Goal: Task Accomplishment & Management: Complete application form

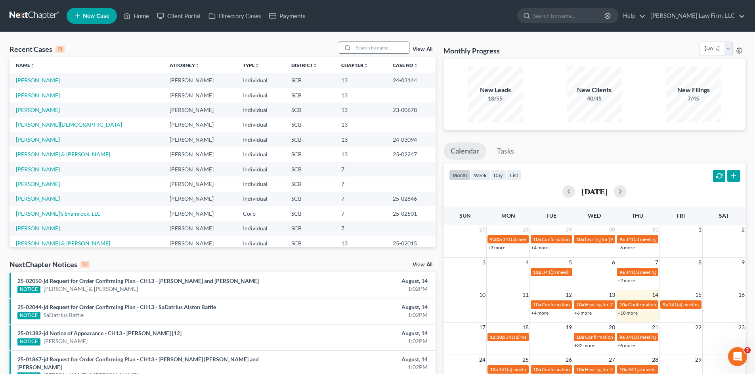
click at [391, 50] on input "search" at bounding box center [380, 47] width 55 height 11
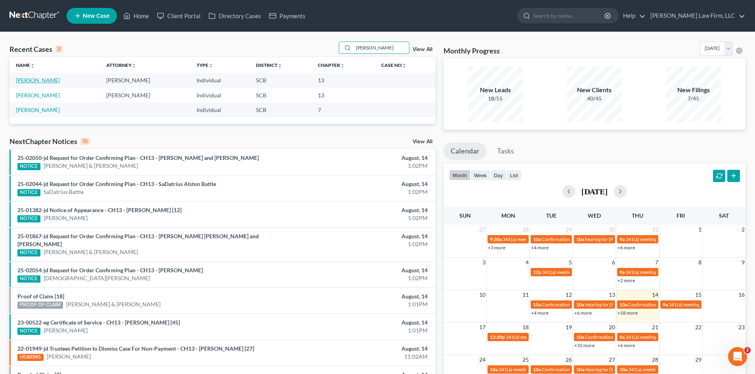
type input "[PERSON_NAME]"
click at [37, 78] on link "[PERSON_NAME]" at bounding box center [38, 80] width 44 height 7
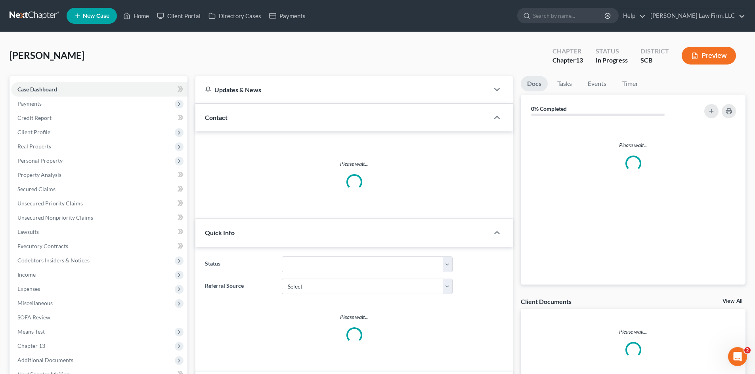
select select "0"
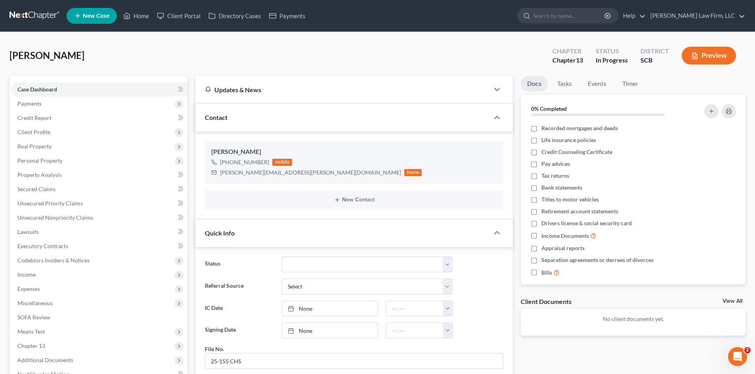
scroll to position [406, 0]
click at [30, 287] on span "Expenses" at bounding box center [28, 289] width 23 height 7
click at [39, 302] on span "Home" at bounding box center [40, 303] width 15 height 7
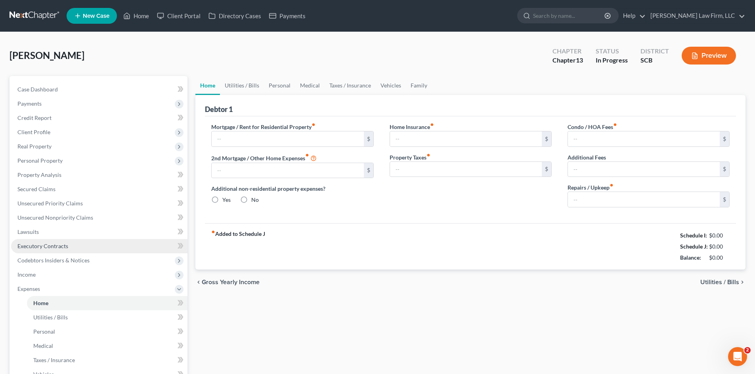
type input "0.00"
radio input "true"
type input "0.00"
type input "29.16"
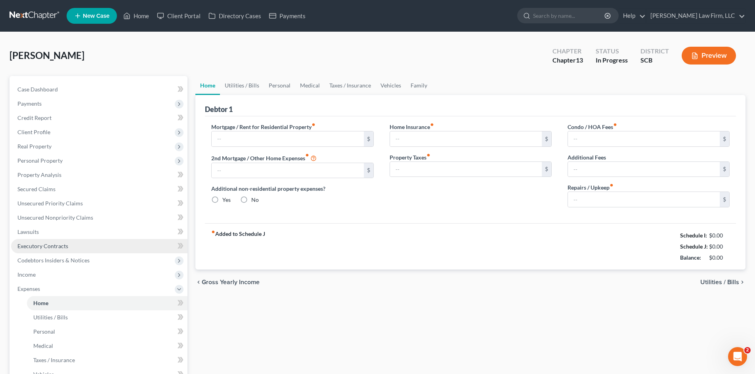
type input "0.00"
type input "100.00"
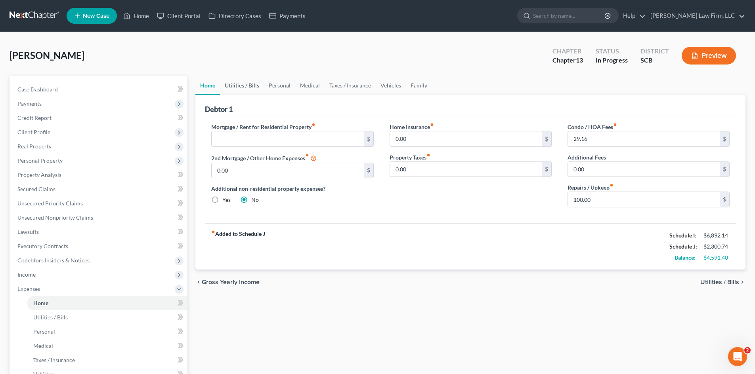
click at [251, 90] on link "Utilities / Bills" at bounding box center [242, 85] width 44 height 19
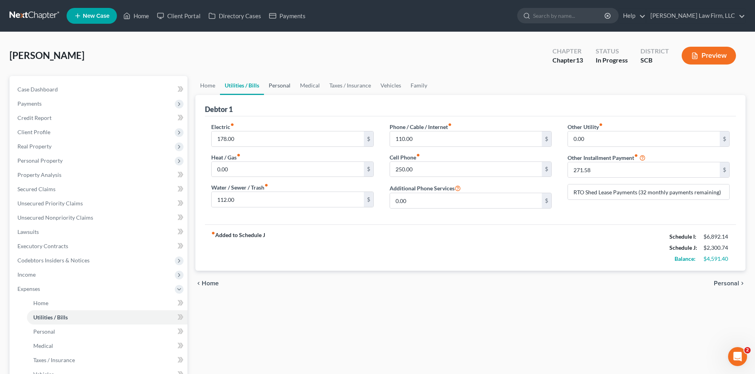
click at [273, 88] on link "Personal" at bounding box center [279, 85] width 31 height 19
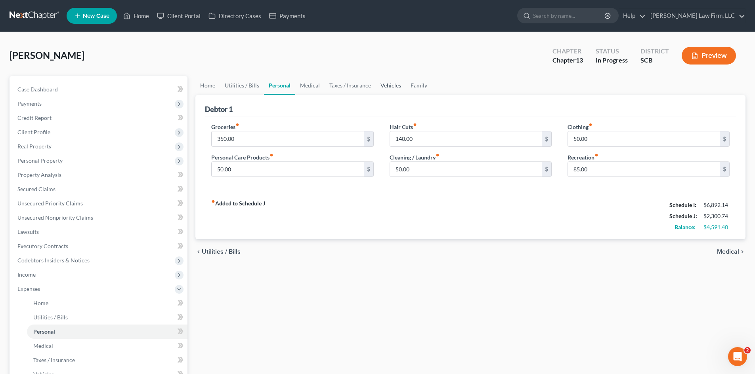
click at [390, 87] on link "Vehicles" at bounding box center [391, 85] width 30 height 19
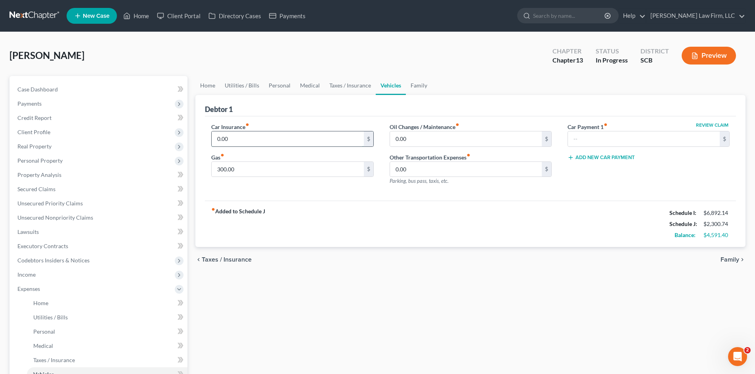
click at [250, 139] on input "0.00" at bounding box center [288, 139] width 152 height 15
type input "1,100"
click at [308, 88] on link "Medical" at bounding box center [309, 85] width 29 height 19
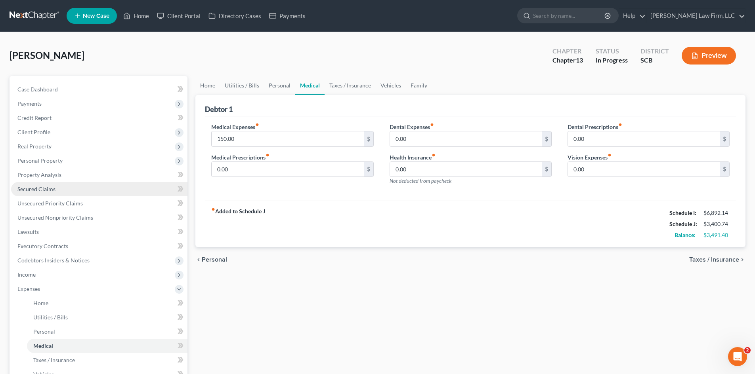
click at [47, 190] on span "Secured Claims" at bounding box center [36, 189] width 38 height 7
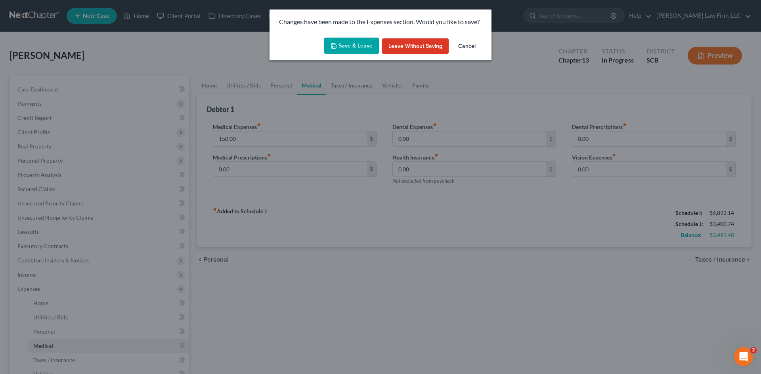
click at [368, 44] on button "Save & Leave" at bounding box center [351, 46] width 55 height 17
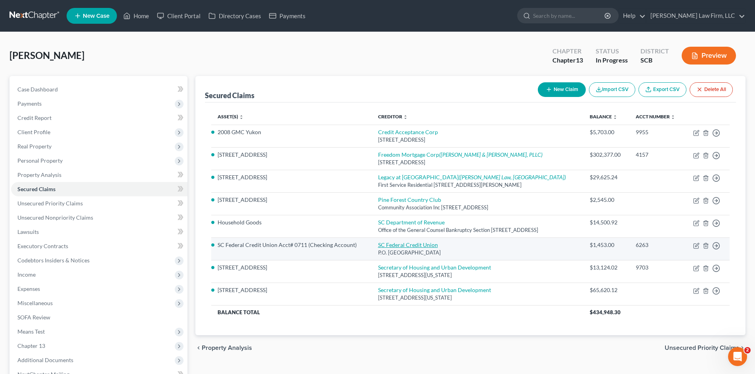
click at [394, 248] on link "SC Federal Credit Union" at bounding box center [408, 245] width 60 height 7
select select "42"
select select "0"
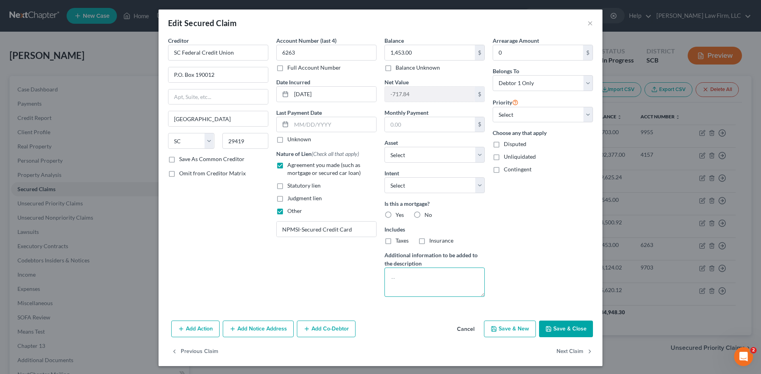
click at [427, 273] on textarea at bounding box center [434, 282] width 100 height 29
type textarea "(surrender)"
click at [550, 324] on button "Save & Close" at bounding box center [566, 329] width 54 height 17
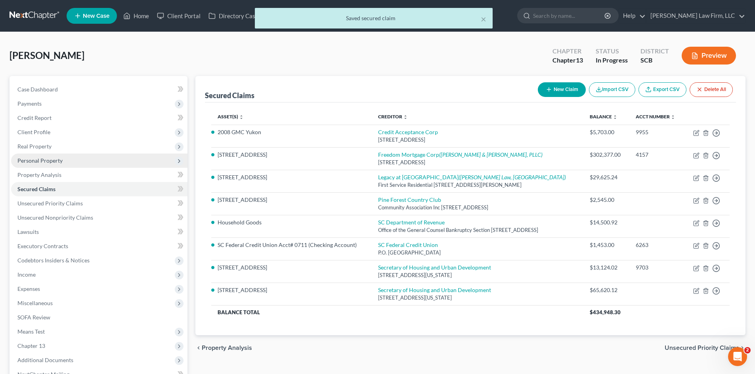
click at [44, 158] on span "Personal Property" at bounding box center [39, 160] width 45 height 7
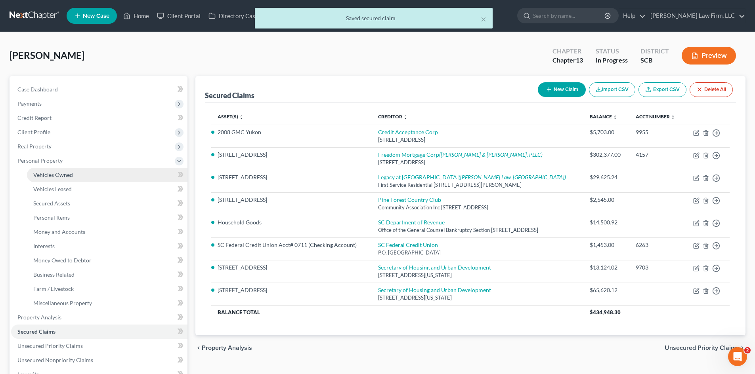
click at [48, 176] on span "Vehicles Owned" at bounding box center [53, 175] width 40 height 7
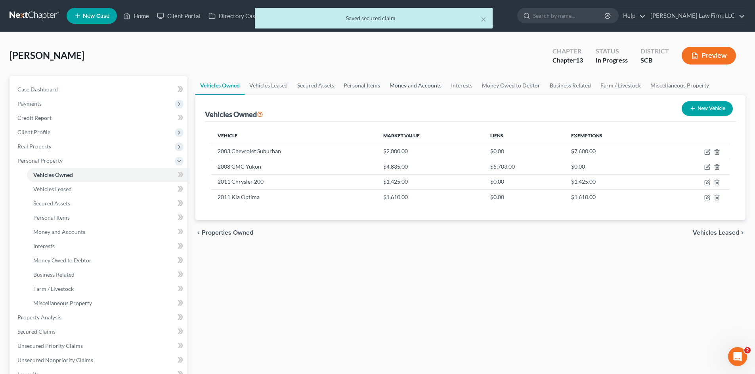
click at [394, 88] on link "Money and Accounts" at bounding box center [415, 85] width 61 height 19
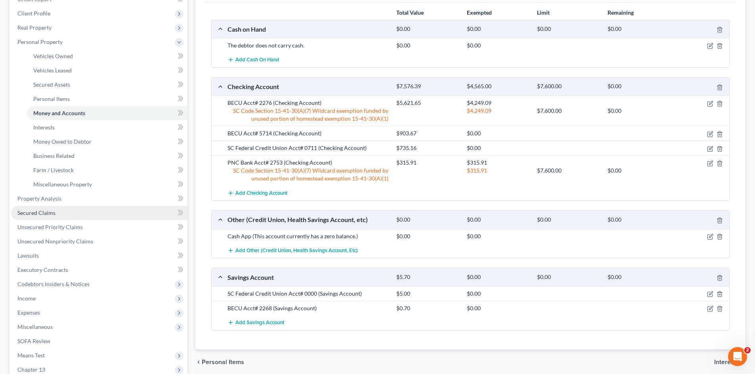
click at [32, 216] on span "Secured Claims" at bounding box center [36, 213] width 38 height 7
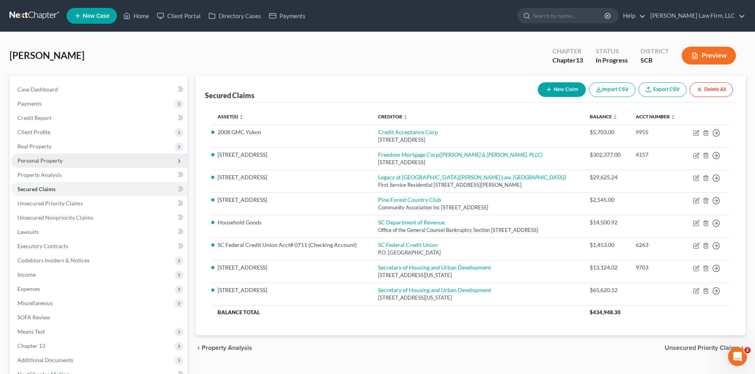
click at [42, 156] on span "Personal Property" at bounding box center [99, 161] width 176 height 14
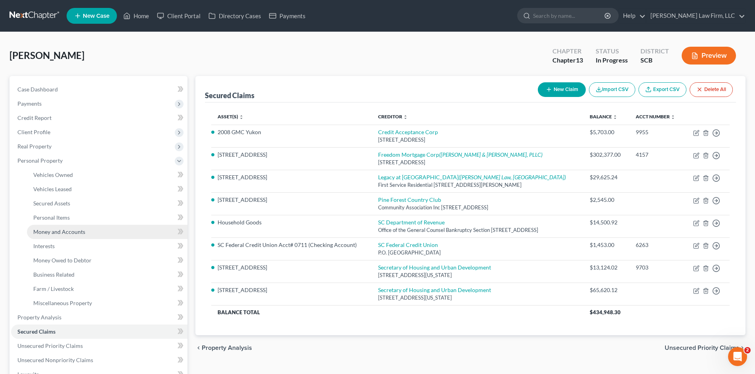
click at [56, 230] on span "Money and Accounts" at bounding box center [59, 232] width 52 height 7
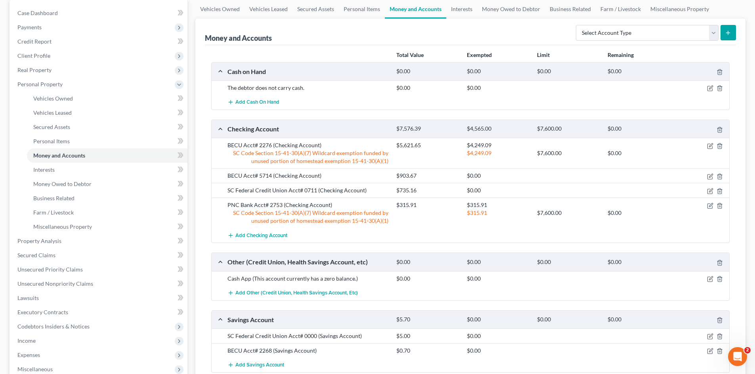
scroll to position [79, 0]
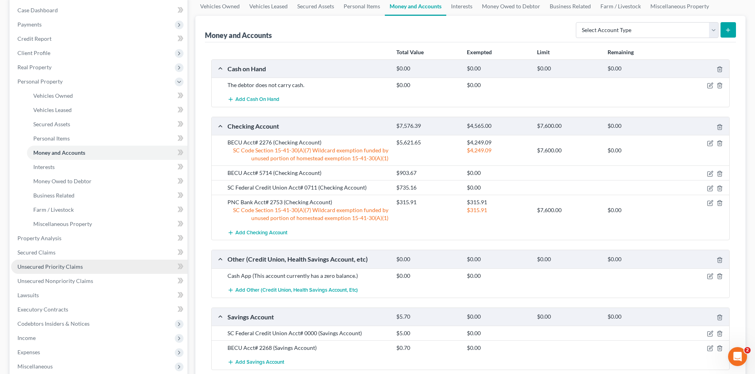
click at [50, 271] on link "Unsecured Priority Claims" at bounding box center [99, 267] width 176 height 14
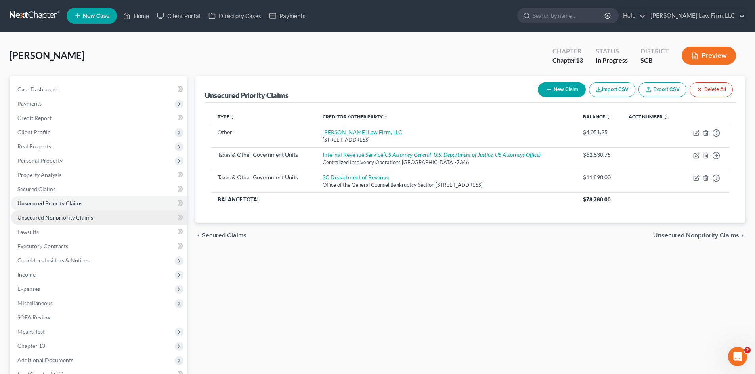
click at [53, 216] on span "Unsecured Nonpriority Claims" at bounding box center [55, 217] width 76 height 7
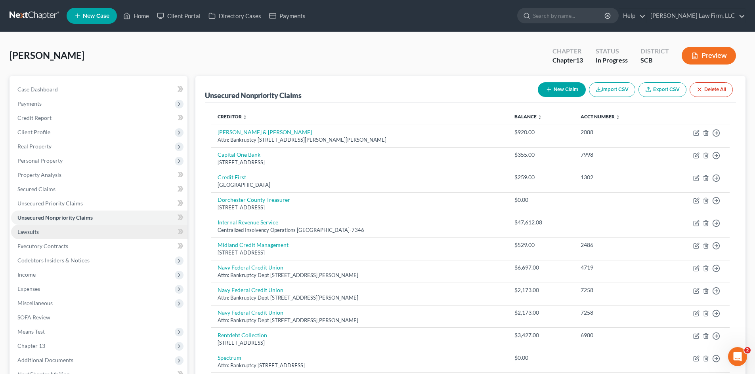
click at [34, 232] on span "Lawsuits" at bounding box center [27, 232] width 21 height 7
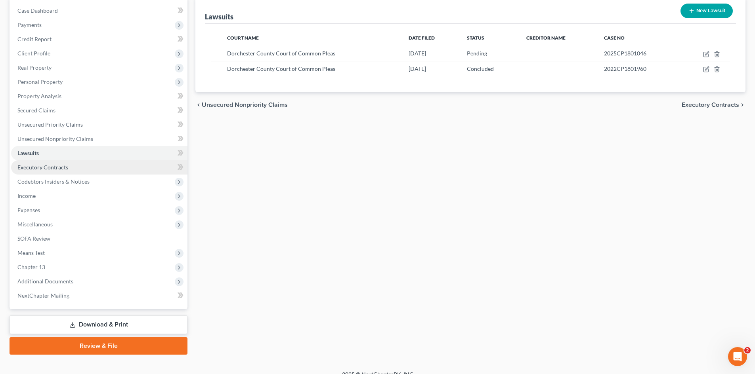
scroll to position [79, 0]
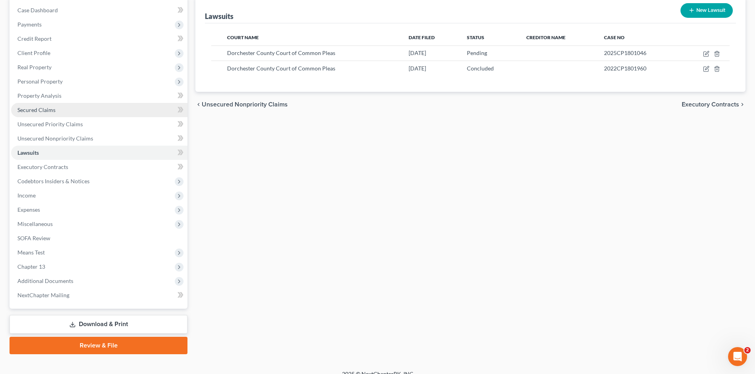
click at [44, 114] on link "Secured Claims" at bounding box center [99, 110] width 176 height 14
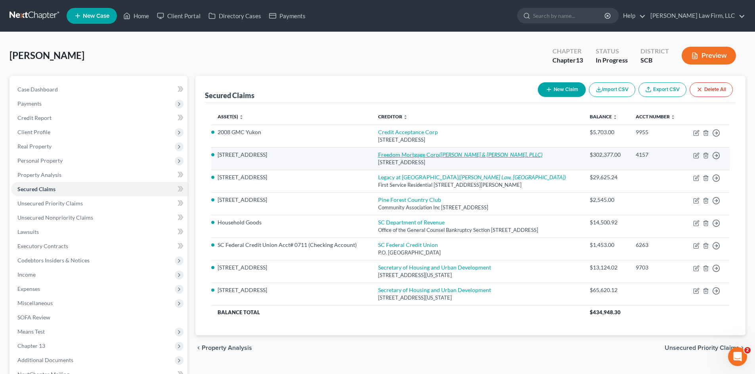
click at [401, 158] on link "Freedom Mortgage Corp ([PERSON_NAME] & [PERSON_NAME], PLLC)" at bounding box center [460, 154] width 164 height 7
select select "9"
select select "0"
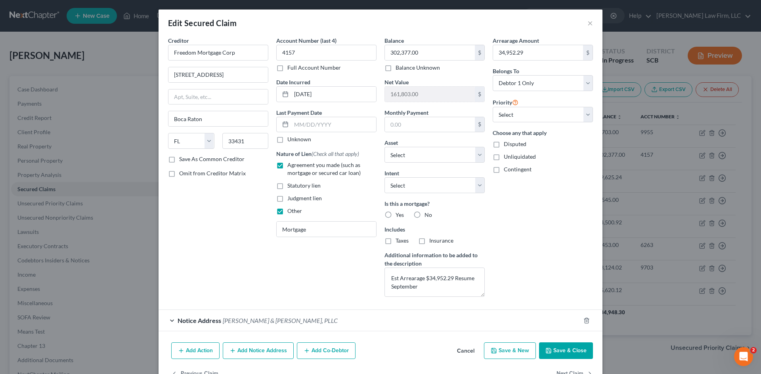
click at [559, 346] on button "Save & Close" at bounding box center [566, 351] width 54 height 17
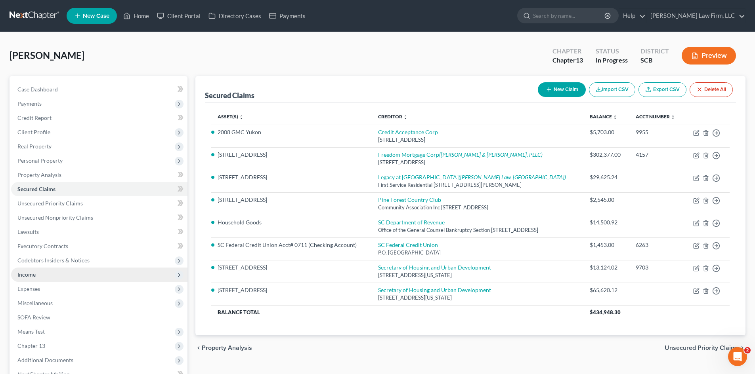
click at [42, 275] on span "Income" at bounding box center [99, 275] width 176 height 14
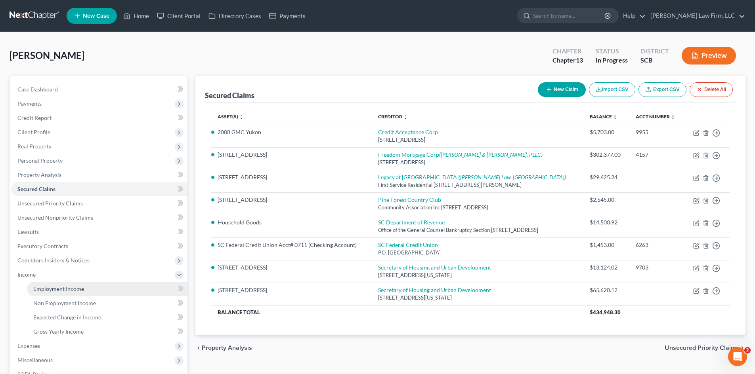
click at [50, 287] on span "Employment Income" at bounding box center [58, 289] width 51 height 7
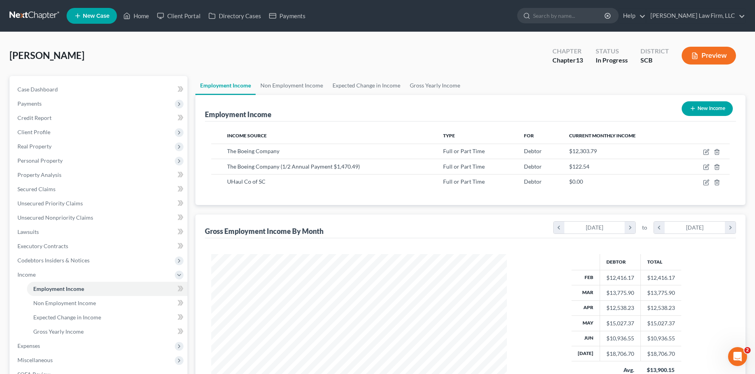
scroll to position [148, 311]
click at [305, 87] on link "Non Employment Income" at bounding box center [292, 85] width 72 height 19
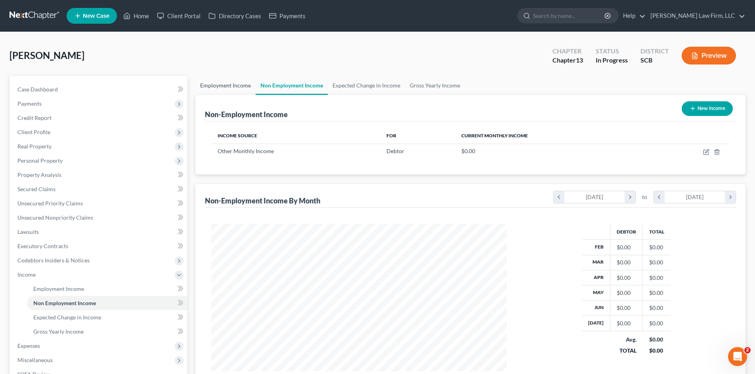
click at [237, 84] on link "Employment Income" at bounding box center [225, 85] width 60 height 19
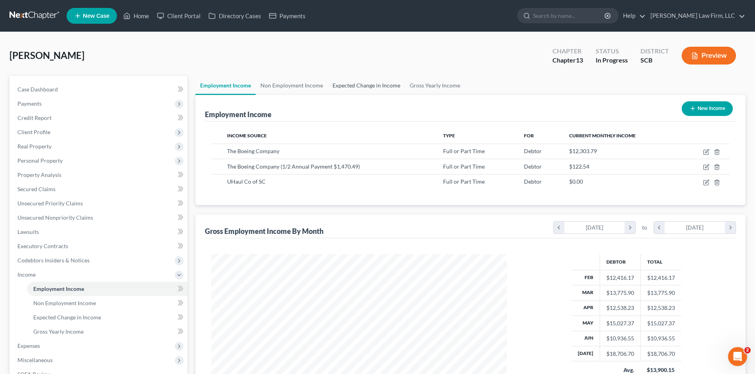
click at [348, 89] on link "Expected Change in Income" at bounding box center [366, 85] width 77 height 19
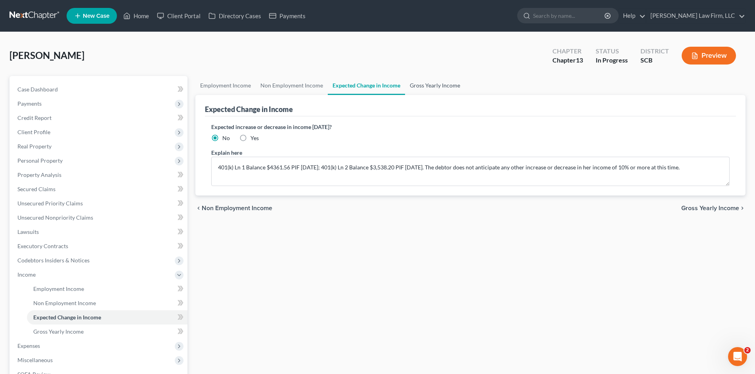
click at [438, 84] on link "Gross Yearly Income" at bounding box center [435, 85] width 60 height 19
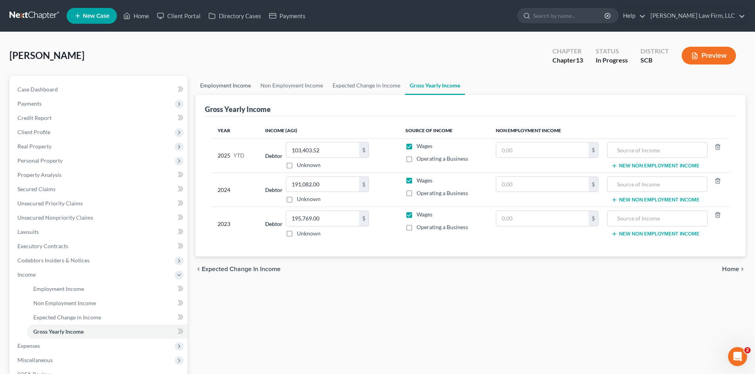
click at [201, 86] on link "Employment Income" at bounding box center [225, 85] width 60 height 19
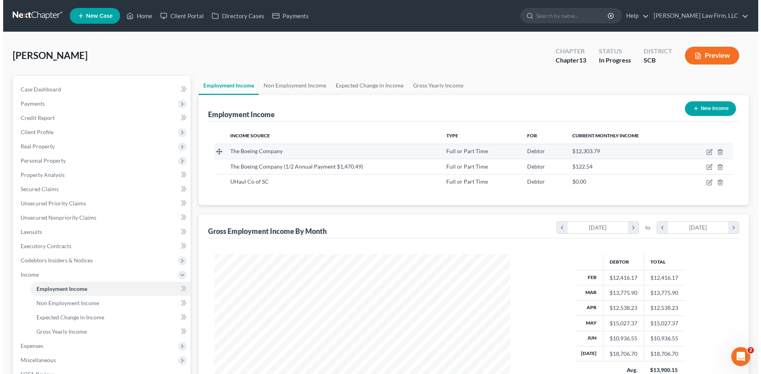
scroll to position [148, 311]
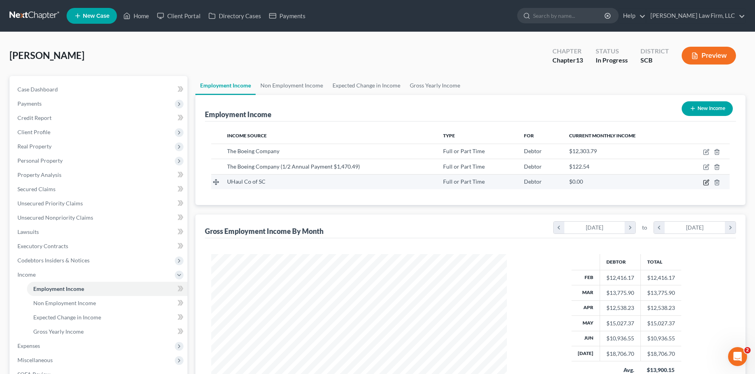
click at [704, 184] on icon "button" at bounding box center [706, 182] width 6 height 6
select select "0"
select select "42"
select select "2"
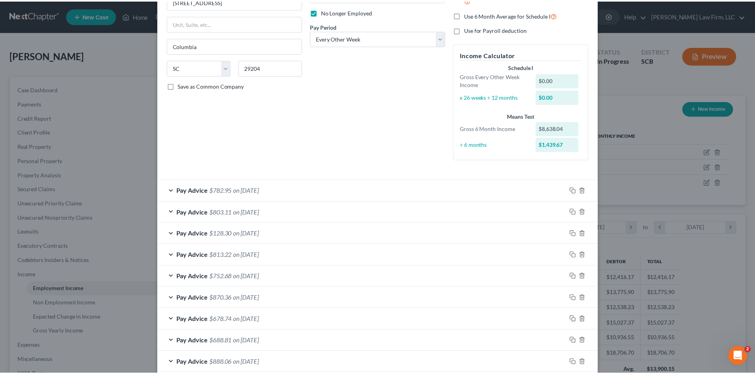
scroll to position [189, 0]
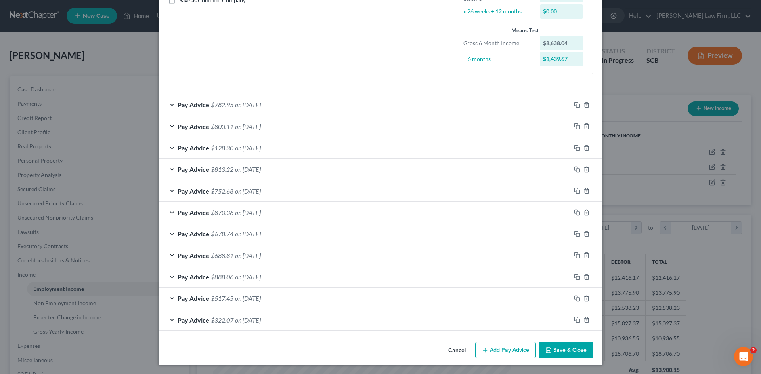
click at [555, 351] on button "Save & Close" at bounding box center [566, 350] width 54 height 17
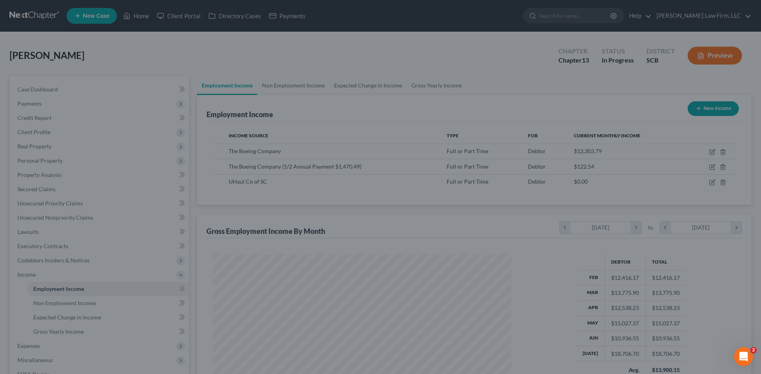
scroll to position [396009, 395845]
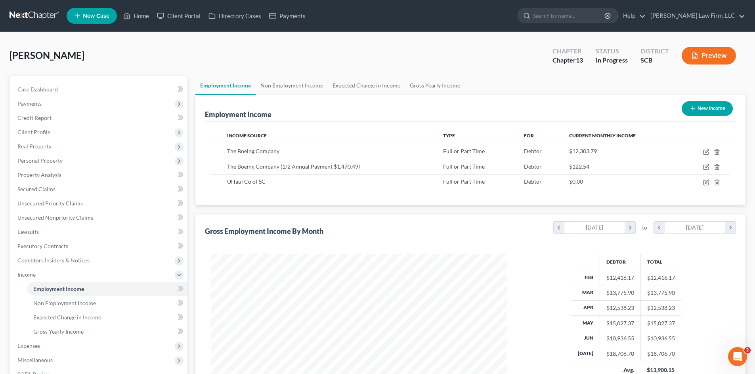
click at [711, 57] on button "Preview" at bounding box center [708, 56] width 54 height 18
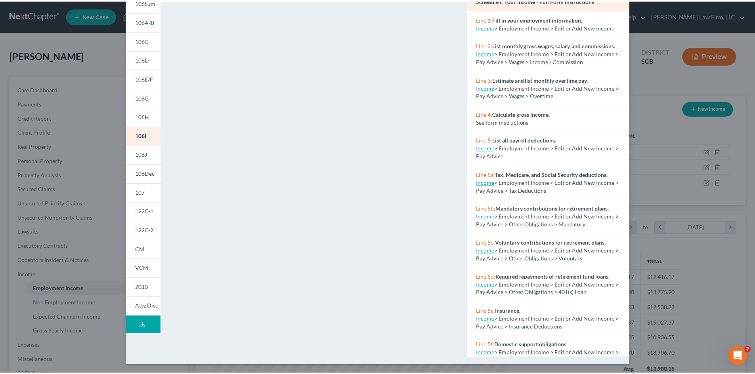
scroll to position [72, 0]
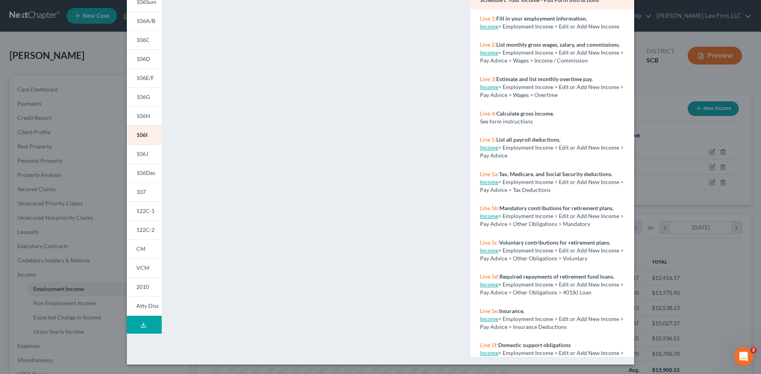
click at [657, 86] on div "Petition Preview Schedule I: Your Income × 101 106Sum 106A/B 106C 106D 106E/F 1…" at bounding box center [380, 187] width 761 height 374
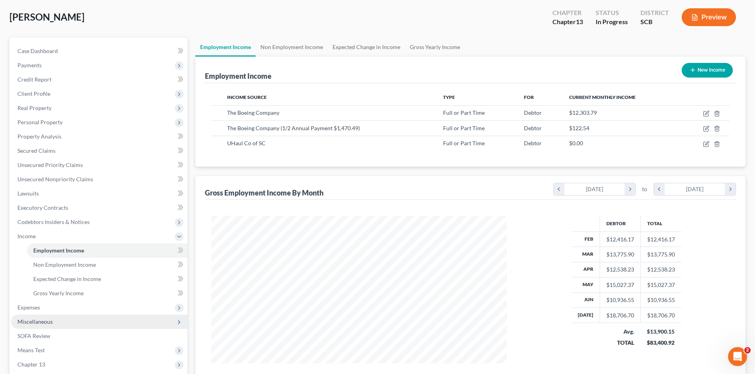
scroll to position [79, 0]
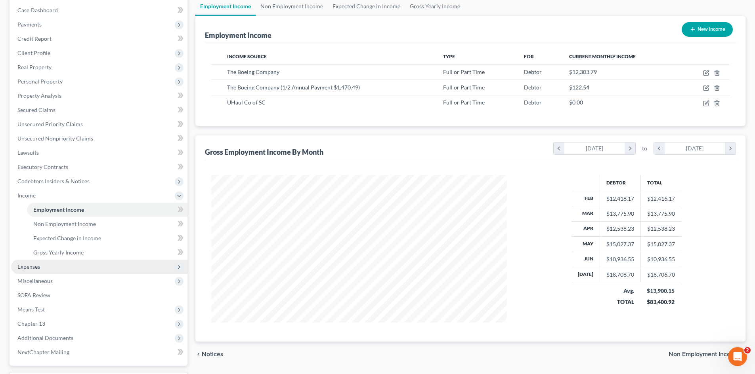
click at [42, 267] on span "Expenses" at bounding box center [99, 267] width 176 height 14
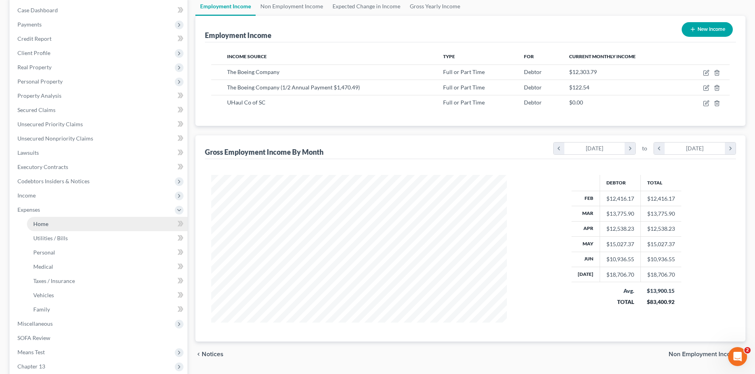
click at [43, 226] on span "Home" at bounding box center [40, 224] width 15 height 7
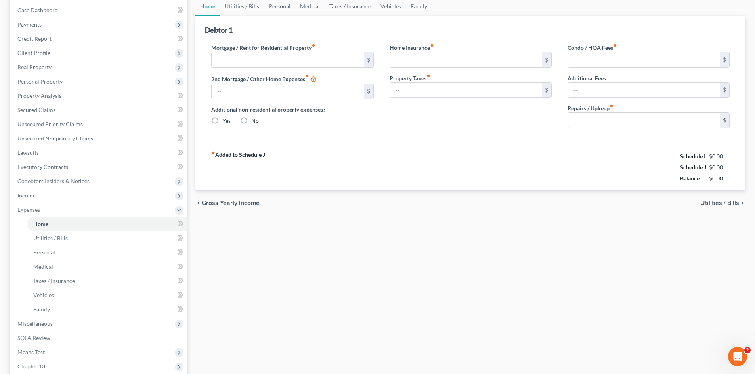
scroll to position [11, 0]
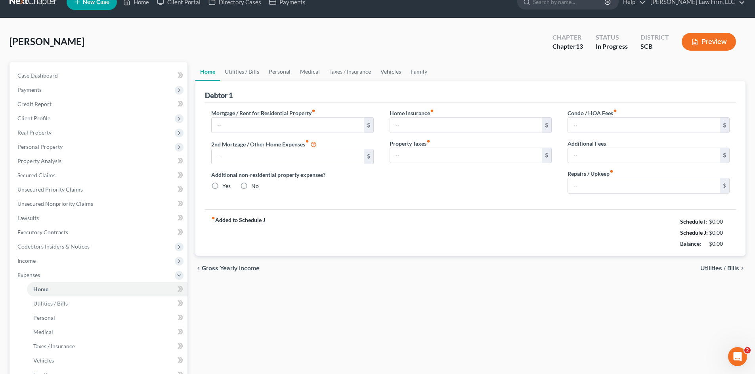
type input "0.00"
radio input "true"
type input "0.00"
type input "29.16"
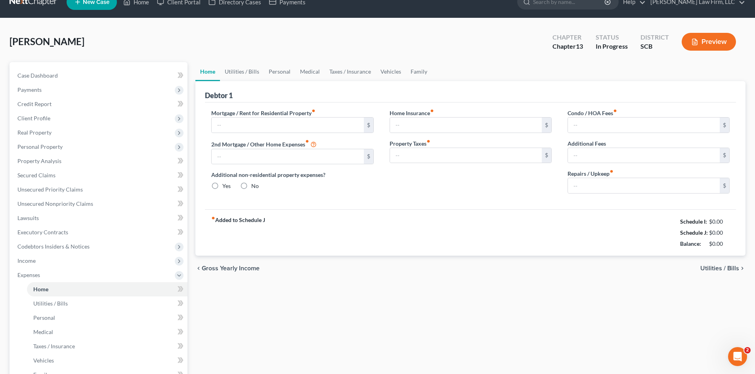
type input "0.00"
type input "100.00"
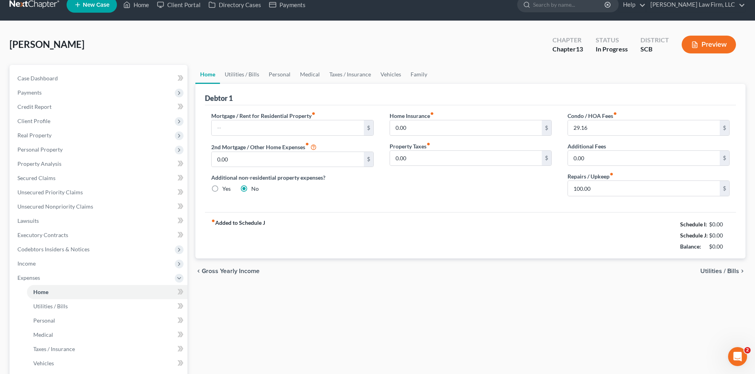
scroll to position [0, 0]
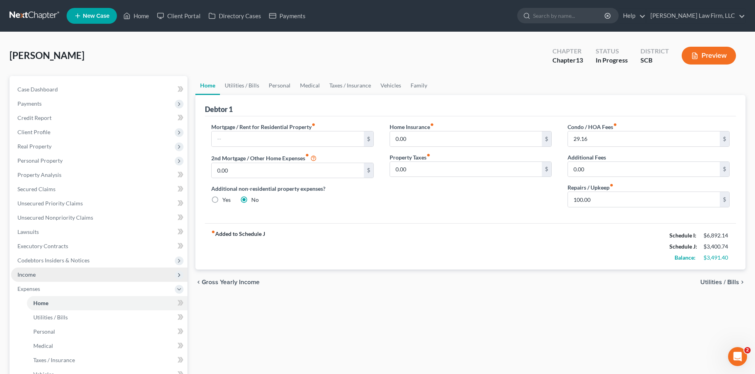
click at [49, 273] on span "Income" at bounding box center [99, 275] width 176 height 14
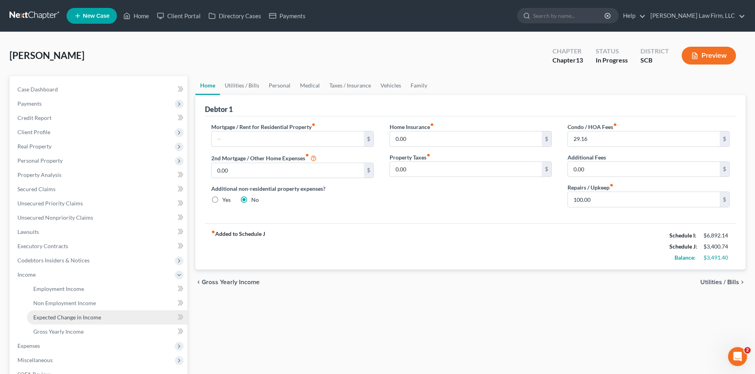
click at [60, 315] on span "Expected Change in Income" at bounding box center [67, 317] width 68 height 7
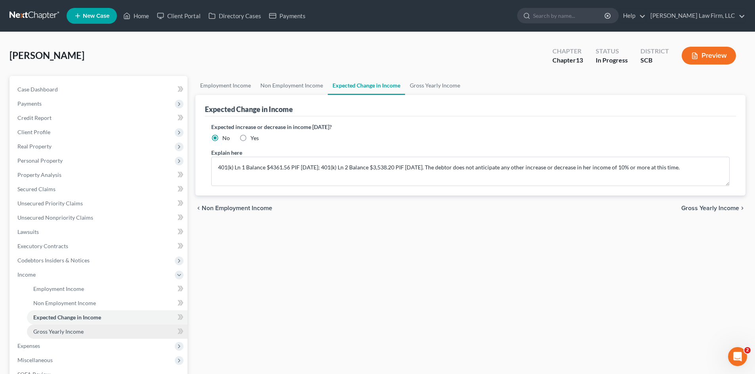
click at [43, 329] on span "Gross Yearly Income" at bounding box center [58, 331] width 50 height 7
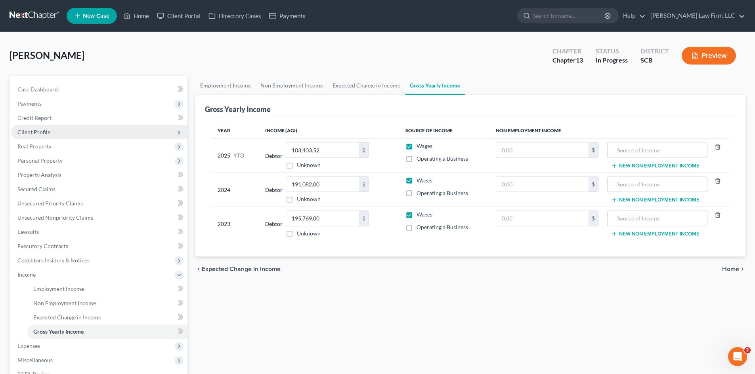
click at [47, 130] on span "Client Profile" at bounding box center [33, 132] width 33 height 7
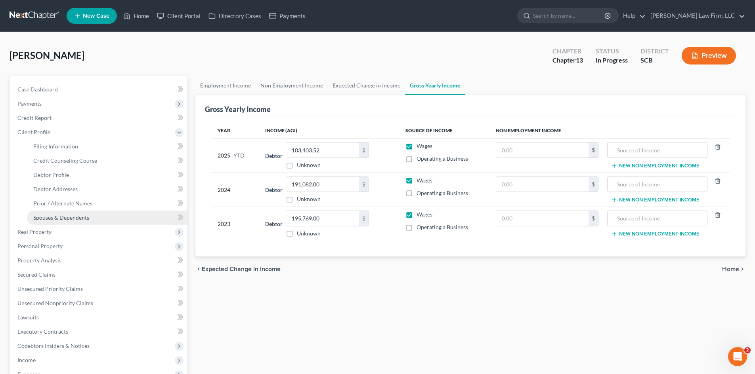
click at [59, 219] on span "Spouses & Dependents" at bounding box center [61, 217] width 56 height 7
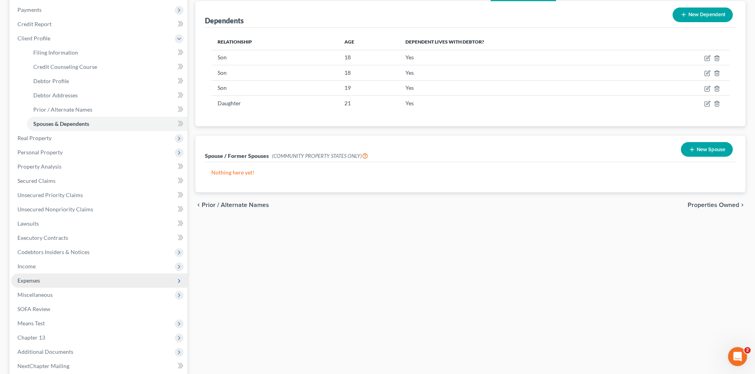
scroll to position [119, 0]
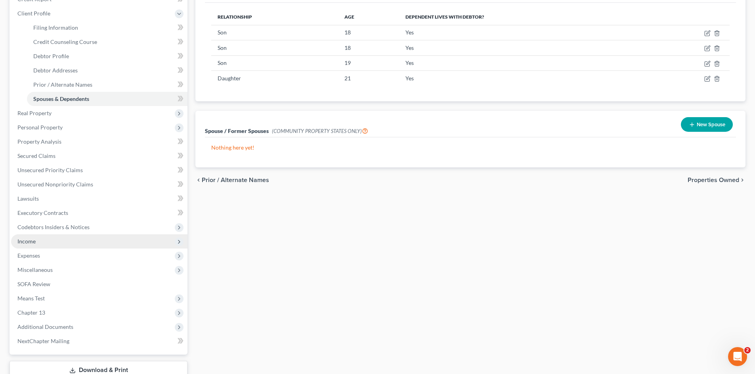
click at [35, 242] on span "Income" at bounding box center [26, 241] width 18 height 7
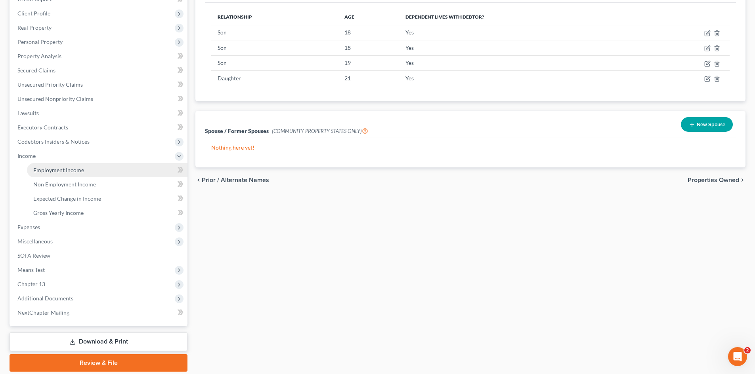
click at [48, 170] on span "Employment Income" at bounding box center [58, 170] width 51 height 7
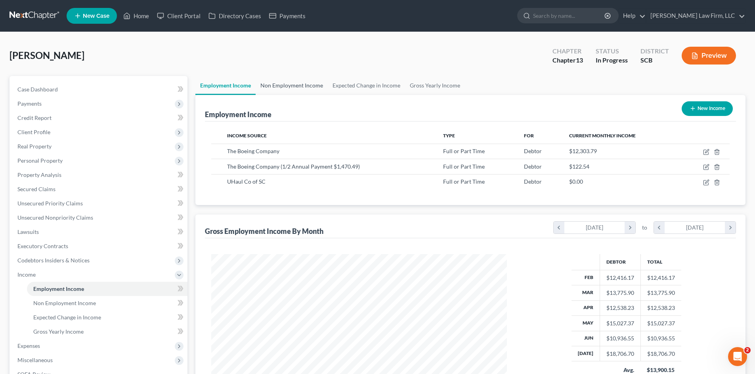
scroll to position [148, 311]
click at [295, 86] on link "Non Employment Income" at bounding box center [292, 85] width 72 height 19
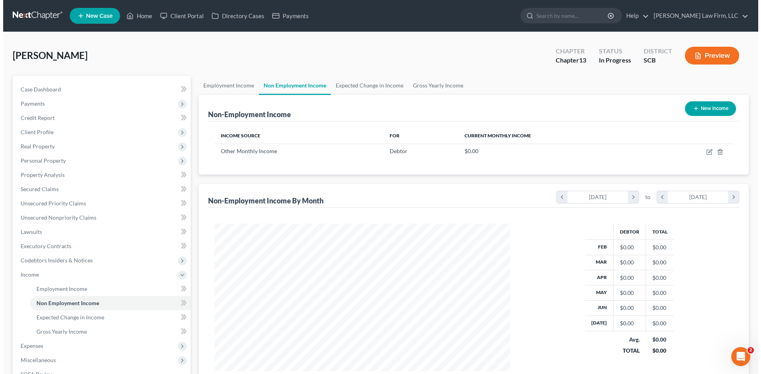
scroll to position [148, 311]
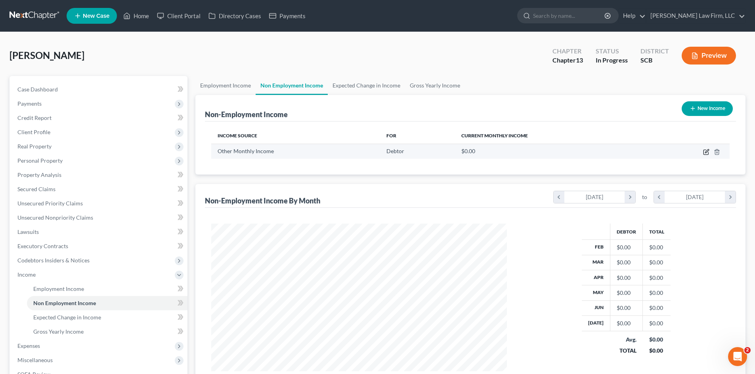
click at [705, 152] on icon "button" at bounding box center [706, 152] width 6 height 6
select select "13"
select select "0"
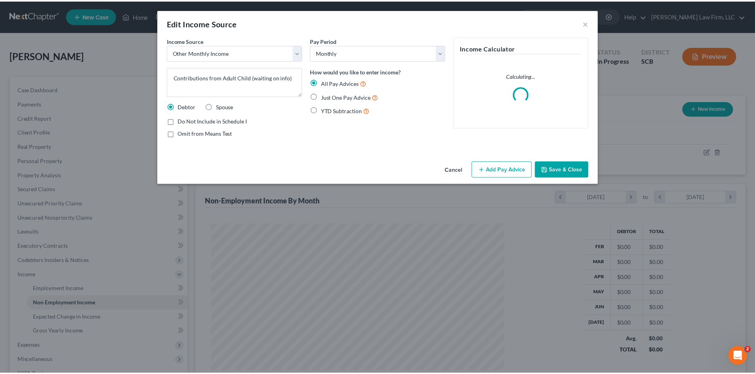
scroll to position [149, 314]
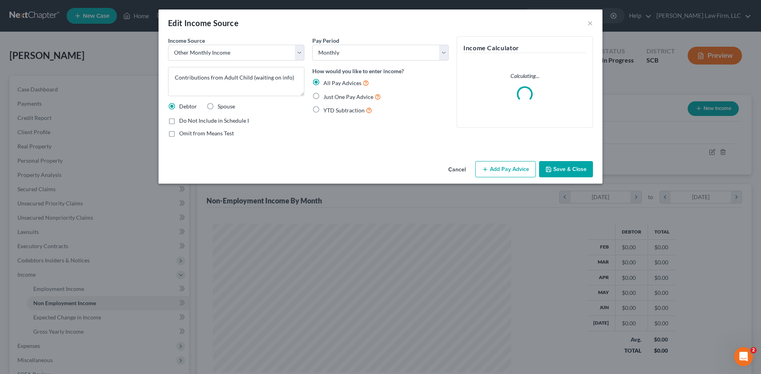
click at [559, 170] on button "Save & Close" at bounding box center [566, 169] width 54 height 17
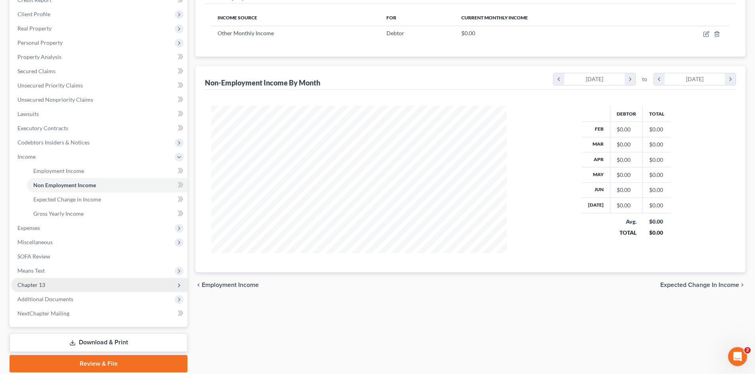
scroll to position [119, 0]
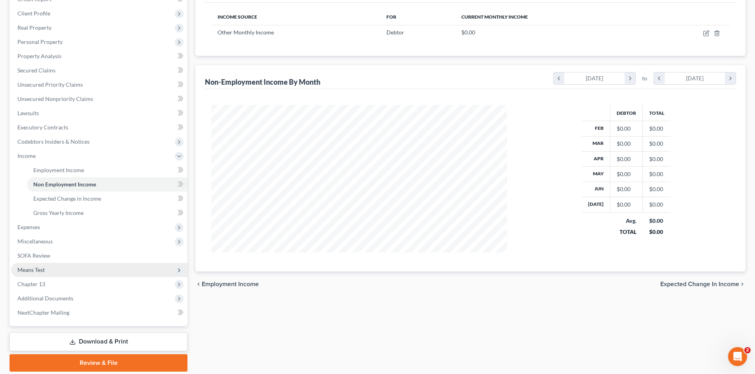
click at [41, 272] on span "Means Test" at bounding box center [30, 270] width 27 height 7
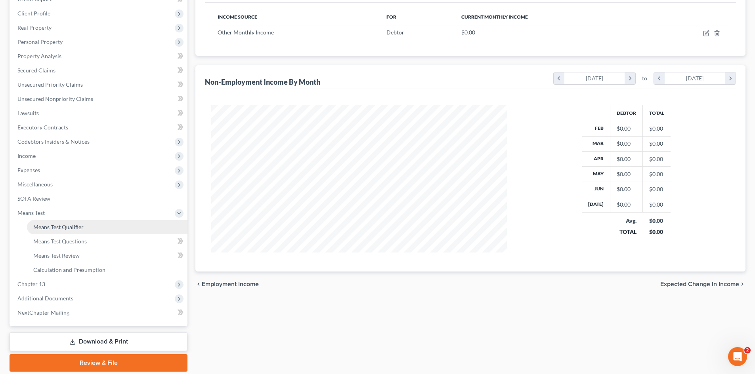
click at [55, 228] on span "Means Test Qualifier" at bounding box center [58, 227] width 50 height 7
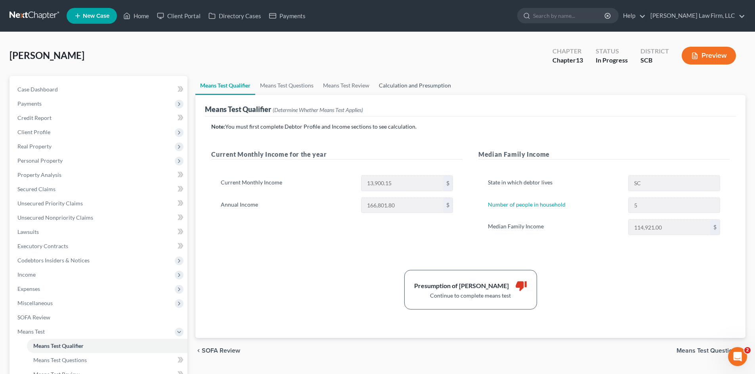
click at [423, 86] on link "Calculation and Presumption" at bounding box center [415, 85] width 82 height 19
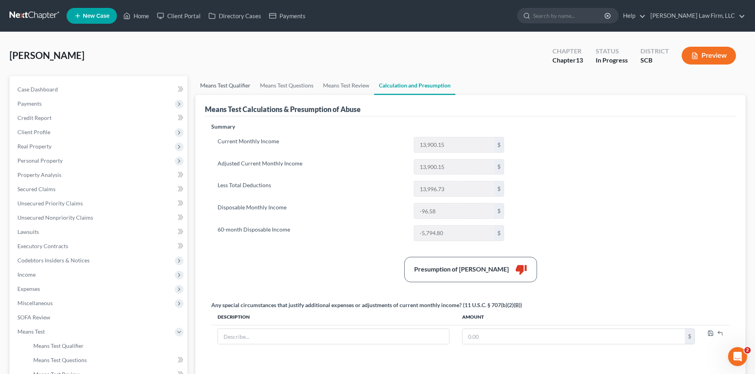
click at [231, 86] on link "Means Test Qualifier" at bounding box center [225, 85] width 60 height 19
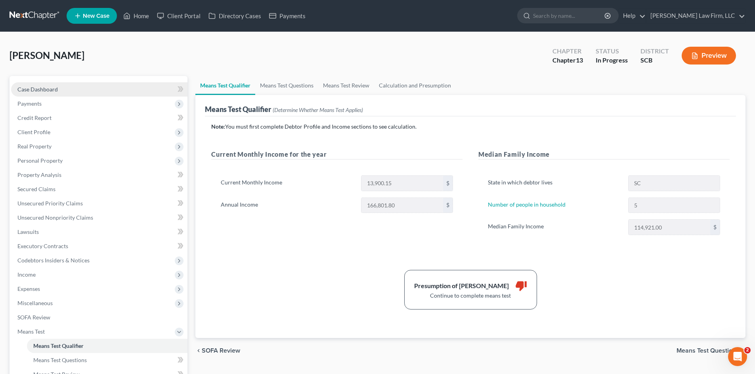
click at [28, 91] on span "Case Dashboard" at bounding box center [37, 89] width 40 height 7
select select "0"
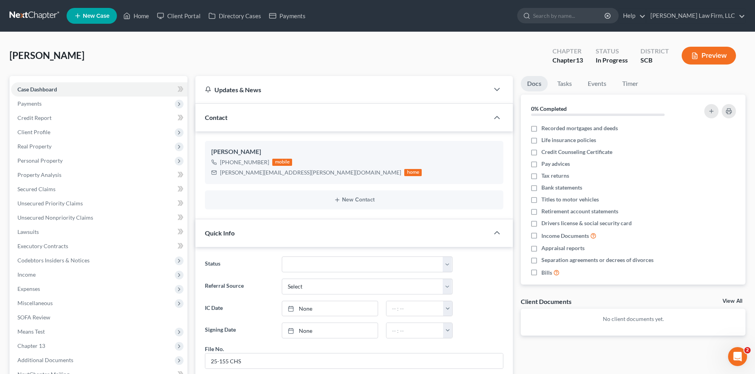
scroll to position [406, 0]
click at [39, 272] on span "Income" at bounding box center [99, 275] width 176 height 14
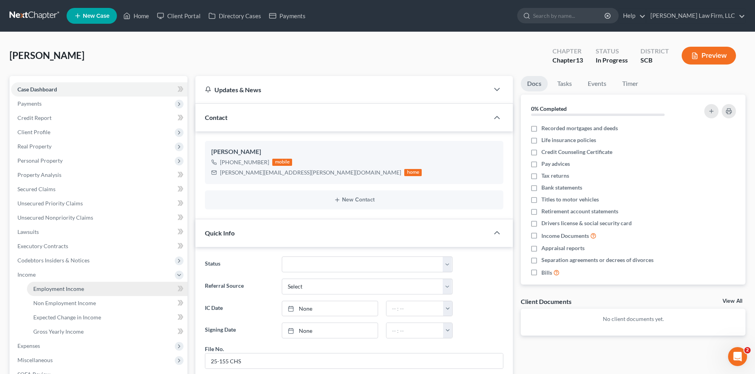
click at [41, 284] on link "Employment Income" at bounding box center [107, 289] width 160 height 14
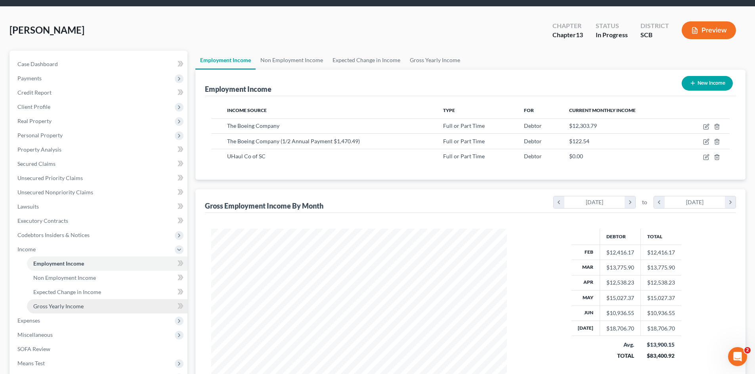
scroll to position [40, 0]
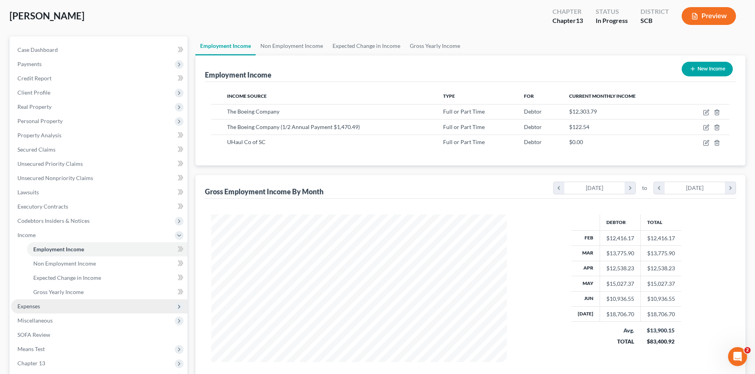
click at [36, 302] on span "Expenses" at bounding box center [99, 306] width 176 height 14
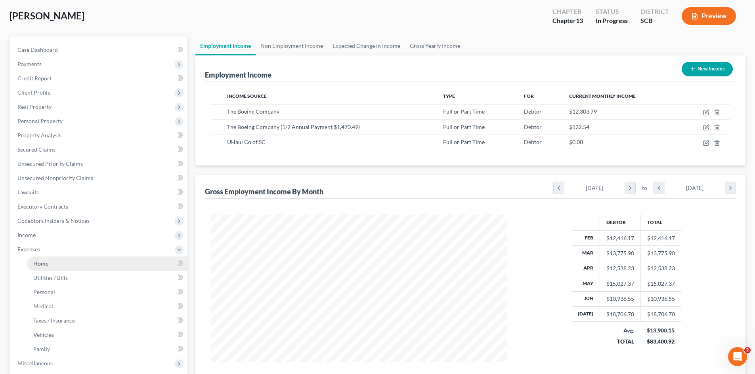
click at [44, 265] on span "Home" at bounding box center [40, 263] width 15 height 7
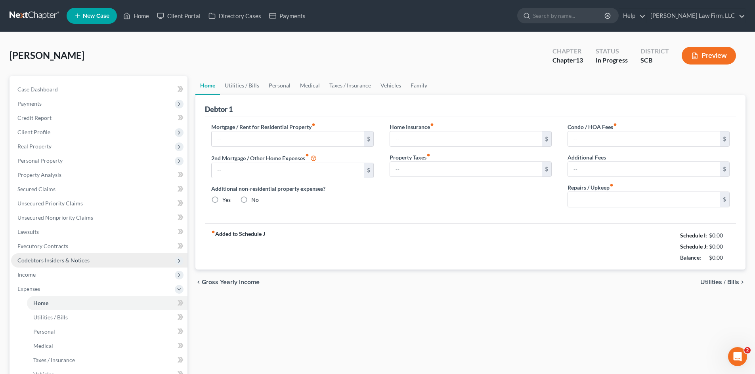
type input "0.00"
radio input "true"
type input "0.00"
type input "29.16"
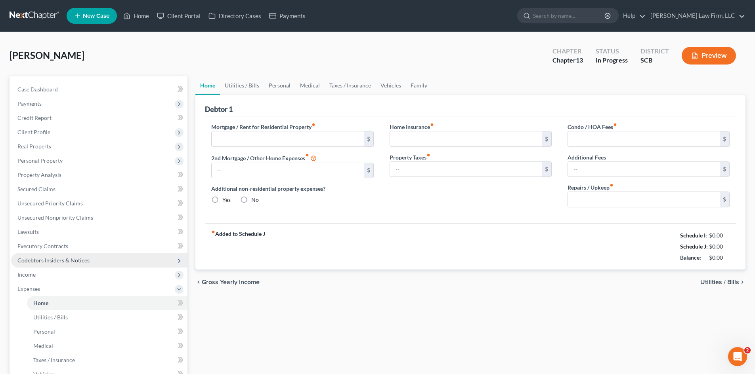
type input "0.00"
type input "100.00"
click at [252, 91] on link "Utilities / Bills" at bounding box center [242, 85] width 44 height 19
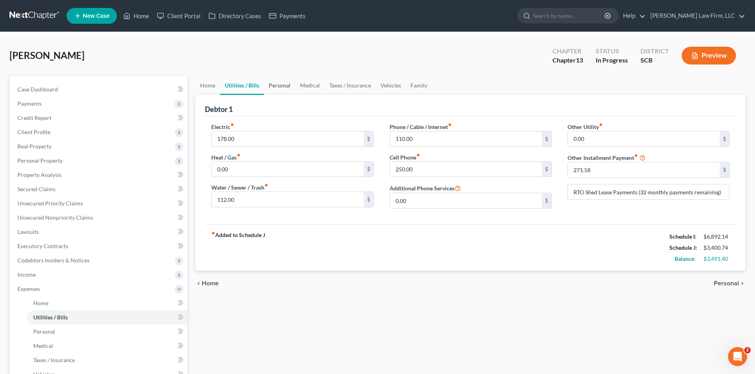
click at [279, 91] on link "Personal" at bounding box center [279, 85] width 31 height 19
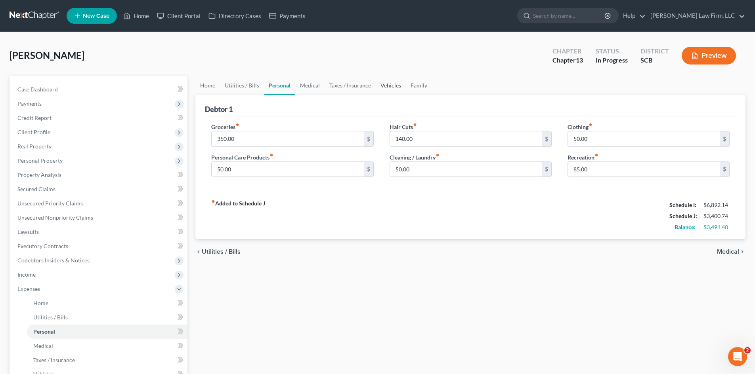
click at [395, 89] on link "Vehicles" at bounding box center [391, 85] width 30 height 19
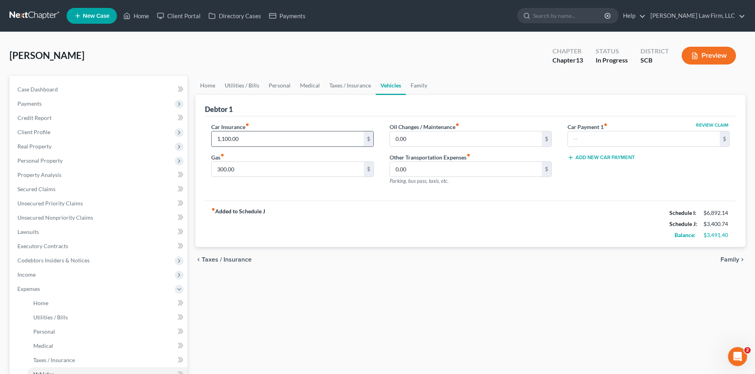
click at [278, 140] on input "1,100.00" at bounding box center [288, 139] width 152 height 15
type input "999.11"
click at [282, 90] on link "Personal" at bounding box center [279, 85] width 31 height 19
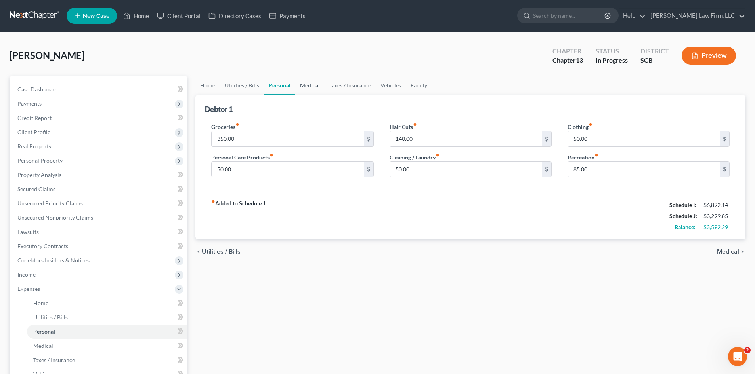
click at [306, 86] on link "Medical" at bounding box center [309, 85] width 29 height 19
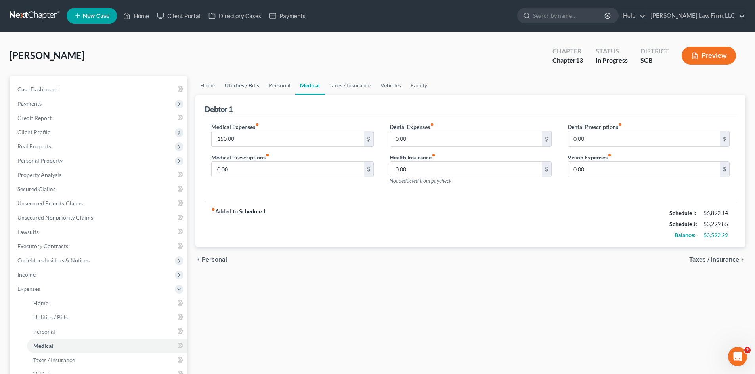
click at [234, 90] on link "Utilities / Bills" at bounding box center [242, 85] width 44 height 19
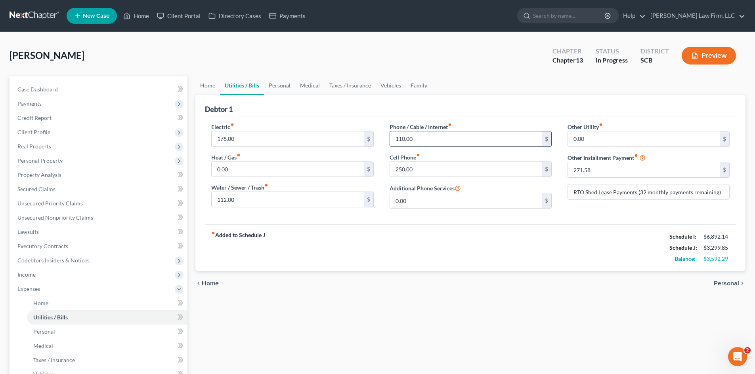
click at [418, 136] on input "110.00" at bounding box center [466, 139] width 152 height 15
type input "115.89"
drag, startPoint x: 399, startPoint y: 88, endPoint x: 327, endPoint y: 115, distance: 76.4
click at [399, 88] on link "Vehicles" at bounding box center [391, 85] width 30 height 19
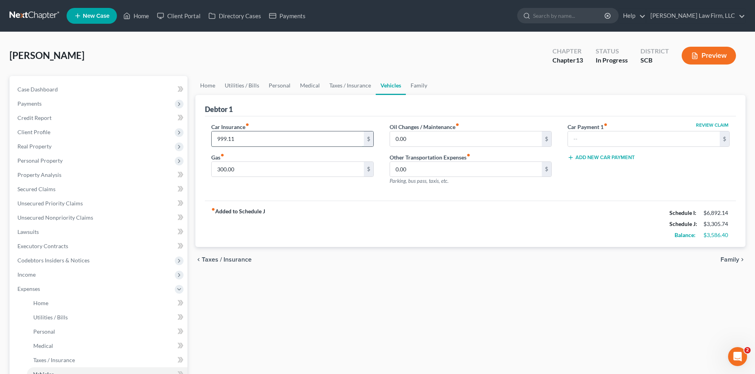
click at [254, 135] on input "999.11" at bounding box center [288, 139] width 152 height 15
type input "1,100"
click at [284, 87] on link "Personal" at bounding box center [279, 85] width 31 height 19
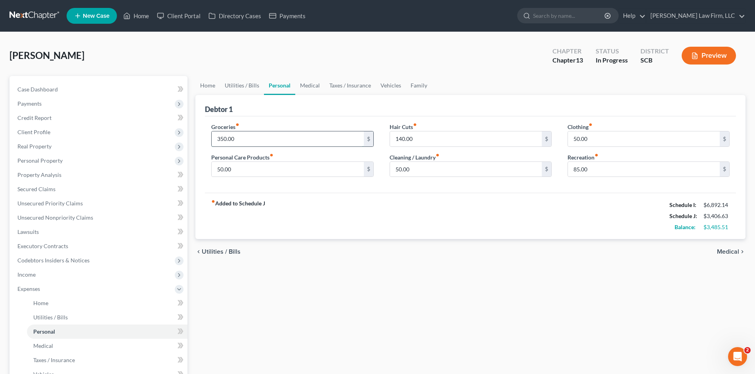
click at [252, 135] on input "350.00" at bounding box center [288, 139] width 152 height 15
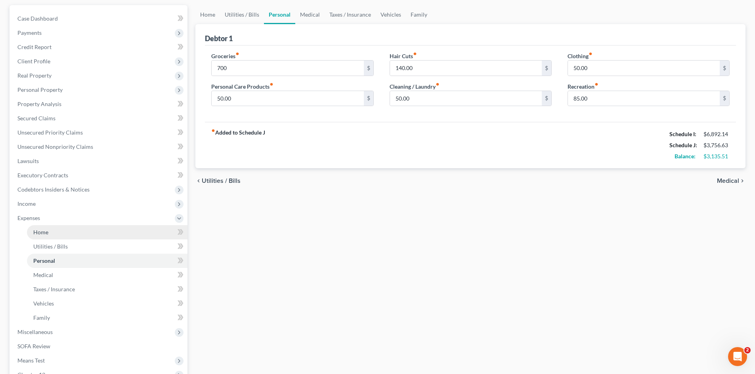
scroll to position [79, 0]
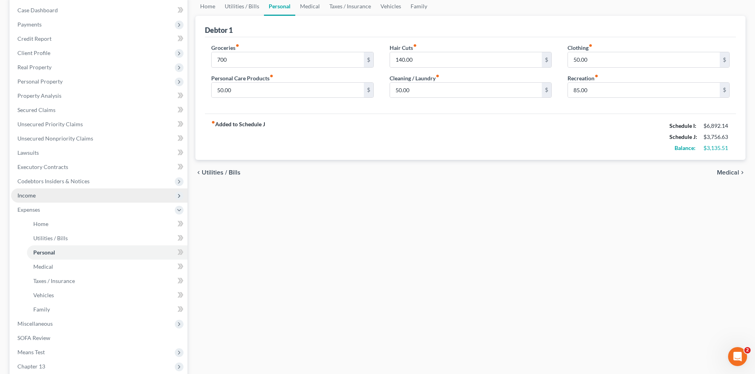
click at [35, 197] on span "Income" at bounding box center [26, 195] width 18 height 7
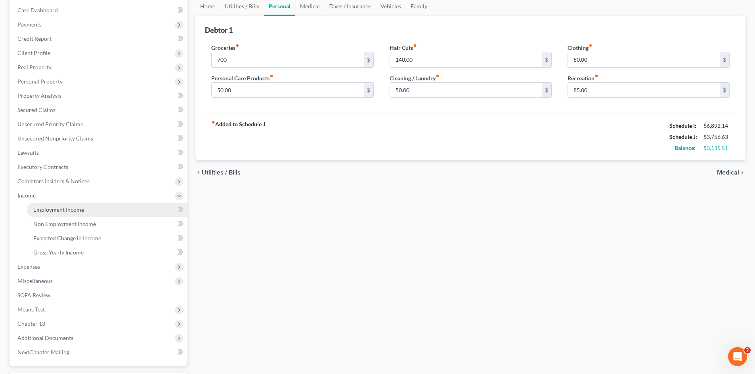
click at [56, 213] on link "Employment Income" at bounding box center [107, 210] width 160 height 14
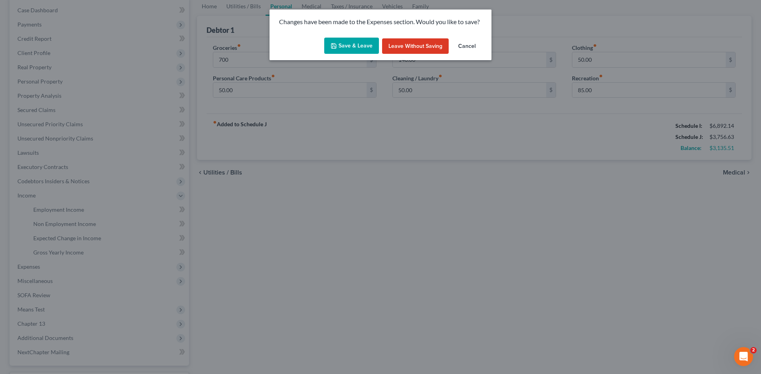
click at [342, 48] on button "Save & Leave" at bounding box center [351, 46] width 55 height 17
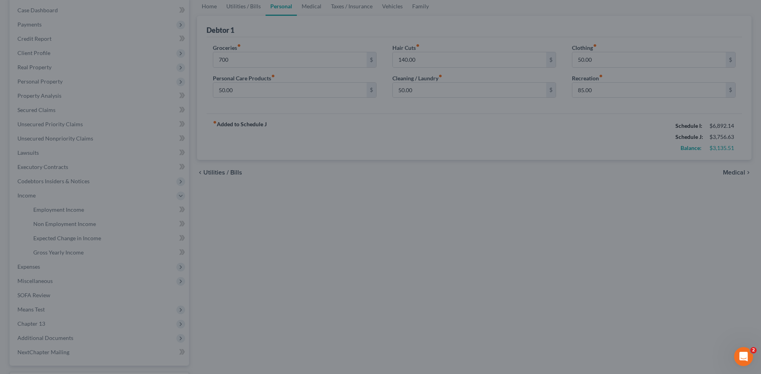
type input "700.00"
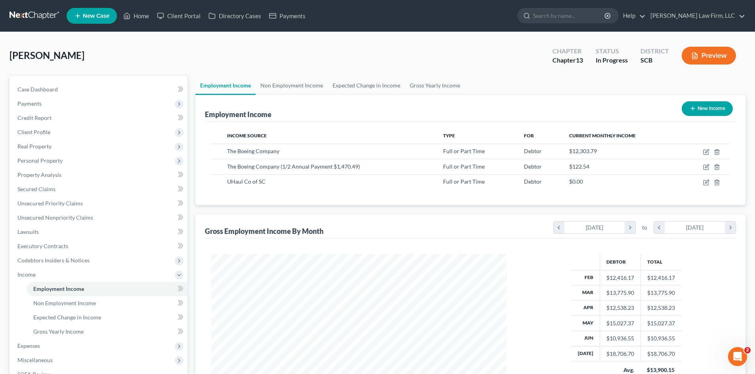
scroll to position [148, 311]
click at [47, 191] on span "Secured Claims" at bounding box center [36, 189] width 38 height 7
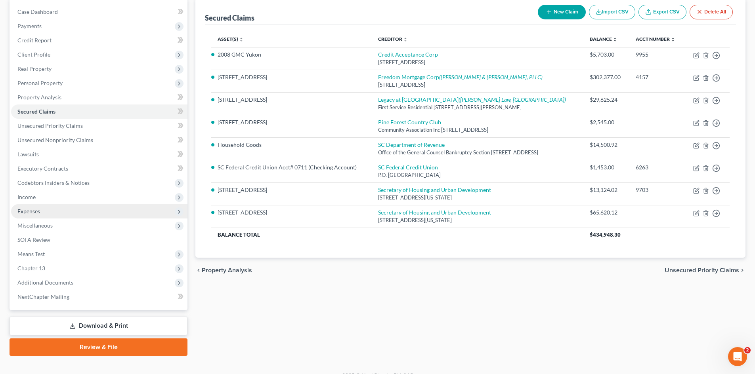
scroll to position [79, 0]
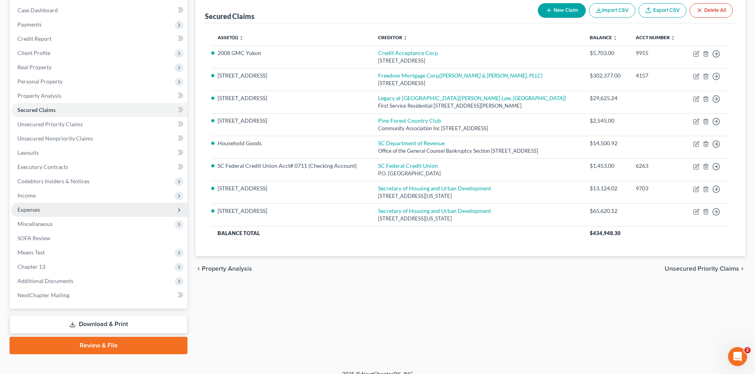
click at [37, 209] on span "Expenses" at bounding box center [28, 209] width 23 height 7
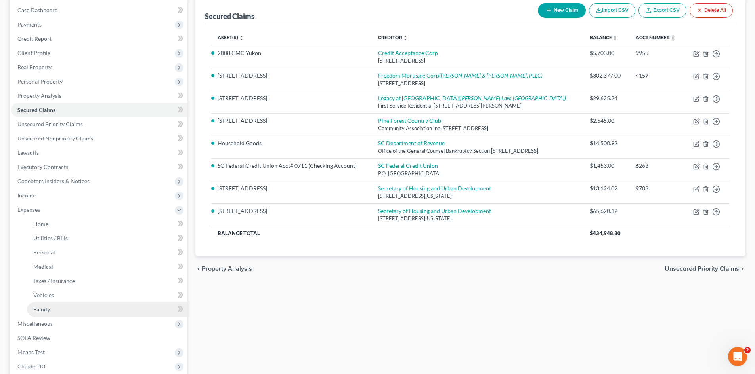
click at [50, 309] on link "Family" at bounding box center [107, 310] width 160 height 14
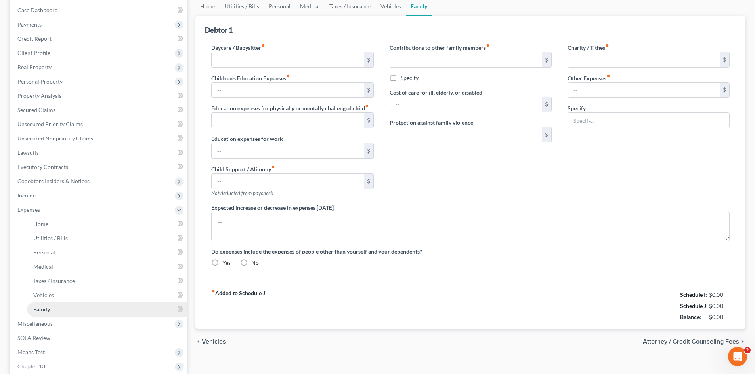
scroll to position [17, 0]
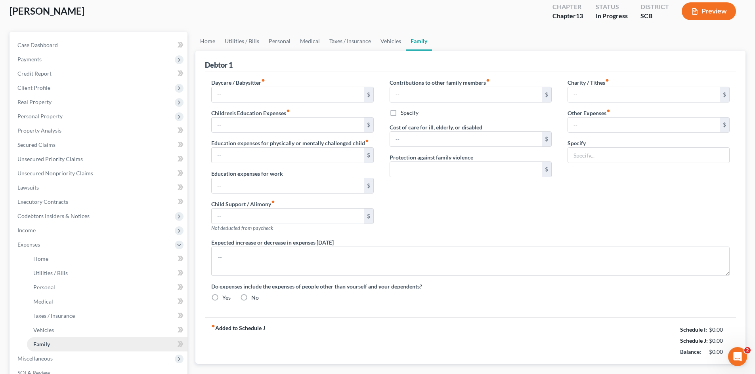
type input "0.00"
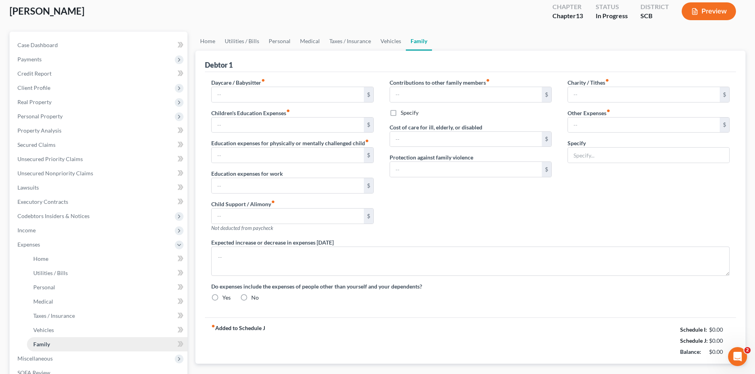
type input "0.00"
type input "75.00"
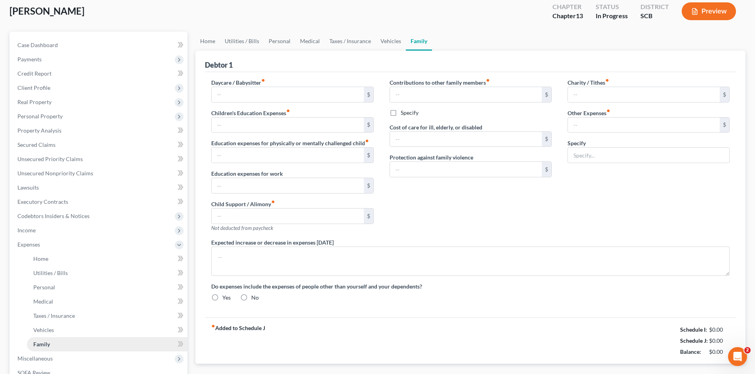
type input "Pet Expenses"
type textarea "The debtor does not anticipate an increase or decrease in her expenditures of 1…"
radio input "true"
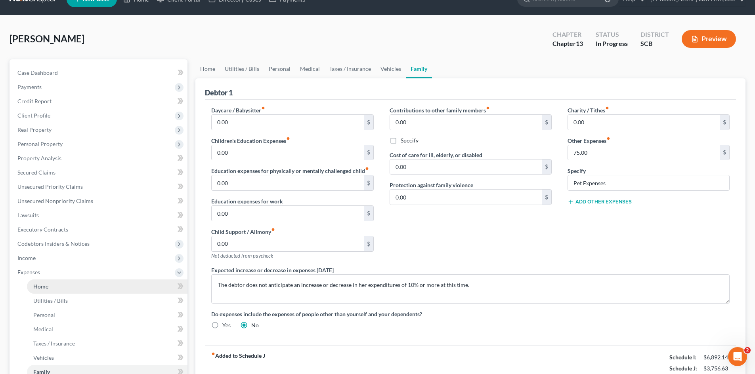
scroll to position [0, 0]
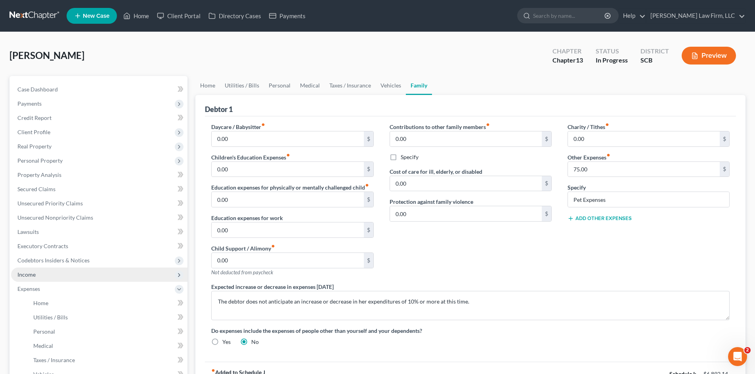
click at [35, 272] on span "Income" at bounding box center [26, 274] width 18 height 7
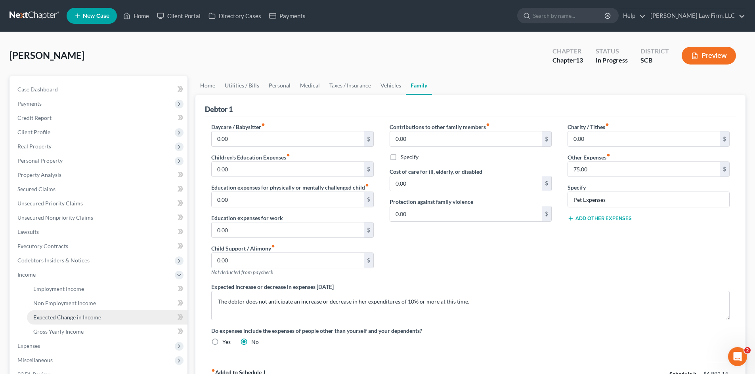
click at [57, 316] on span "Expected Change in Income" at bounding box center [67, 317] width 68 height 7
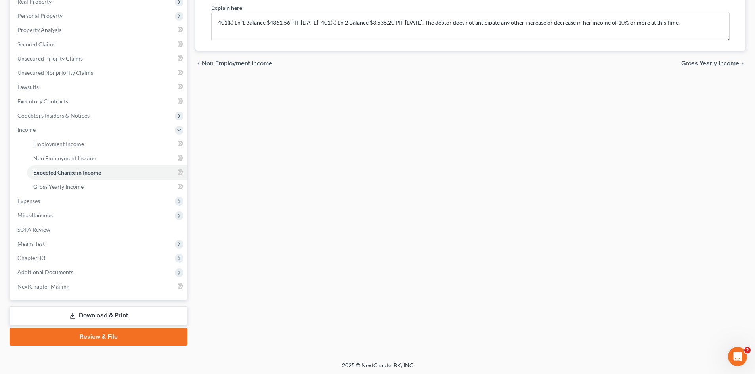
scroll to position [147, 0]
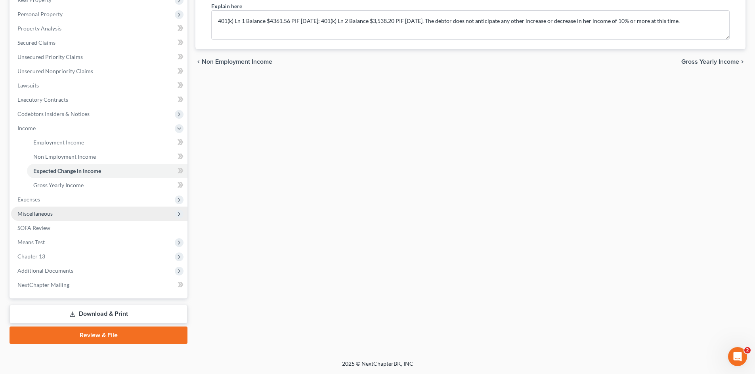
click at [25, 215] on span "Miscellaneous" at bounding box center [34, 213] width 35 height 7
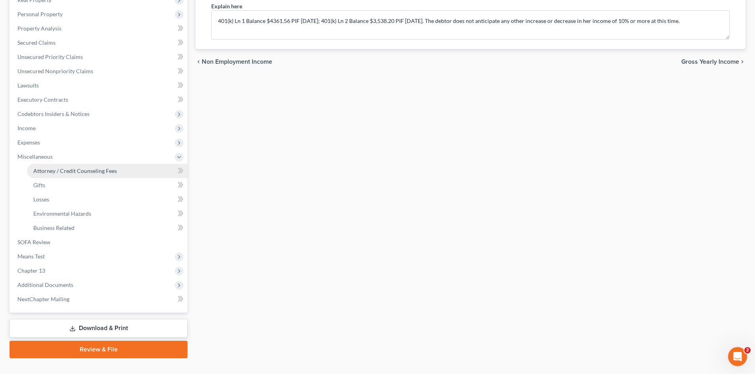
click at [47, 172] on span "Attorney / Credit Counseling Fees" at bounding box center [75, 171] width 84 height 7
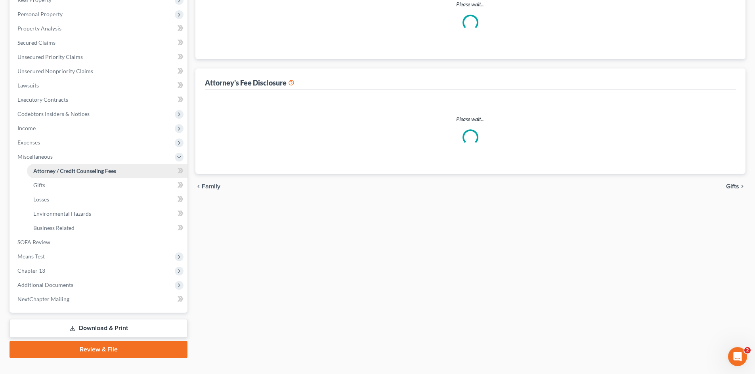
scroll to position [3, 0]
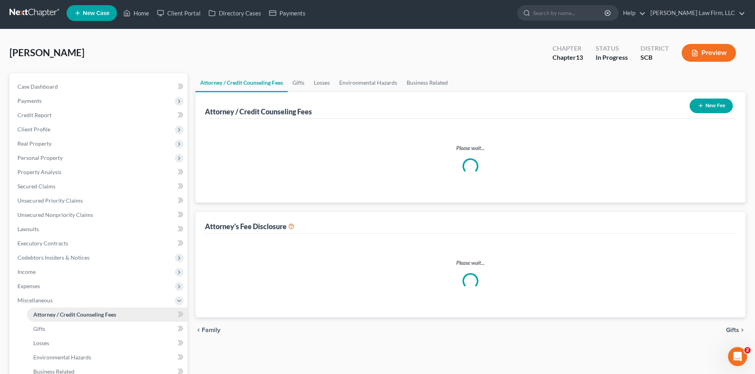
select select "0"
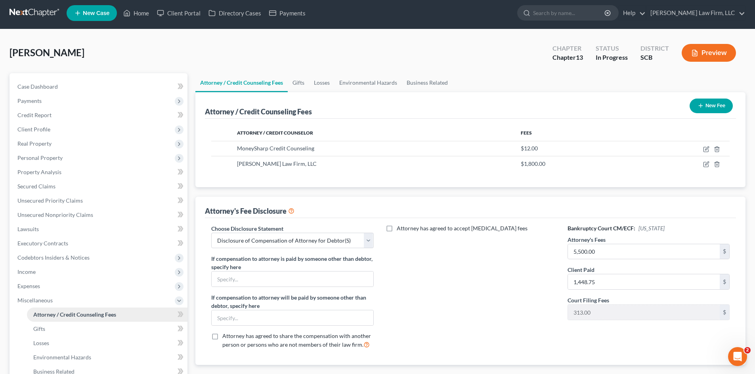
scroll to position [0, 0]
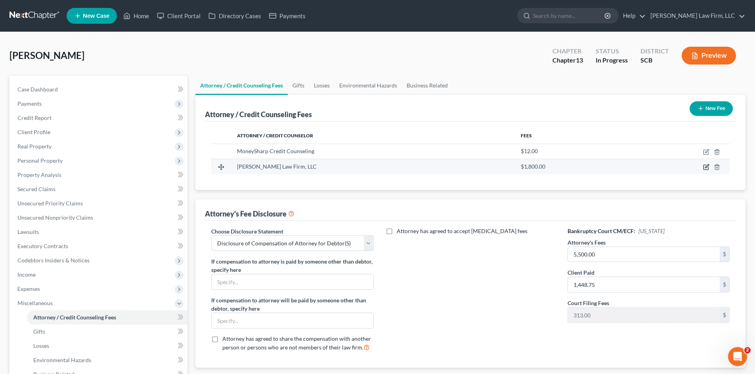
click at [708, 167] on icon "button" at bounding box center [707, 167] width 4 height 4
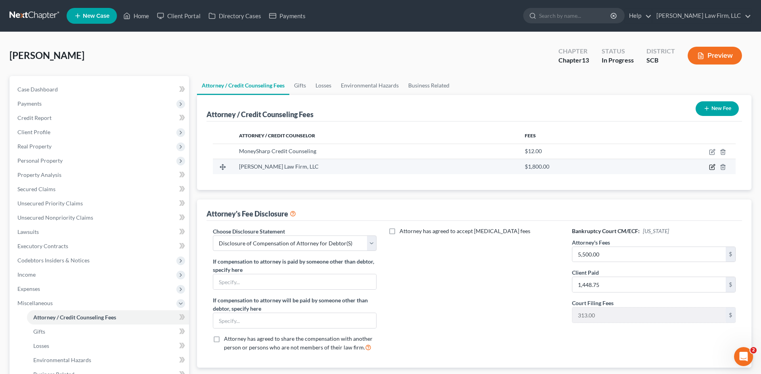
select select "42"
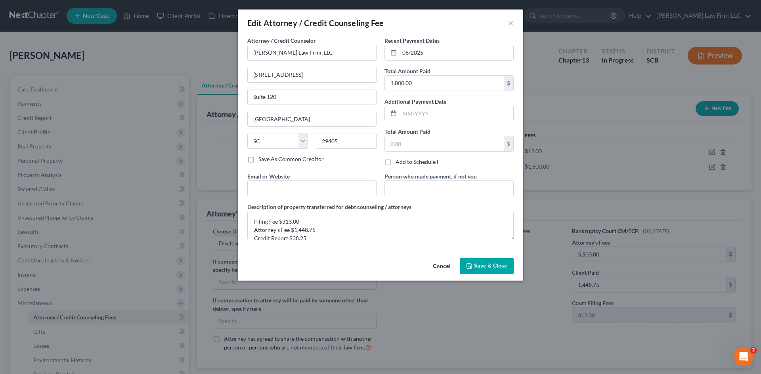
drag, startPoint x: 495, startPoint y: 258, endPoint x: 492, endPoint y: 261, distance: 5.1
click at [495, 259] on button "Save & Close" at bounding box center [487, 266] width 54 height 17
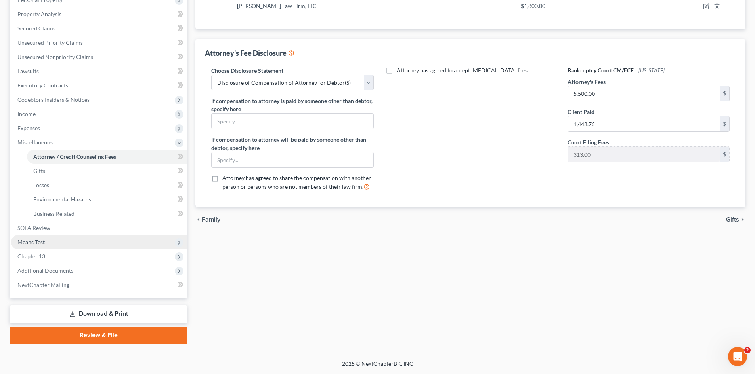
click at [44, 242] on span "Means Test" at bounding box center [30, 242] width 27 height 7
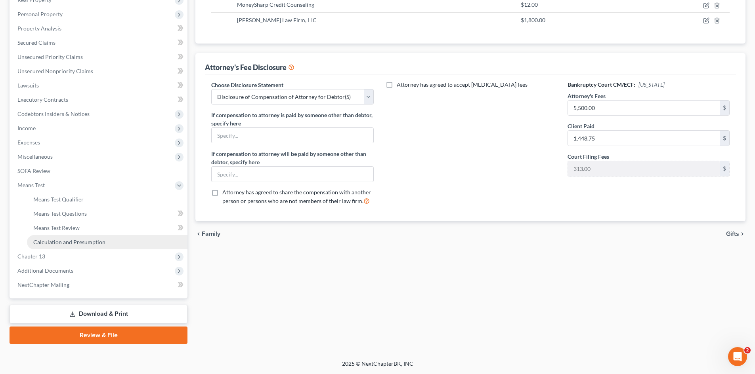
click at [46, 244] on span "Calculation and Presumption" at bounding box center [69, 242] width 72 height 7
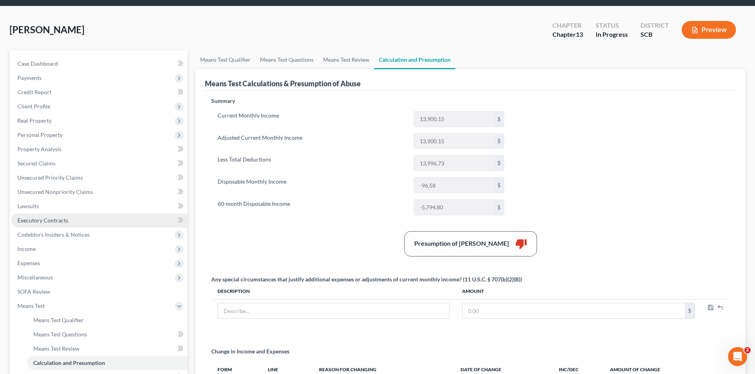
scroll to position [147, 0]
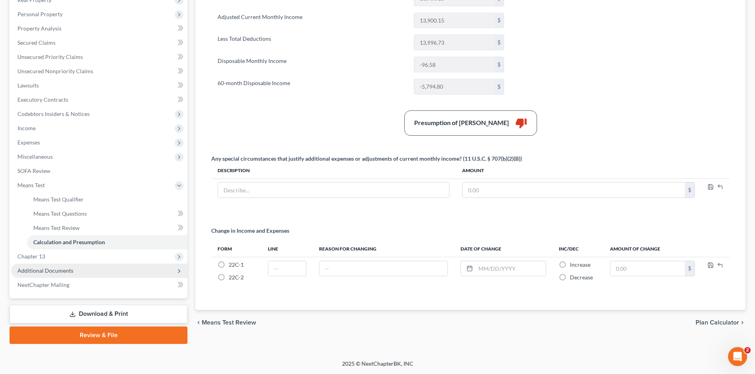
click at [48, 267] on span "Additional Documents" at bounding box center [45, 270] width 56 height 7
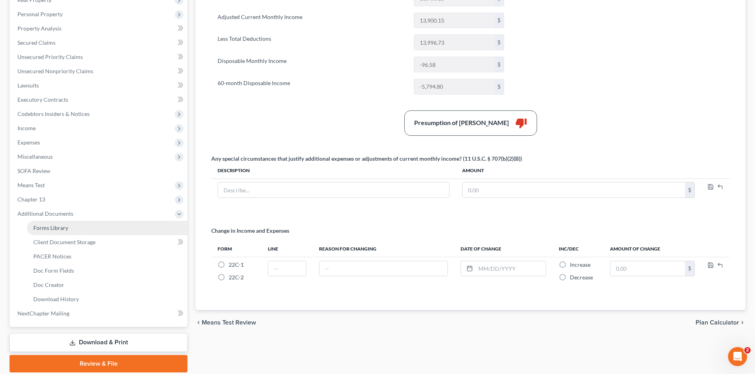
click at [48, 232] on link "Forms Library" at bounding box center [107, 228] width 160 height 14
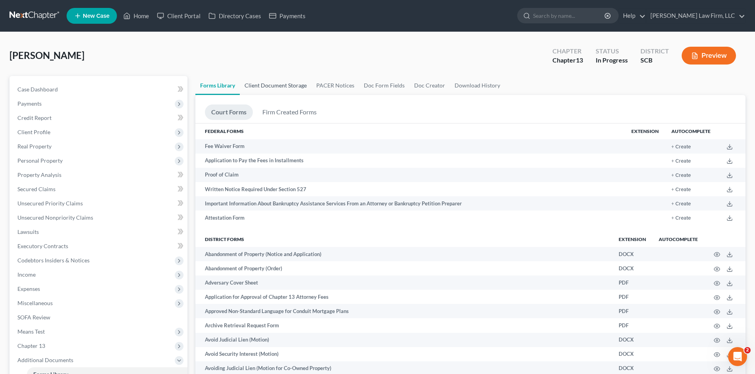
click at [275, 90] on link "Client Document Storage" at bounding box center [276, 85] width 72 height 19
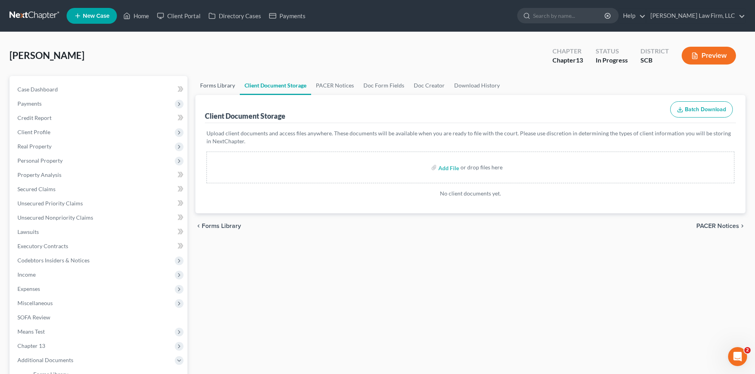
click at [216, 84] on link "Forms Library" at bounding box center [217, 85] width 44 height 19
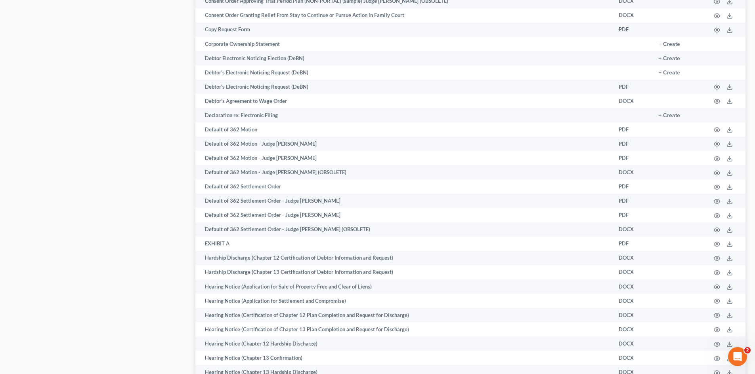
scroll to position [849, 0]
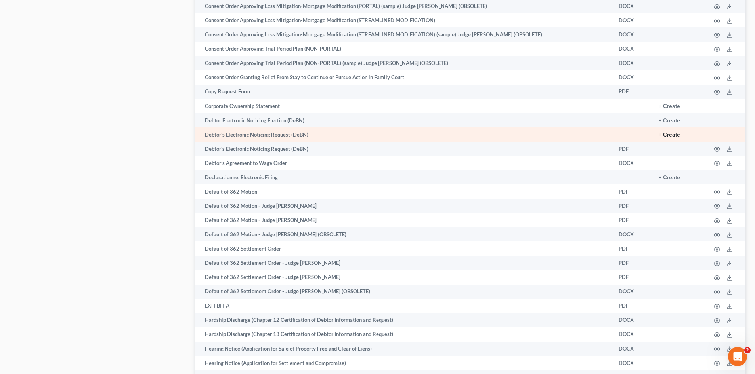
click at [674, 135] on button "+ Create" at bounding box center [668, 135] width 21 height 6
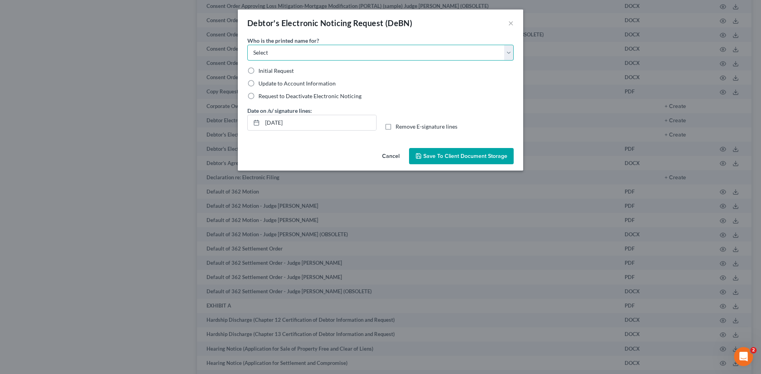
drag, startPoint x: 339, startPoint y: 57, endPoint x: 335, endPoint y: 60, distance: 4.5
click at [339, 57] on select "Select Debtor Attorney" at bounding box center [380, 53] width 266 height 16
select select "0"
click at [247, 45] on select "Select Debtor Attorney" at bounding box center [380, 53] width 266 height 16
drag, startPoint x: 249, startPoint y: 71, endPoint x: 259, endPoint y: 88, distance: 19.7
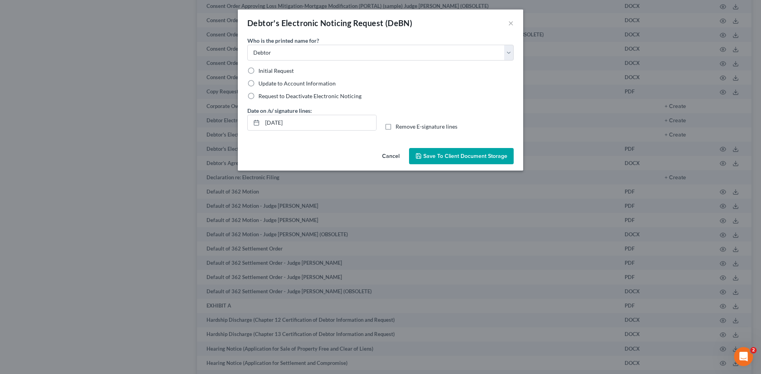
click at [258, 71] on label "Initial Request" at bounding box center [275, 71] width 35 height 8
click at [261, 71] on input "Initial Request" at bounding box center [263, 69] width 5 height 5
radio input "true"
drag, startPoint x: 265, startPoint y: 126, endPoint x: 303, endPoint y: 126, distance: 38.4
click at [299, 125] on input "[DATE]" at bounding box center [319, 122] width 114 height 15
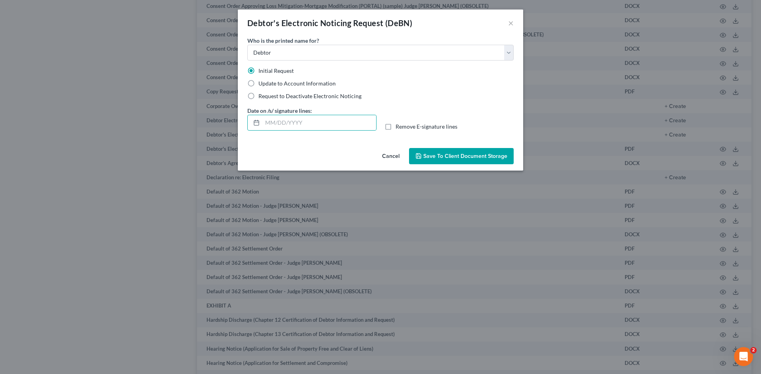
click at [395, 128] on label "Remove E-signature lines" at bounding box center [426, 127] width 62 height 8
click at [399, 128] on input "Remove E-signature lines" at bounding box center [401, 125] width 5 height 5
checkbox input "true"
click at [460, 161] on button "Save to Client Document Storage" at bounding box center [461, 156] width 105 height 17
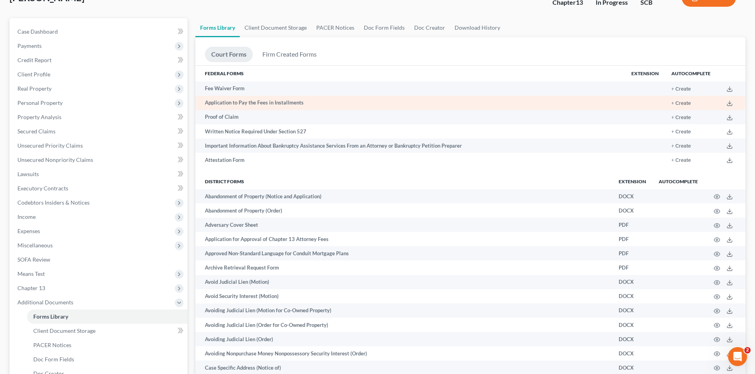
scroll to position [0, 0]
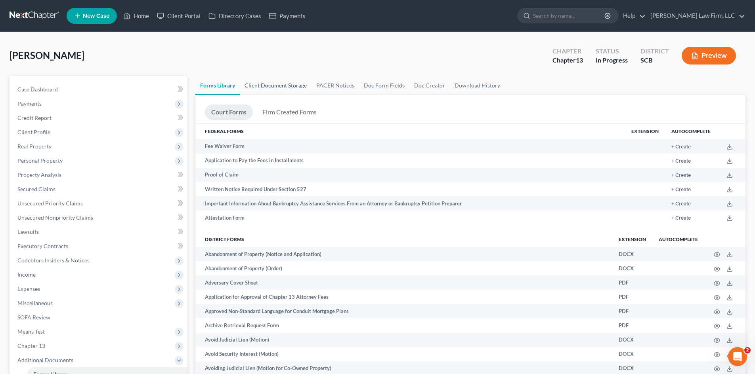
click at [276, 91] on link "Client Document Storage" at bounding box center [276, 85] width 72 height 19
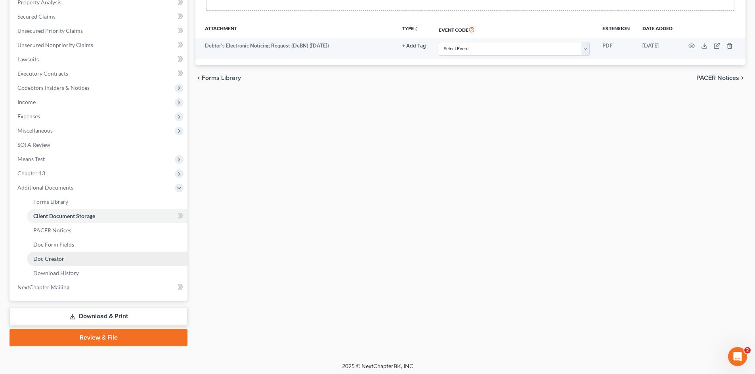
scroll to position [175, 0]
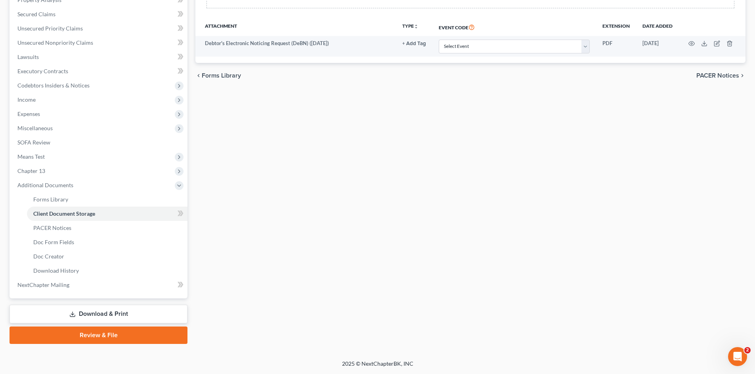
drag, startPoint x: 96, startPoint y: 318, endPoint x: 100, endPoint y: 315, distance: 4.3
click at [96, 318] on link "Download & Print" at bounding box center [99, 314] width 178 height 19
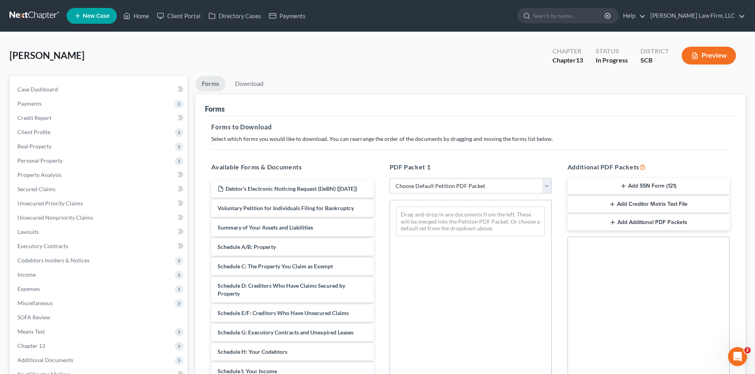
click at [445, 183] on select "Choose Default Petition PDF Packet Complete Bankruptcy Petition (all forms and …" at bounding box center [470, 186] width 162 height 16
select select "0"
click at [389, 178] on select "Choose Default Petition PDF Packet Complete Bankruptcy Petition (all forms and …" at bounding box center [470, 186] width 162 height 16
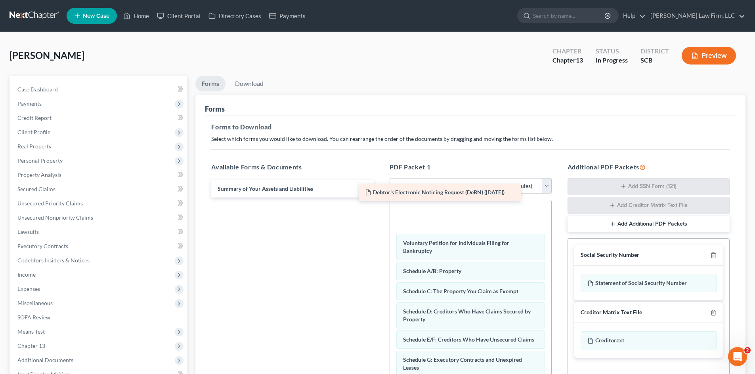
drag, startPoint x: 287, startPoint y: 183, endPoint x: 455, endPoint y: 197, distance: 168.9
click at [380, 189] on div "Debtor's Electronic Noticing Request (DeBN) ([DATE]) Debtor's Electronic Notici…" at bounding box center [292, 188] width 175 height 17
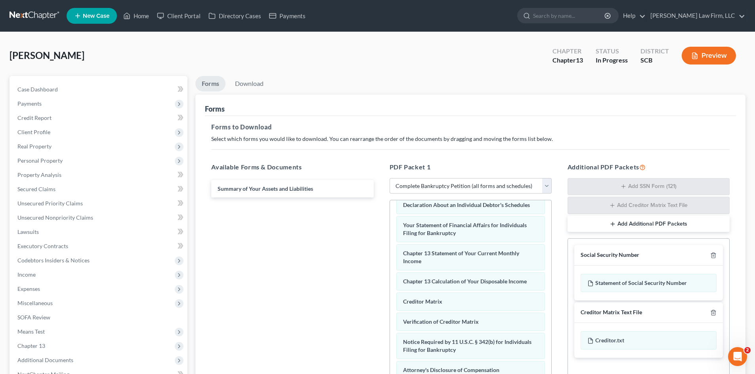
scroll to position [116, 0]
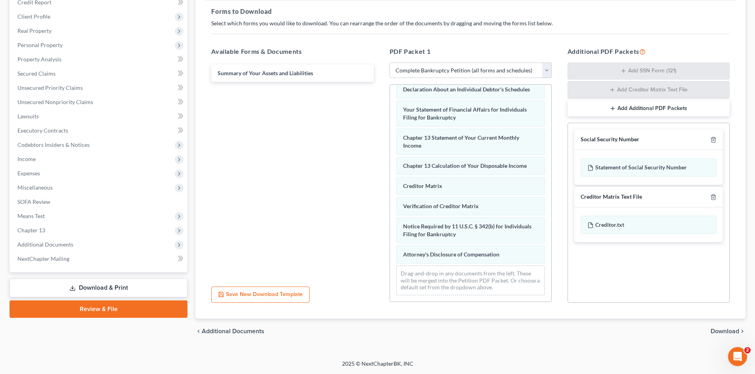
click at [732, 334] on span "Download" at bounding box center [724, 331] width 29 height 6
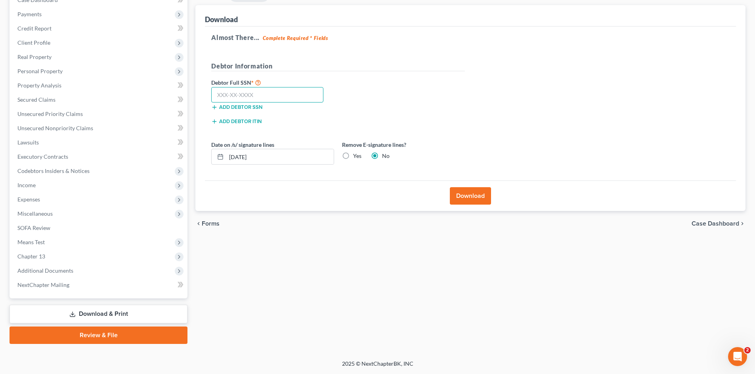
click at [229, 98] on input "text" at bounding box center [267, 95] width 112 height 16
type input "249-61-1673"
drag, startPoint x: 227, startPoint y: 155, endPoint x: 286, endPoint y: 158, distance: 59.1
click at [286, 158] on input "[DATE]" at bounding box center [279, 156] width 107 height 15
click at [355, 158] on label "Yes" at bounding box center [357, 156] width 8 height 8
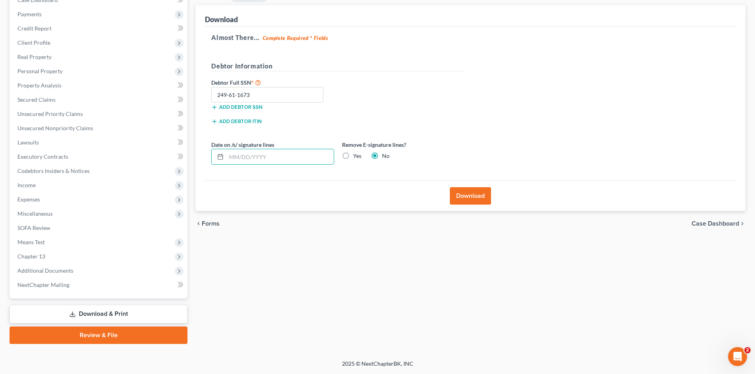
click at [356, 157] on input "Yes" at bounding box center [358, 154] width 5 height 5
radio input "true"
radio input "false"
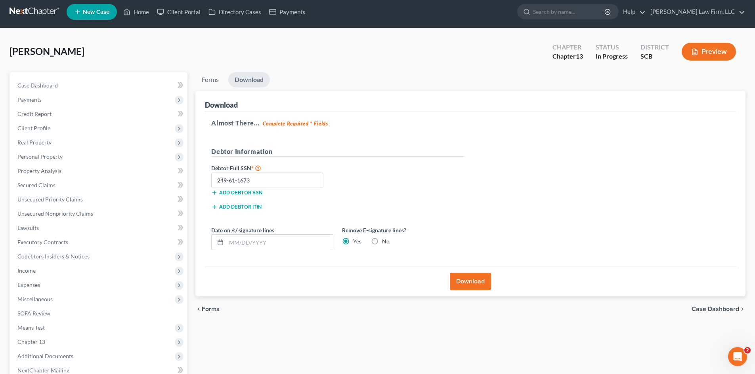
scroll to position [0, 0]
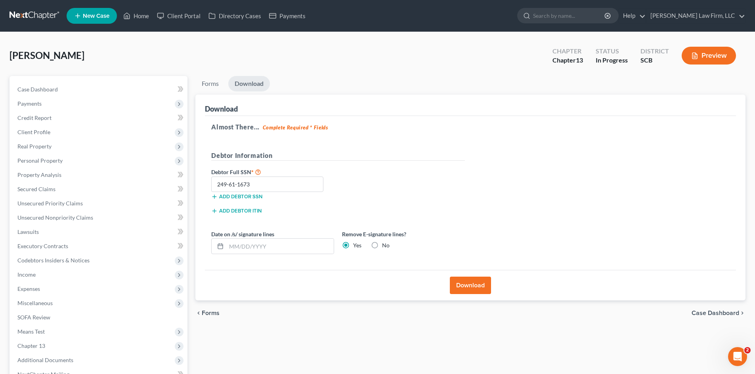
click at [453, 283] on button "Download" at bounding box center [470, 285] width 41 height 17
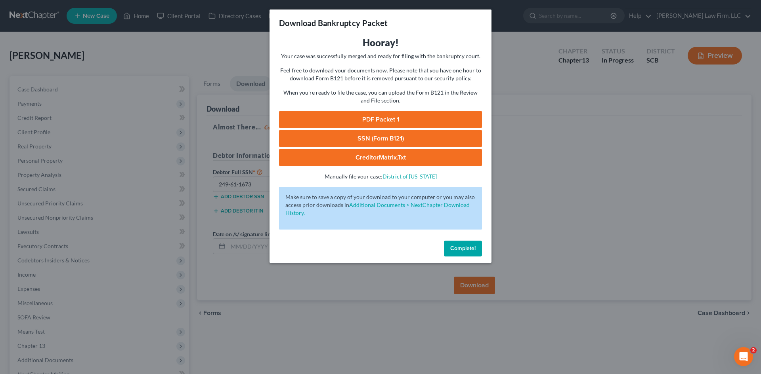
click at [340, 123] on link "PDF Packet 1" at bounding box center [380, 119] width 203 height 17
click at [329, 141] on link "SSN (Form B121)" at bounding box center [380, 138] width 203 height 17
click at [452, 252] on span "Complete!" at bounding box center [462, 248] width 25 height 7
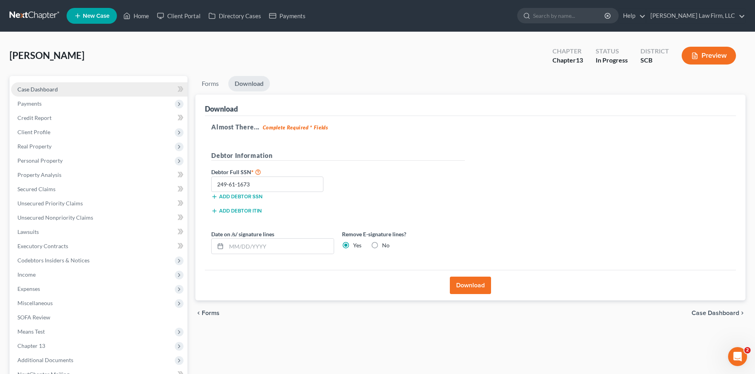
click at [53, 87] on span "Case Dashboard" at bounding box center [37, 89] width 40 height 7
select select "0"
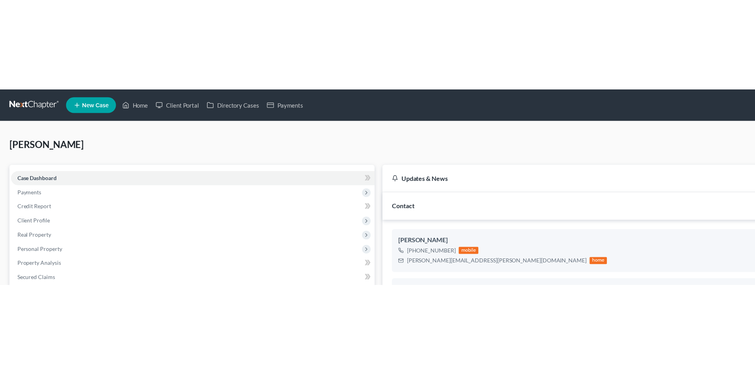
scroll to position [406, 0]
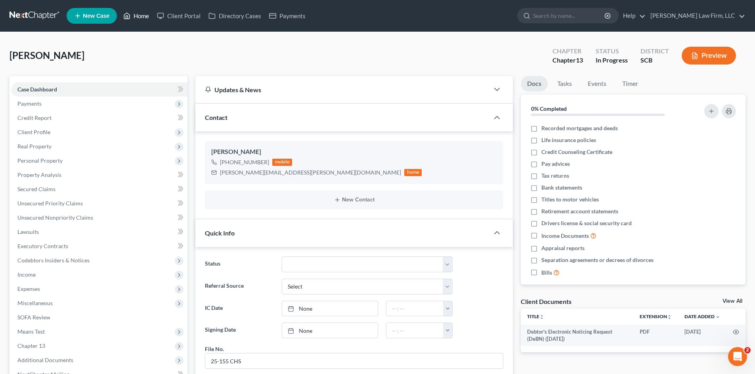
click at [144, 18] on link "Home" at bounding box center [136, 16] width 34 height 14
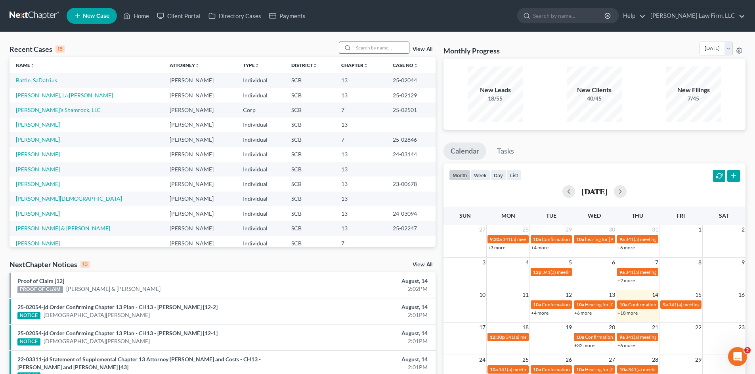
click at [381, 49] on input "search" at bounding box center [380, 47] width 55 height 11
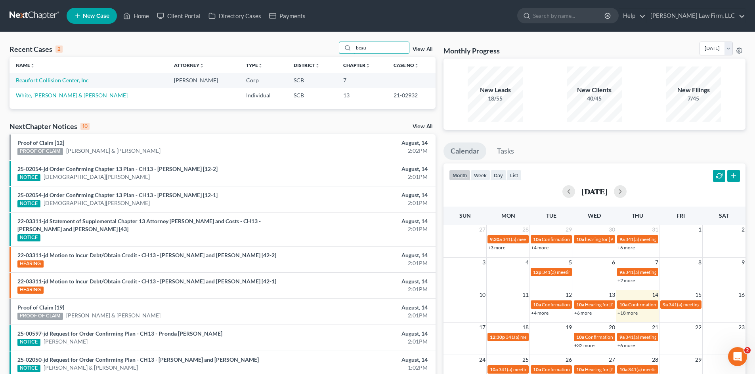
type input "beau"
click at [70, 81] on link "Beaufort Collision Center, Inc" at bounding box center [52, 80] width 73 height 7
select select "4"
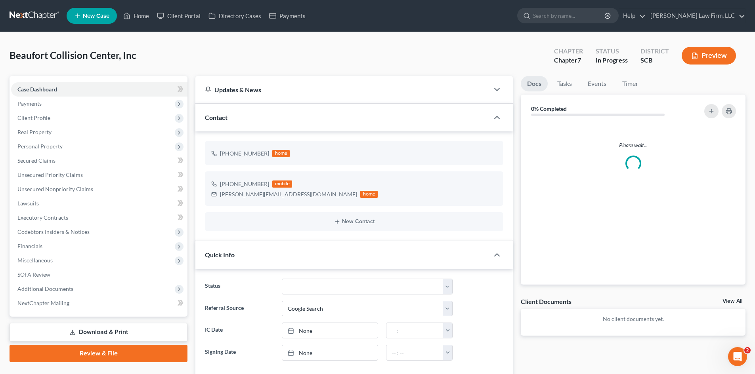
select select "0"
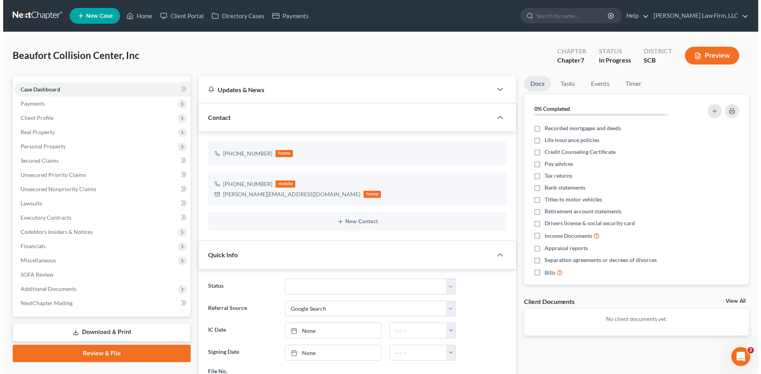
scroll to position [519, 0]
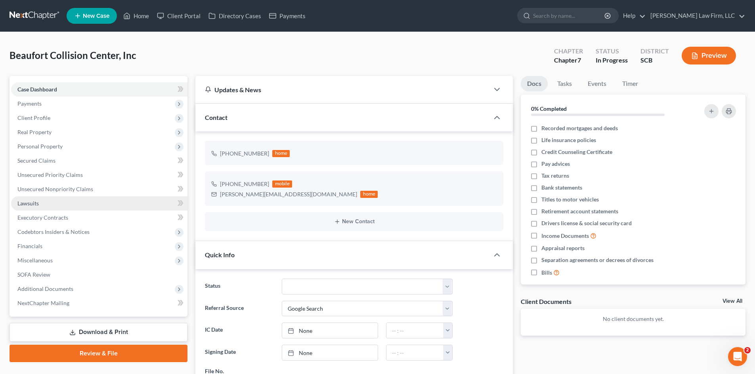
click at [22, 206] on span "Lawsuits" at bounding box center [27, 203] width 21 height 7
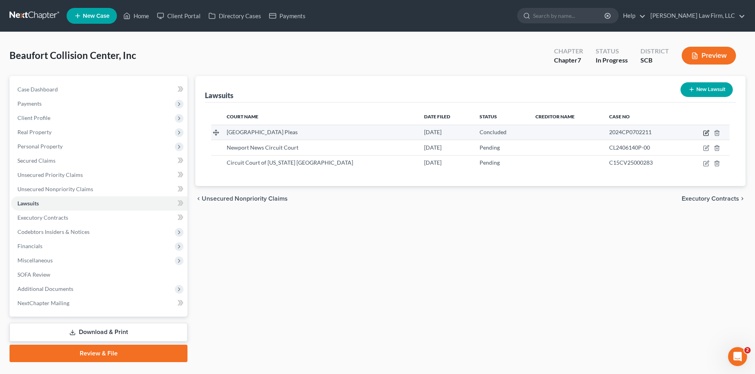
click at [704, 135] on icon "button" at bounding box center [706, 133] width 6 height 6
select select "42"
select select "2"
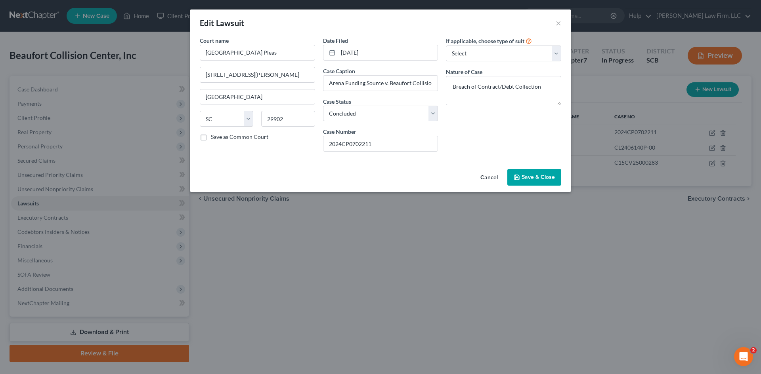
drag, startPoint x: 536, startPoint y: 174, endPoint x: 534, endPoint y: 177, distance: 4.5
click at [536, 174] on button "Save & Close" at bounding box center [534, 177] width 54 height 17
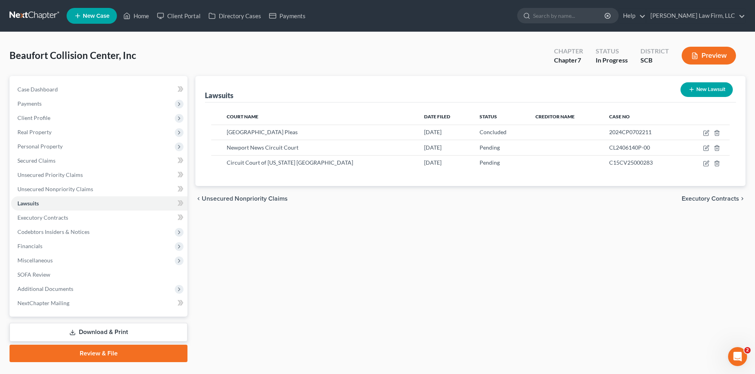
click at [725, 89] on button "New Lawsuit" at bounding box center [706, 89] width 52 height 15
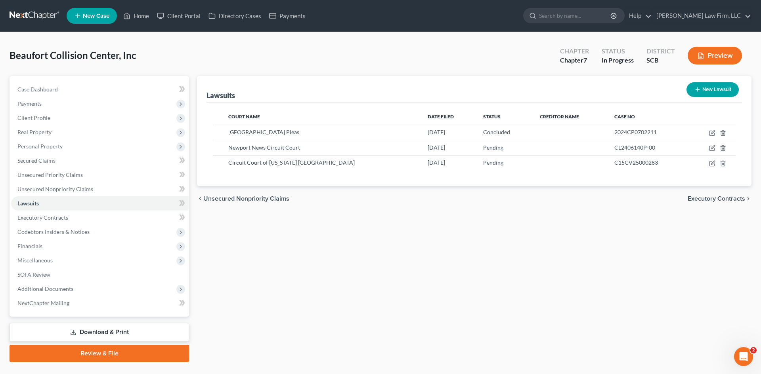
select select "0"
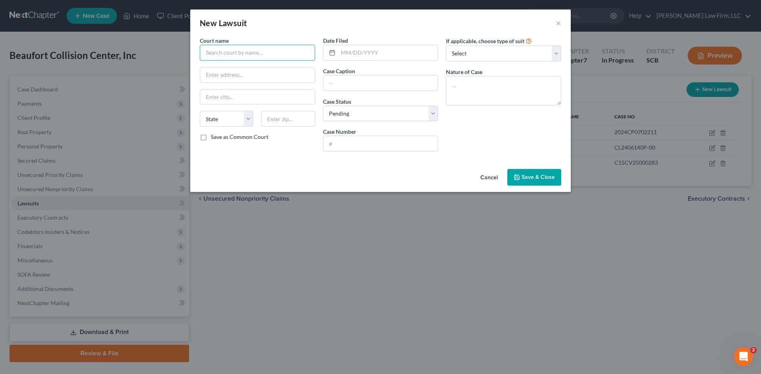
click at [235, 52] on input "text" at bounding box center [257, 53] width 115 height 16
click at [230, 56] on input "text" at bounding box center [257, 53] width 115 height 16
click at [238, 66] on div "[GEOGRAPHIC_DATA] Pleas" at bounding box center [247, 67] width 82 height 8
type input "[GEOGRAPHIC_DATA] Pleas"
type input "[STREET_ADDRESS][PERSON_NAME]"
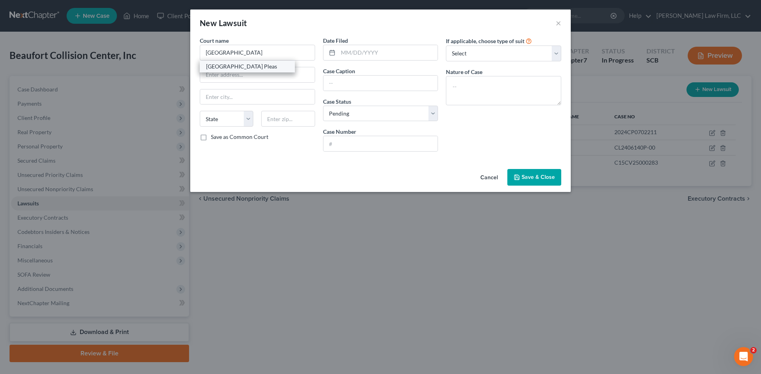
type input "[GEOGRAPHIC_DATA]"
select select "42"
type input "29902"
click at [362, 53] on input "text" at bounding box center [388, 52] width 100 height 15
type input "[DATE]"
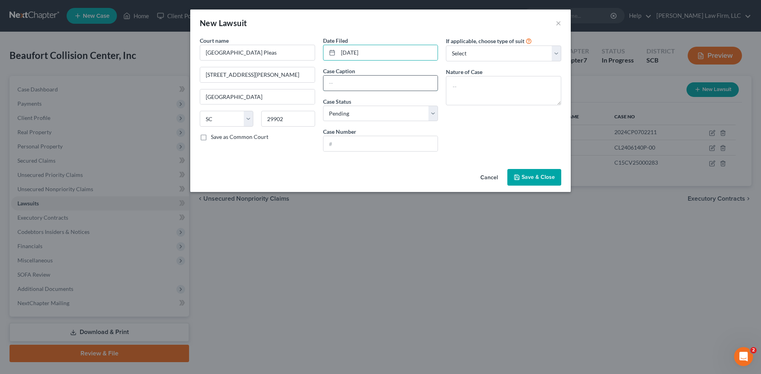
click at [387, 86] on input "text" at bounding box center [380, 83] width 114 height 15
click at [383, 81] on input "text" at bounding box center [380, 83] width 114 height 15
paste input "Painters Supply & Equipment Co , plaintiff, et al VS Beaufort Collision Center …"
type input "Painters Supply & Equipment Co , plaintiff, et al VS Beaufort Collision Center …"
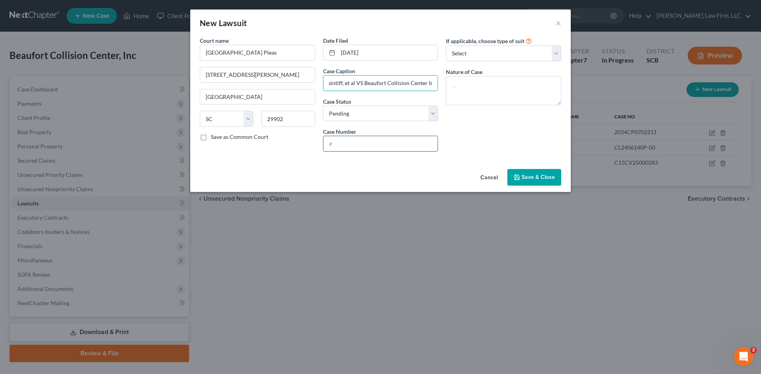
scroll to position [0, 0]
click at [361, 141] on input "text" at bounding box center [380, 143] width 114 height 15
click at [389, 146] on input "text" at bounding box center [380, 143] width 114 height 15
paste input "2025CP0701456"
type input "2025CP0701456"
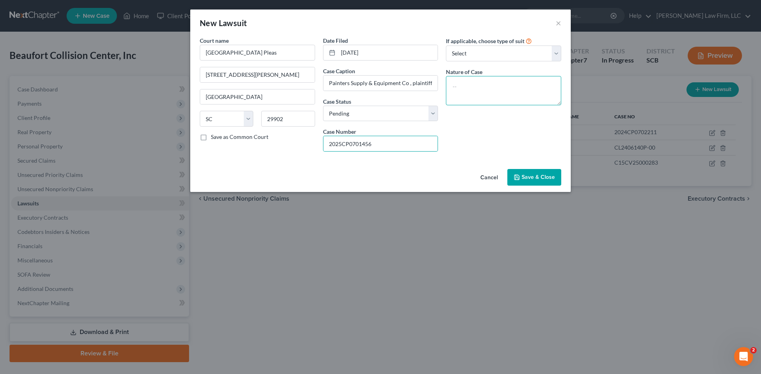
click at [470, 96] on textarea at bounding box center [503, 90] width 115 height 29
type textarea "B"
type textarea "Debt Collection/Breach of Contract"
click at [517, 179] on icon "button" at bounding box center [516, 177] width 6 height 6
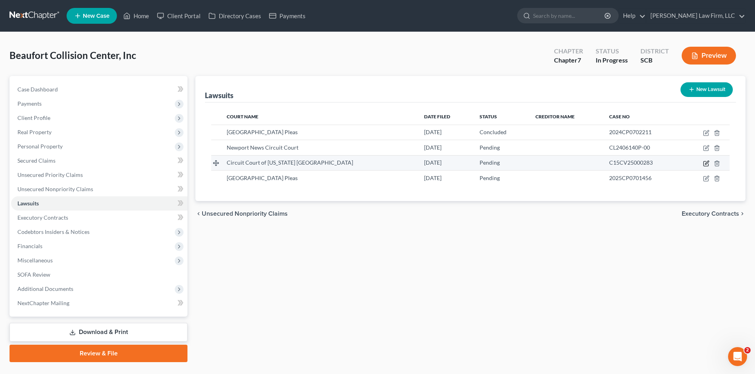
click at [705, 162] on icon "button" at bounding box center [706, 163] width 6 height 6
select select "21"
select select "0"
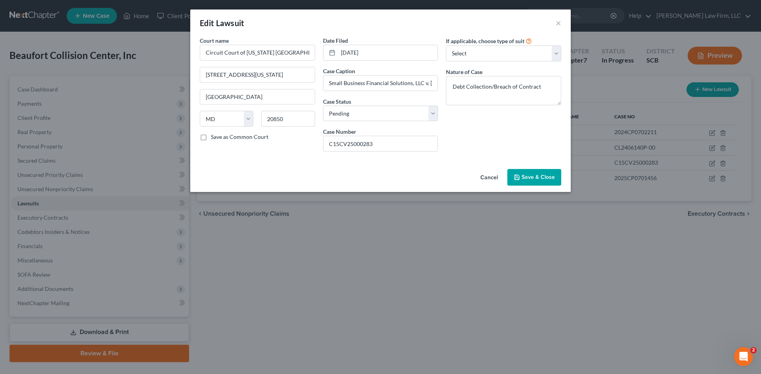
click at [538, 177] on span "Save & Close" at bounding box center [537, 177] width 33 height 7
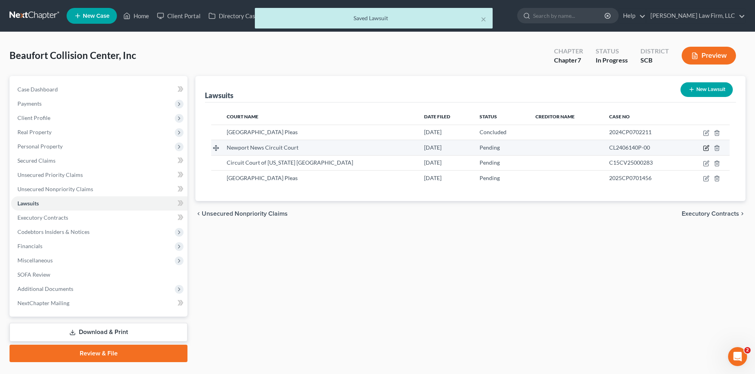
click at [706, 148] on icon "button" at bounding box center [706, 148] width 6 height 6
select select "48"
select select "0"
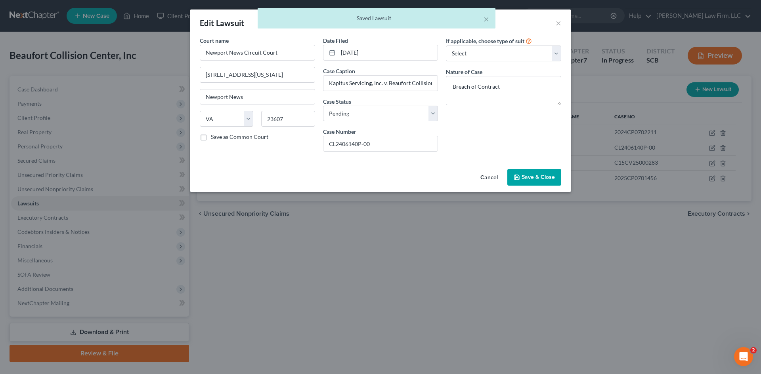
click at [533, 179] on span "Save & Close" at bounding box center [537, 177] width 33 height 7
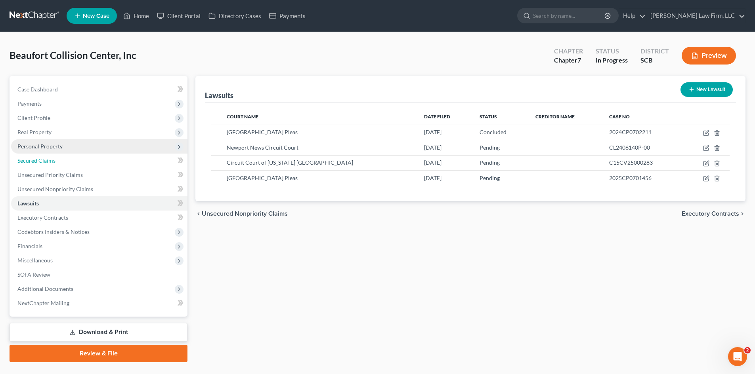
drag, startPoint x: 48, startPoint y: 163, endPoint x: 151, endPoint y: 149, distance: 103.6
click at [48, 163] on span "Secured Claims" at bounding box center [36, 160] width 38 height 7
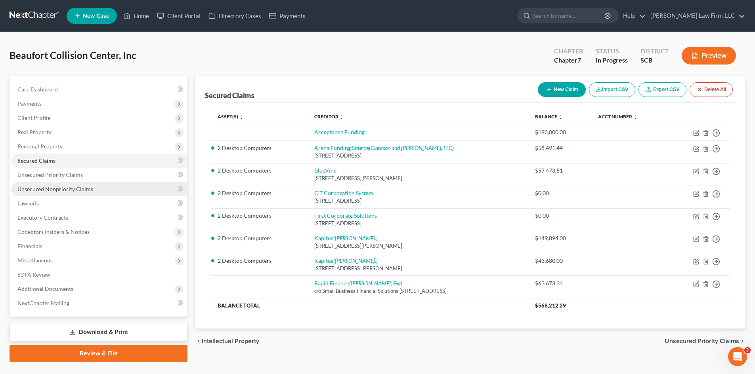
click at [46, 190] on span "Unsecured Nonpriority Claims" at bounding box center [55, 189] width 76 height 7
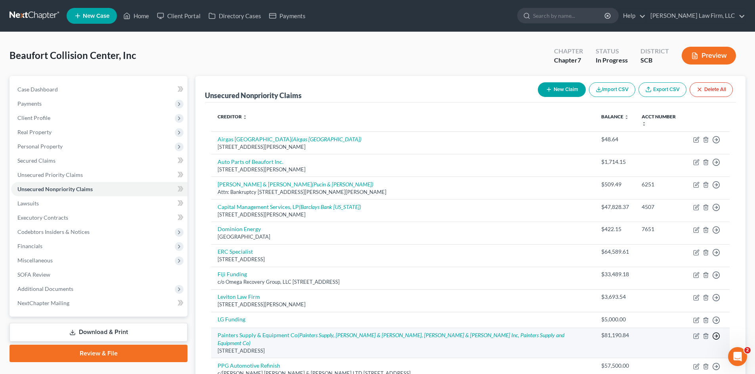
click at [715, 144] on icon "button" at bounding box center [716, 140] width 8 height 8
click at [677, 335] on link "Move to D" at bounding box center [680, 341] width 66 height 13
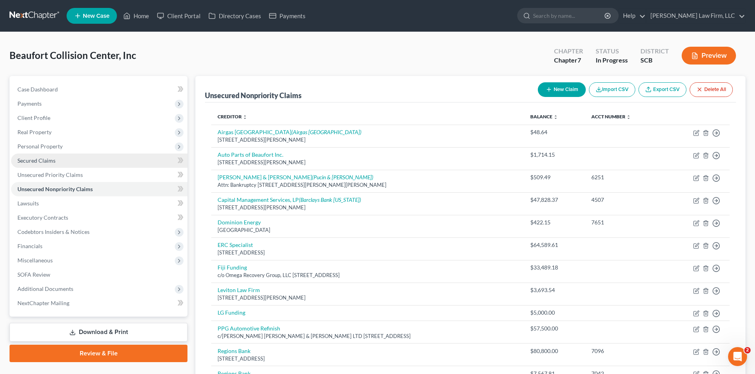
click at [21, 162] on span "Secured Claims" at bounding box center [36, 160] width 38 height 7
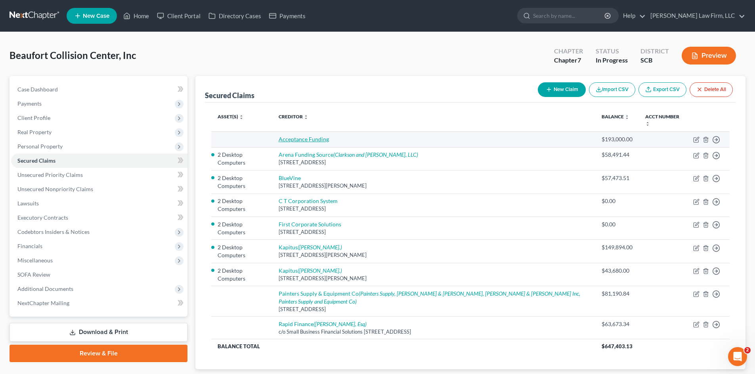
click at [319, 139] on link "Acceptance Funding" at bounding box center [303, 139] width 50 height 7
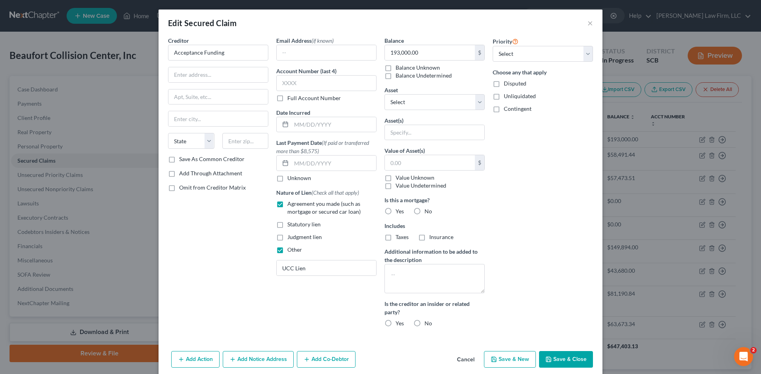
click at [457, 359] on button "Cancel" at bounding box center [465, 360] width 30 height 16
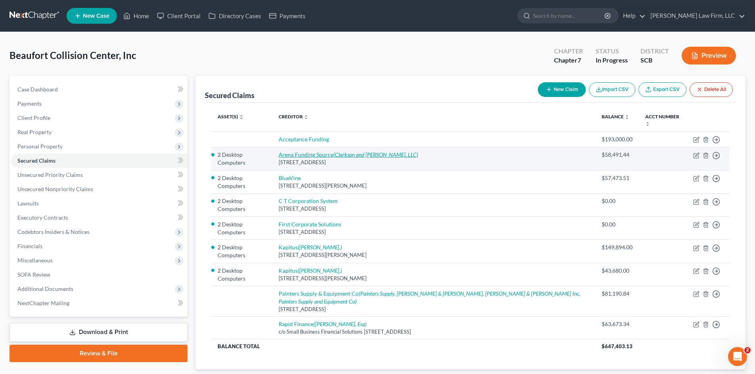
click at [307, 156] on link "Arena Funding Source (Clarkson and [PERSON_NAME], LLC)" at bounding box center [347, 154] width 139 height 7
select select "35"
select select "4"
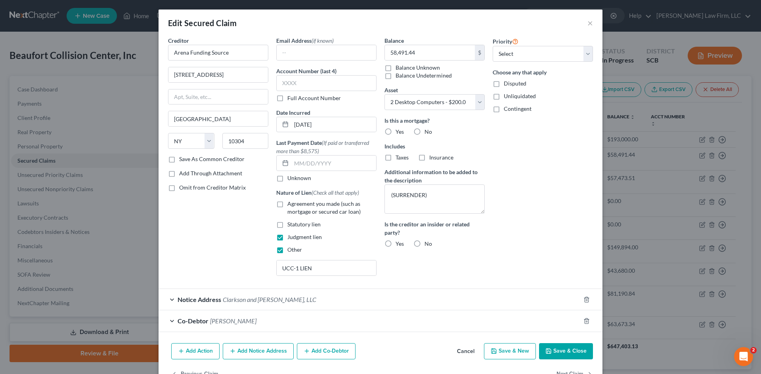
drag, startPoint x: 471, startPoint y: 347, endPoint x: 464, endPoint y: 346, distance: 6.4
click at [471, 349] on button "Cancel" at bounding box center [465, 352] width 30 height 16
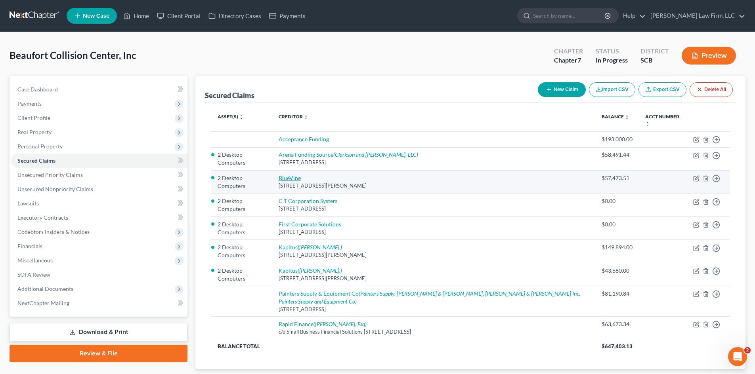
click at [298, 180] on link "BlueVine" at bounding box center [289, 178] width 22 height 7
select select "4"
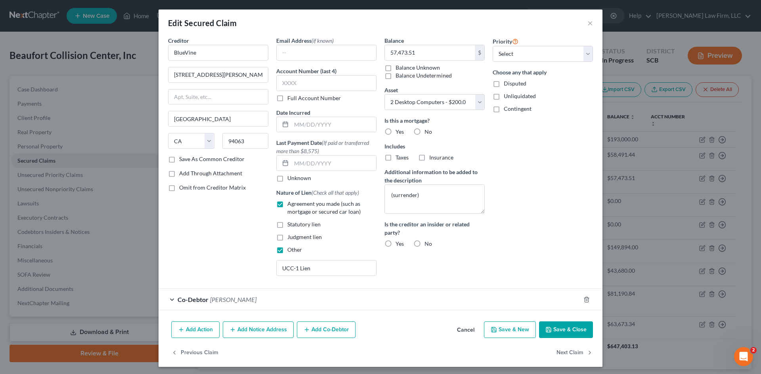
click at [460, 331] on button "Cancel" at bounding box center [465, 330] width 30 height 16
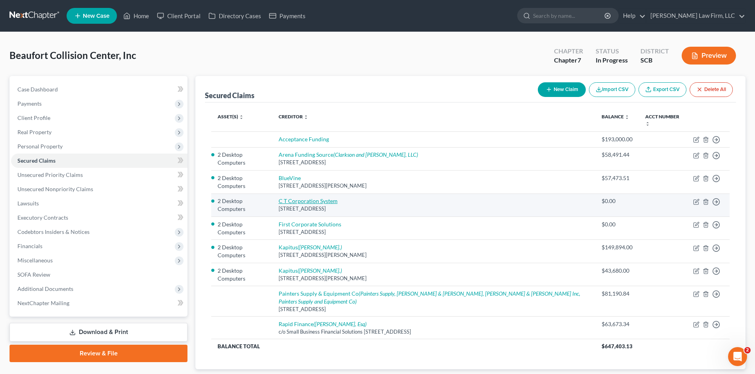
click at [314, 202] on link "C T Corporation System" at bounding box center [307, 201] width 59 height 7
select select "4"
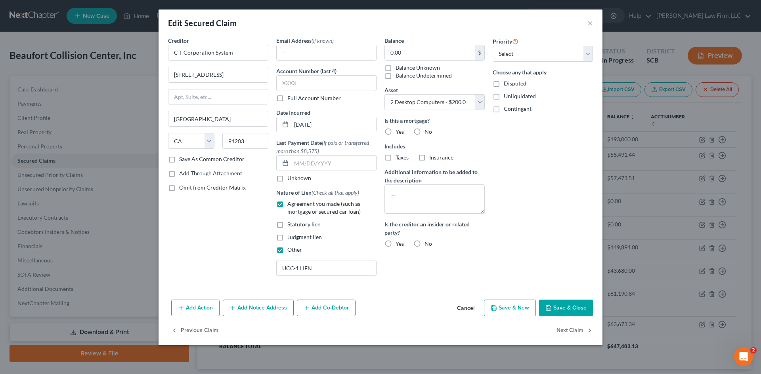
drag, startPoint x: 467, startPoint y: 306, endPoint x: 460, endPoint y: 306, distance: 6.4
click at [467, 307] on button "Cancel" at bounding box center [465, 309] width 30 height 16
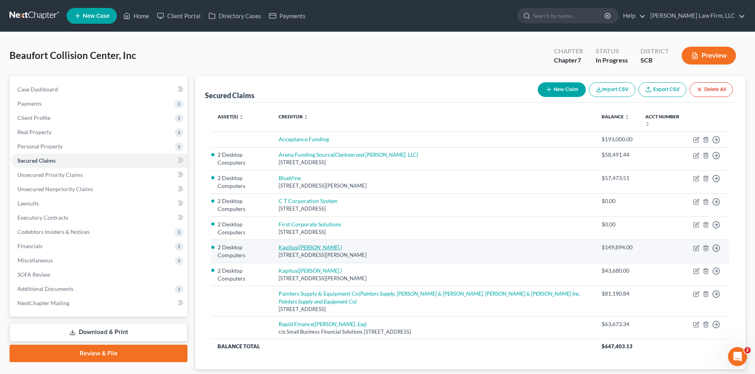
click at [294, 245] on link "Kapitus ([PERSON_NAME].)" at bounding box center [309, 247] width 63 height 7
select select "48"
select select "4"
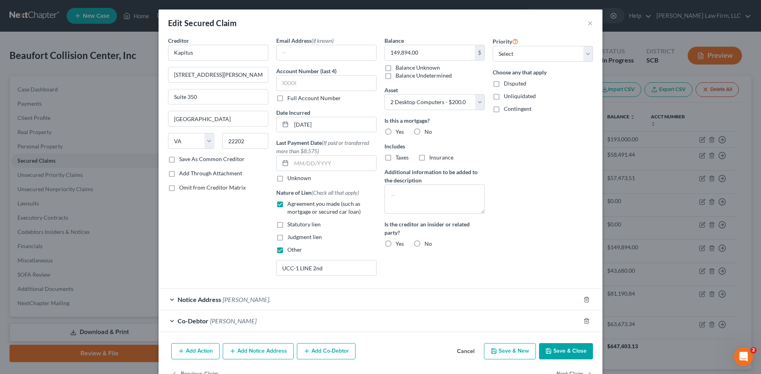
click at [469, 351] on button "Cancel" at bounding box center [465, 352] width 30 height 16
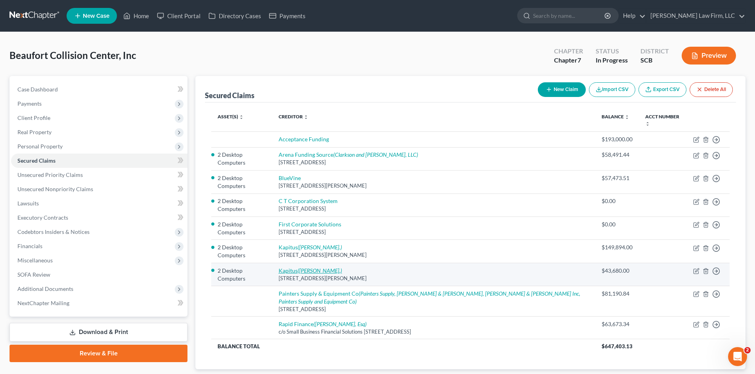
click at [327, 273] on icon "([PERSON_NAME].)" at bounding box center [320, 270] width 44 height 7
select select "48"
select select "4"
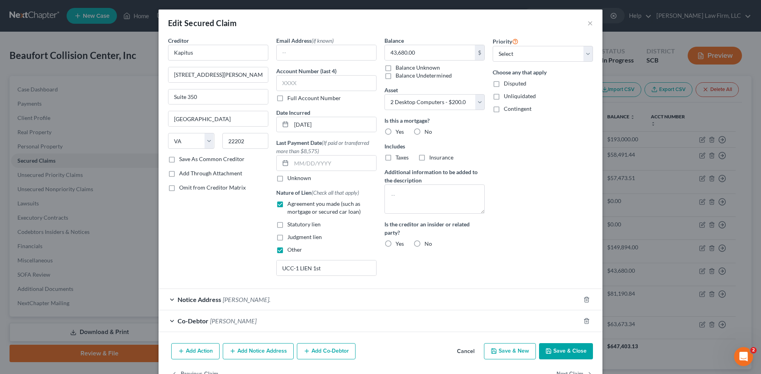
click at [468, 352] on button "Cancel" at bounding box center [465, 352] width 30 height 16
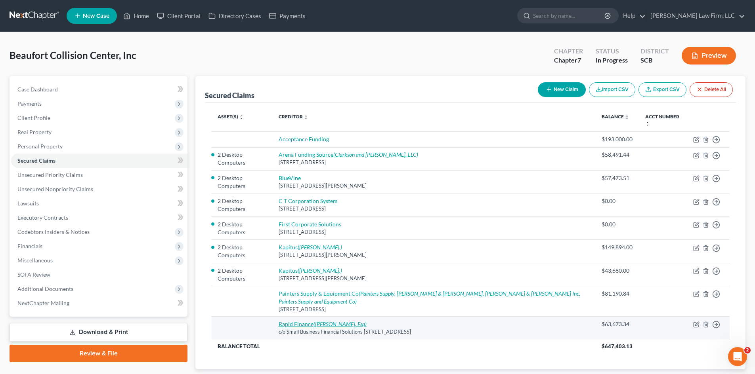
click at [349, 324] on icon "([PERSON_NAME], Esq)" at bounding box center [339, 324] width 53 height 7
select select "21"
select select "0"
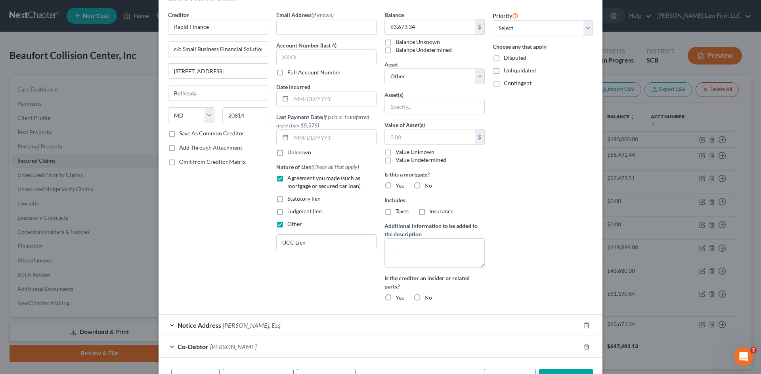
scroll to position [40, 0]
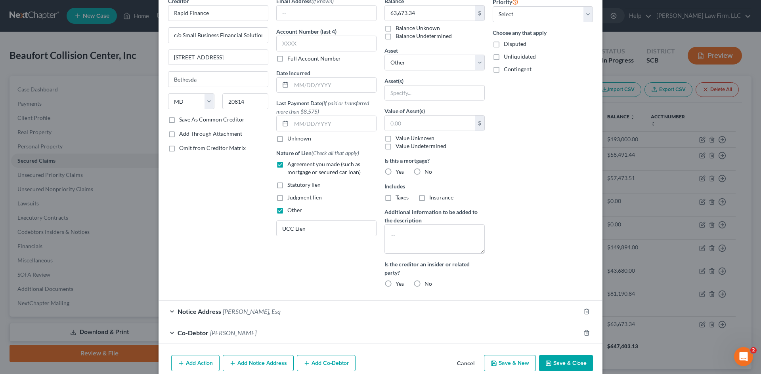
click at [471, 363] on button "Cancel" at bounding box center [465, 364] width 30 height 16
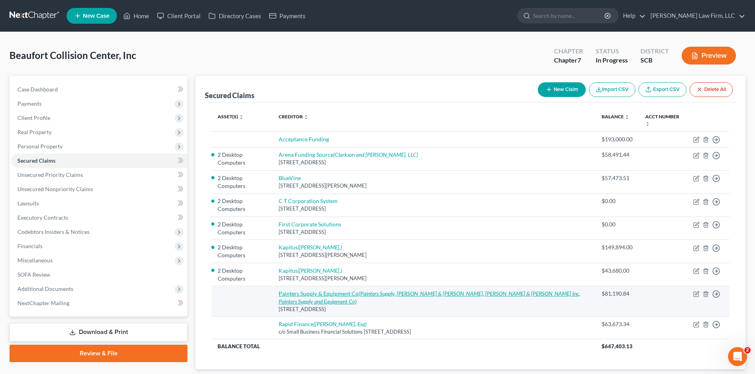
click at [337, 292] on link "Painters Supply & Equipment Co (Painters Supply, [PERSON_NAME] & [PERSON_NAME],…" at bounding box center [428, 297] width 301 height 15
select select "23"
select select "0"
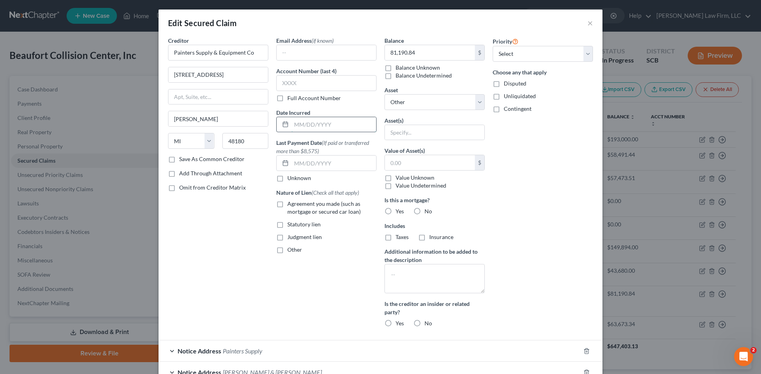
click at [352, 132] on input "text" at bounding box center [333, 124] width 85 height 15
type input "[DATE]"
click at [287, 207] on label "Agreement you made (such as mortgage or secured car loan)" at bounding box center [331, 208] width 89 height 16
click at [290, 205] on input "Agreement you made (such as mortgage or secured car loan)" at bounding box center [292, 202] width 5 height 5
checkbox input "true"
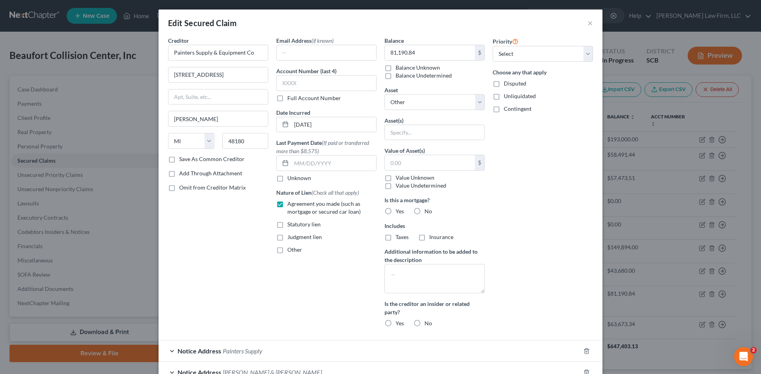
click at [287, 251] on label "Other" at bounding box center [294, 250] width 15 height 8
click at [290, 251] on input "Other" at bounding box center [292, 248] width 5 height 5
checkbox input "true"
click at [293, 266] on input "text" at bounding box center [326, 268] width 99 height 15
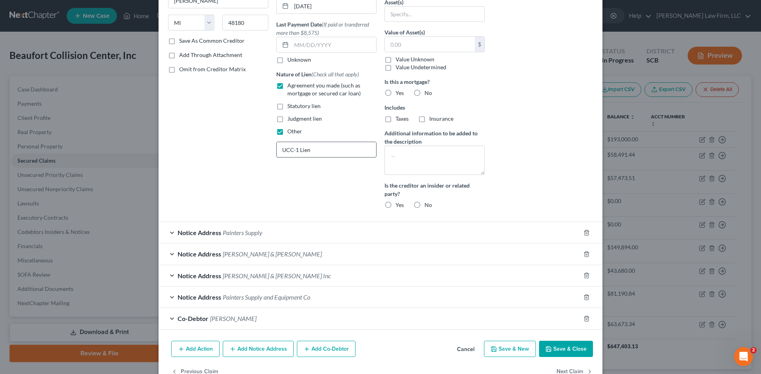
scroll to position [119, 0]
type input "UCC-1 Lien"
click at [554, 344] on button "Save & Close" at bounding box center [566, 349] width 54 height 17
select select
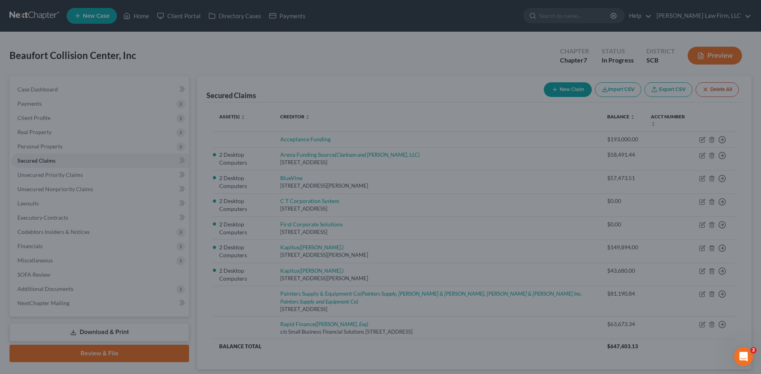
scroll to position [0, 0]
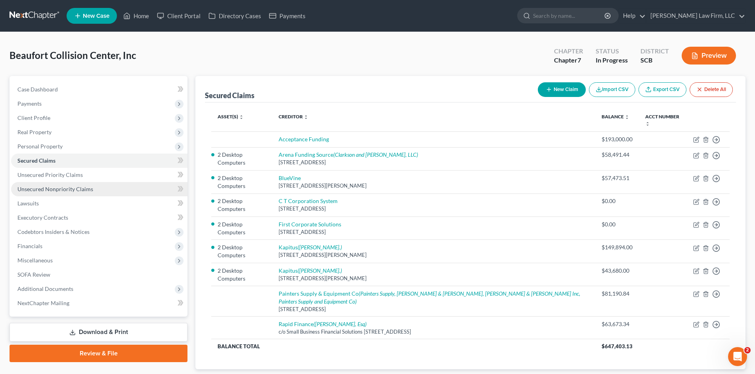
click at [71, 193] on link "Unsecured Nonpriority Claims" at bounding box center [99, 189] width 176 height 14
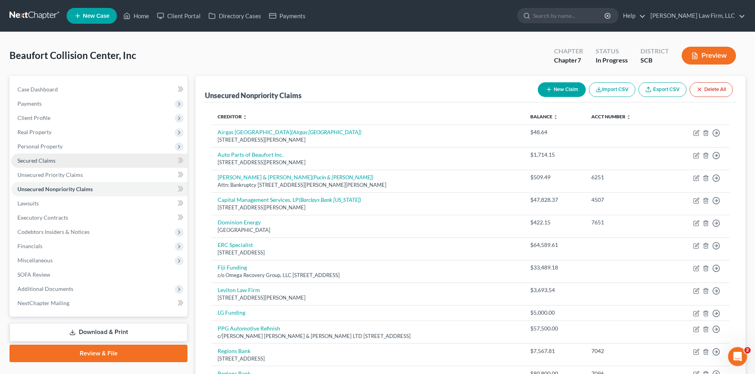
click at [45, 160] on span "Secured Claims" at bounding box center [36, 160] width 38 height 7
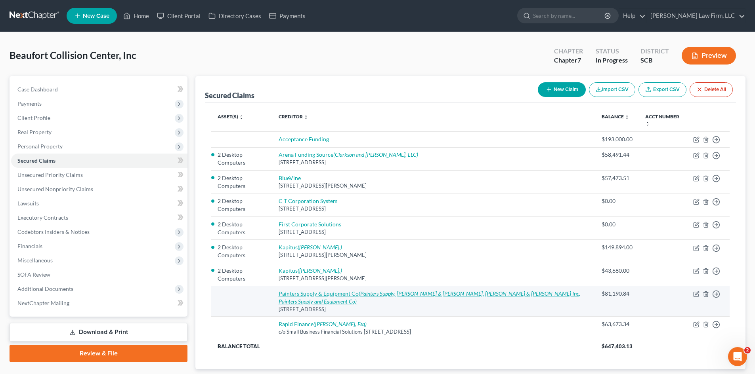
click at [348, 294] on link "Painters Supply & Equipment Co (Painters Supply, [PERSON_NAME] & [PERSON_NAME],…" at bounding box center [428, 297] width 301 height 15
select select "23"
select select "0"
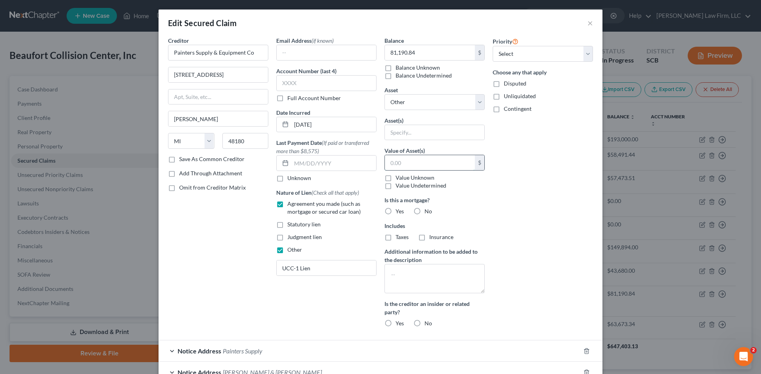
click at [417, 163] on input "text" at bounding box center [430, 162] width 90 height 15
click at [412, 134] on input "text" at bounding box center [434, 132] width 99 height 15
type input "2"
click at [418, 108] on select "Select Other Multiple Assets Beaufort Dealership Properties, LLC (Transfer) - $…" at bounding box center [434, 102] width 100 height 16
select select "4"
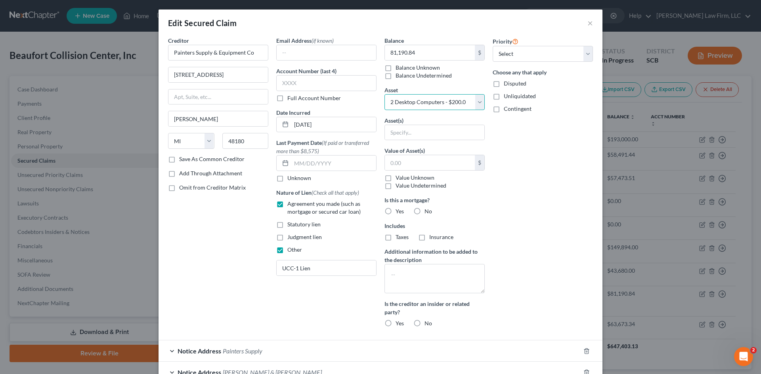
click at [384, 94] on select "Select Other Multiple Assets Beaufort Dealership Properties, LLC (Transfer) - $…" at bounding box center [434, 102] width 100 height 16
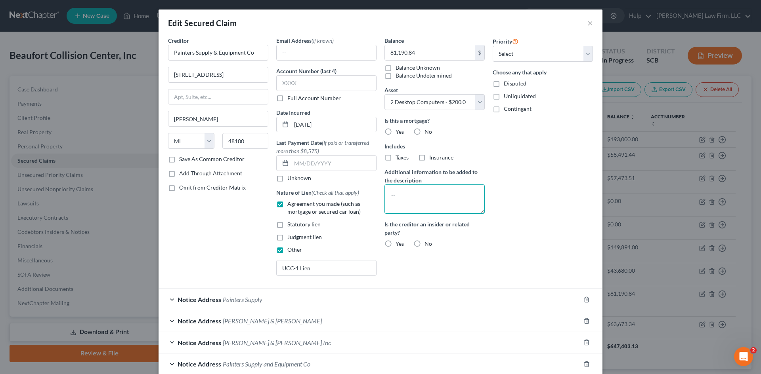
click at [429, 193] on textarea at bounding box center [434, 199] width 100 height 29
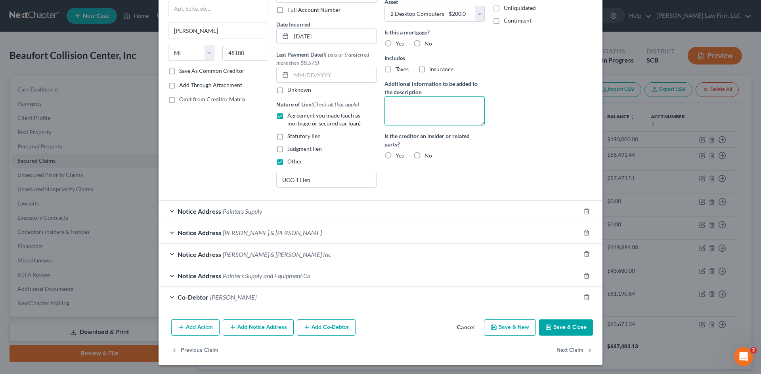
scroll to position [89, 0]
click at [574, 325] on button "Save & Close" at bounding box center [566, 327] width 54 height 17
select select
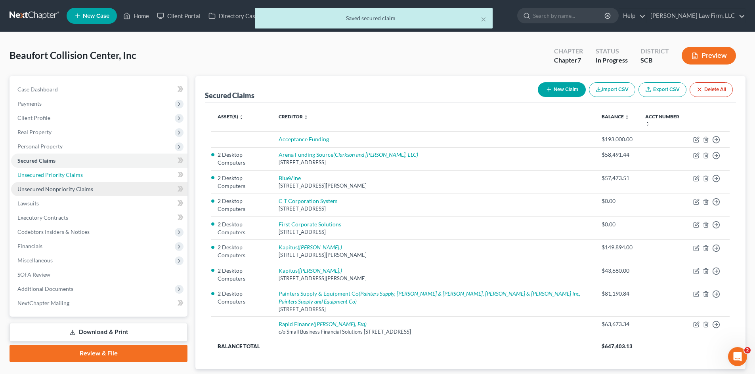
drag, startPoint x: 60, startPoint y: 179, endPoint x: 63, endPoint y: 184, distance: 5.8
click at [60, 179] on link "Unsecured Priority Claims" at bounding box center [99, 175] width 176 height 14
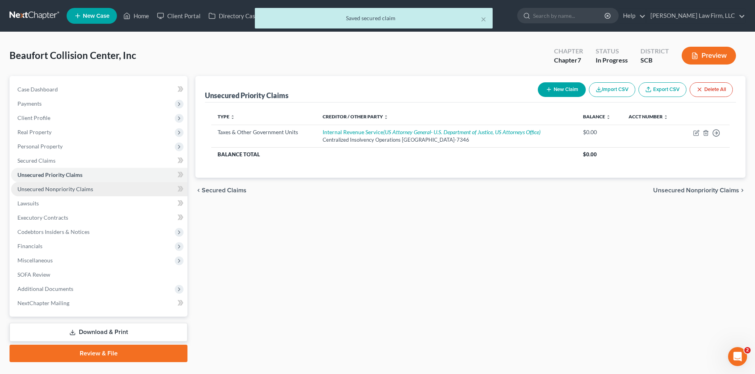
click at [65, 189] on span "Unsecured Nonpriority Claims" at bounding box center [55, 189] width 76 height 7
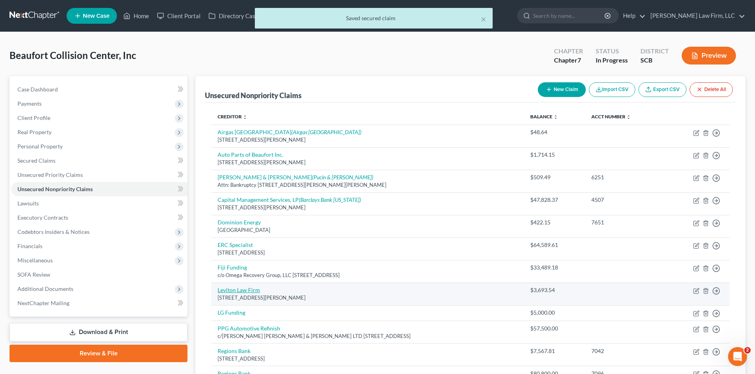
click at [249, 292] on link "Leviton Law Firm" at bounding box center [238, 290] width 42 height 7
select select "14"
select select "1"
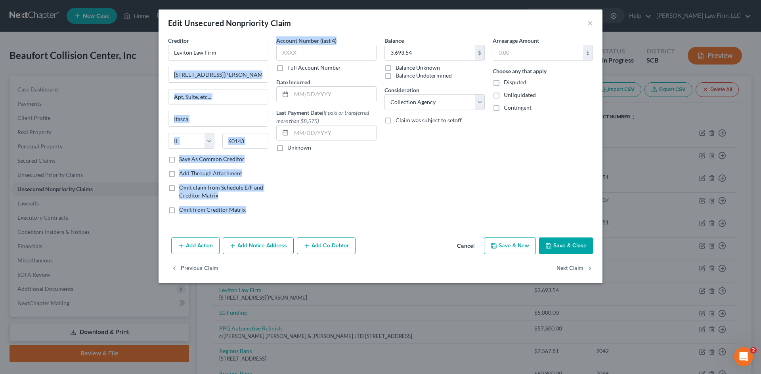
drag, startPoint x: 127, startPoint y: 82, endPoint x: 314, endPoint y: 37, distance: 192.2
click at [311, 43] on div "Edit Unsecured Nonpriority Claim × Creditor * Leviton Law Firm [STREET_ADDRESS]…" at bounding box center [380, 187] width 761 height 374
click at [318, 46] on input "text" at bounding box center [326, 53] width 100 height 16
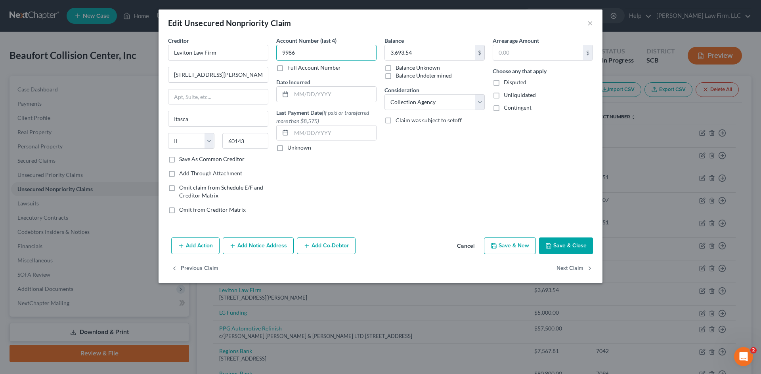
type input "9986"
click at [563, 245] on button "Save & Close" at bounding box center [566, 246] width 54 height 17
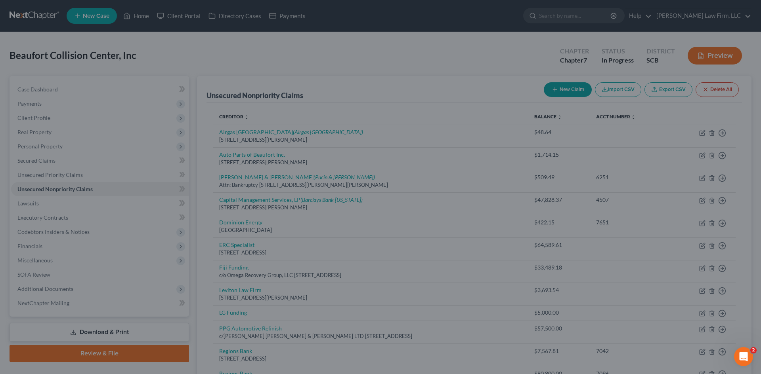
type input "0"
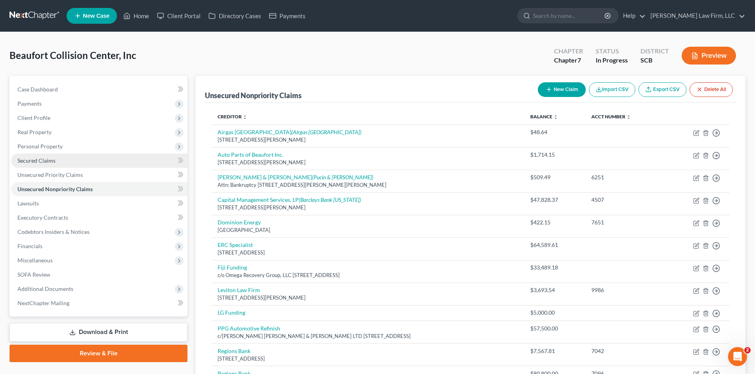
drag, startPoint x: 48, startPoint y: 163, endPoint x: 78, endPoint y: 166, distance: 29.4
click at [48, 163] on span "Secured Claims" at bounding box center [36, 160] width 38 height 7
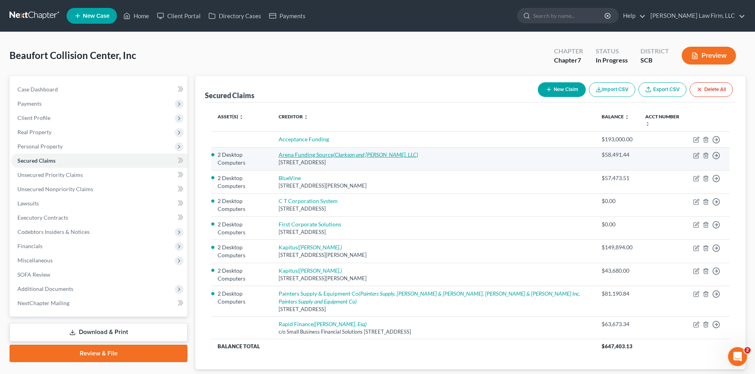
click at [330, 156] on link "Arena Funding Source (Clarkson and [PERSON_NAME], LLC)" at bounding box center [347, 154] width 139 height 7
select select "35"
select select "4"
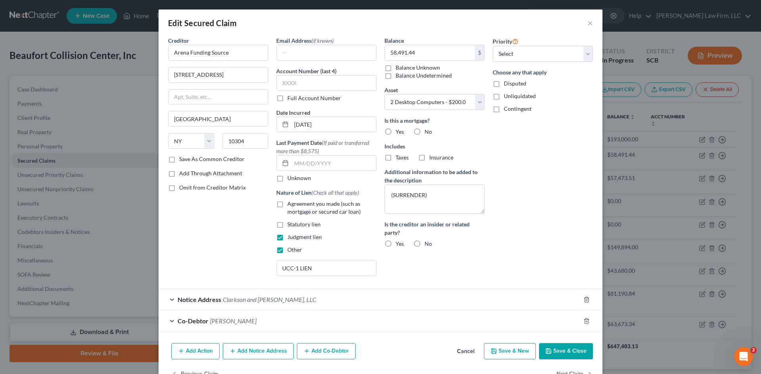
click at [564, 350] on button "Save & Close" at bounding box center [566, 351] width 54 height 17
select select
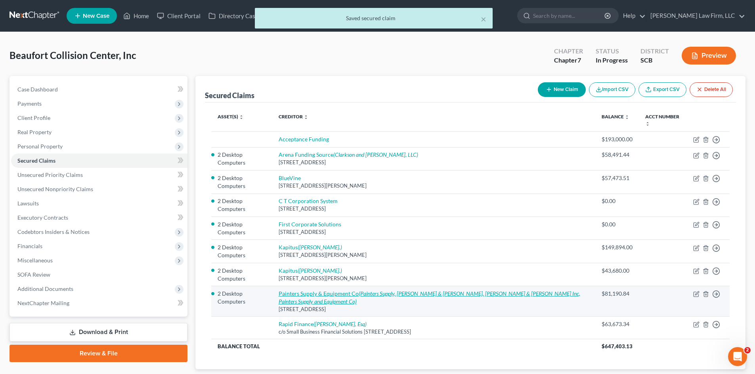
click at [316, 295] on link "Painters Supply & Equipment Co (Painters Supply, [PERSON_NAME] & [PERSON_NAME],…" at bounding box center [428, 297] width 301 height 15
select select "23"
select select "4"
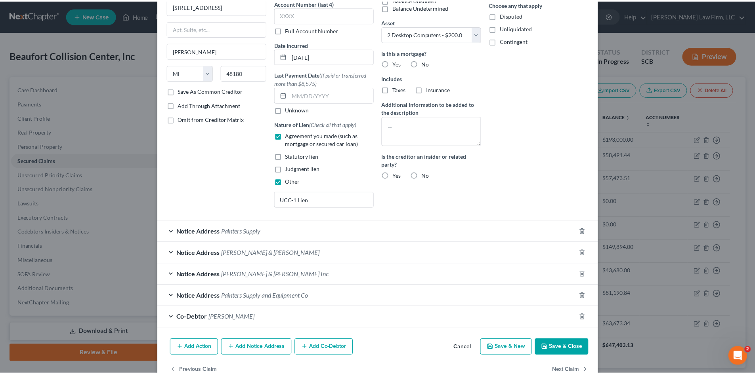
scroll to position [89, 0]
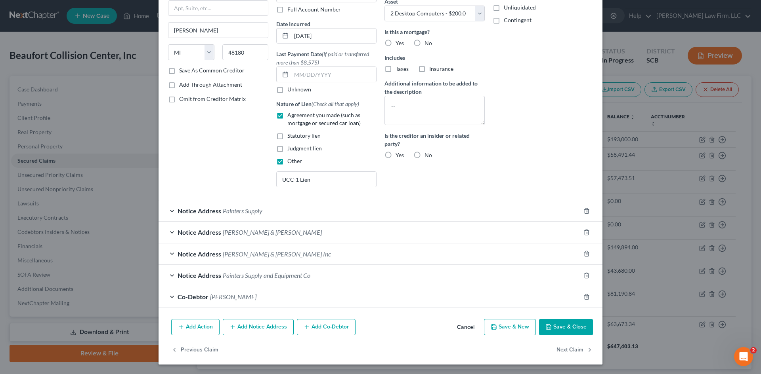
click at [554, 326] on button "Save & Close" at bounding box center [566, 327] width 54 height 17
select select
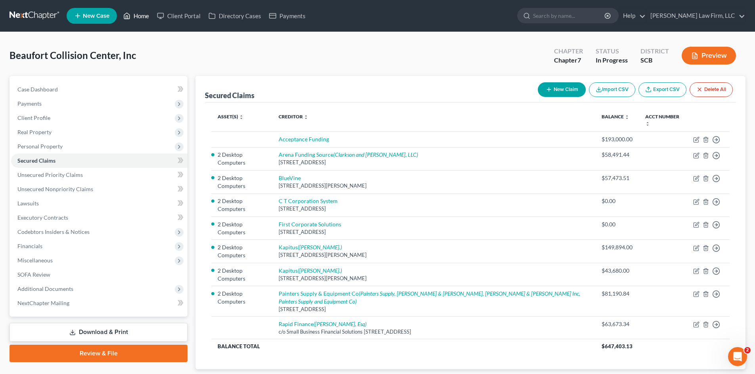
drag, startPoint x: 141, startPoint y: 19, endPoint x: 181, endPoint y: 62, distance: 58.6
click at [141, 19] on link "Home" at bounding box center [136, 16] width 34 height 14
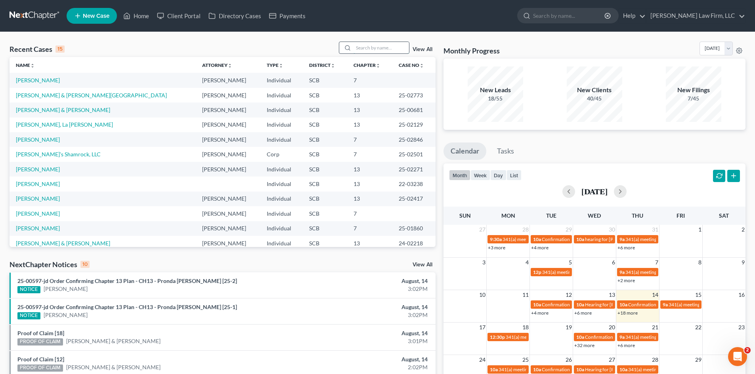
click at [361, 50] on input "search" at bounding box center [380, 47] width 55 height 11
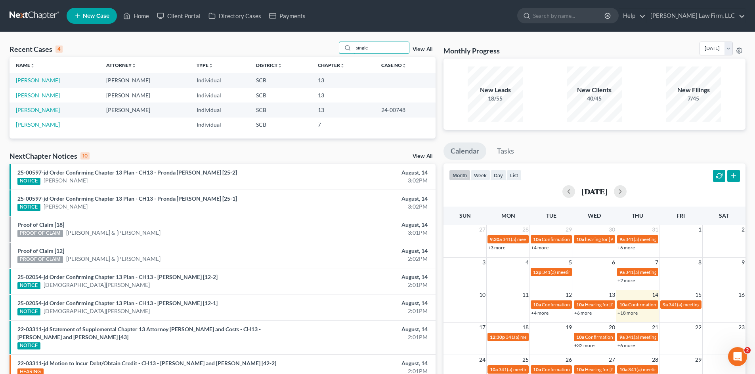
type input "single"
click at [58, 81] on link "[PERSON_NAME]" at bounding box center [38, 80] width 44 height 7
select select "3"
select select "0"
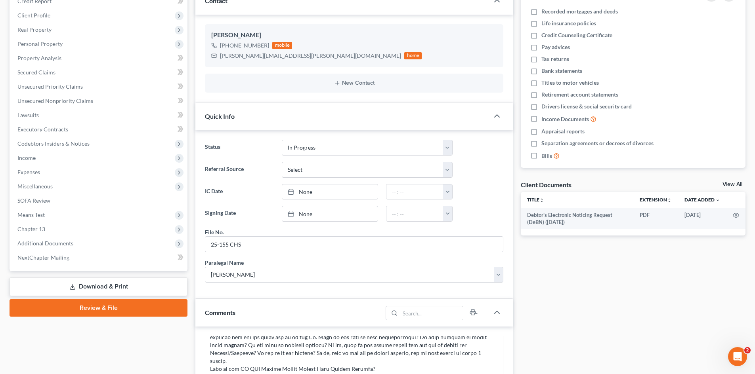
scroll to position [119, 0]
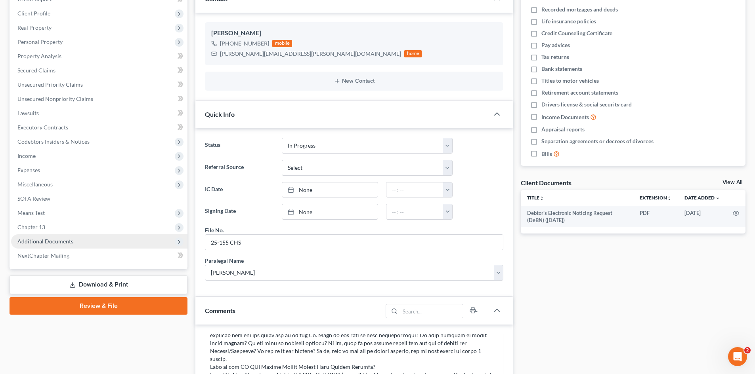
click at [45, 244] on span "Additional Documents" at bounding box center [45, 241] width 56 height 7
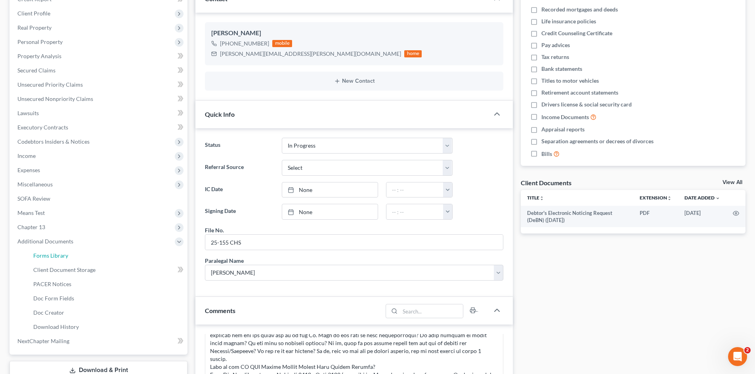
click at [48, 254] on span "Forms Library" at bounding box center [50, 255] width 35 height 7
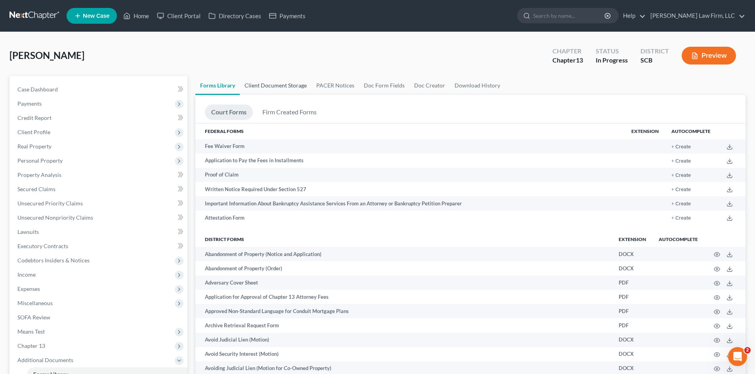
drag, startPoint x: 287, startPoint y: 87, endPoint x: 382, endPoint y: 109, distance: 97.7
click at [287, 87] on link "Client Document Storage" at bounding box center [276, 85] width 72 height 19
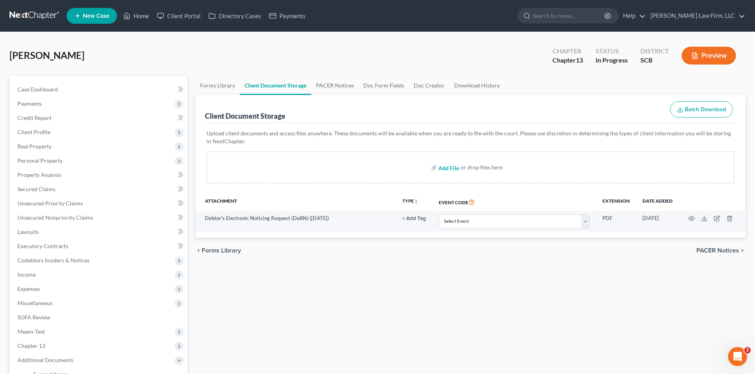
click at [451, 170] on input "file" at bounding box center [447, 167] width 19 height 14
type input "C:\fakepath\Mortgage Statement.pdf"
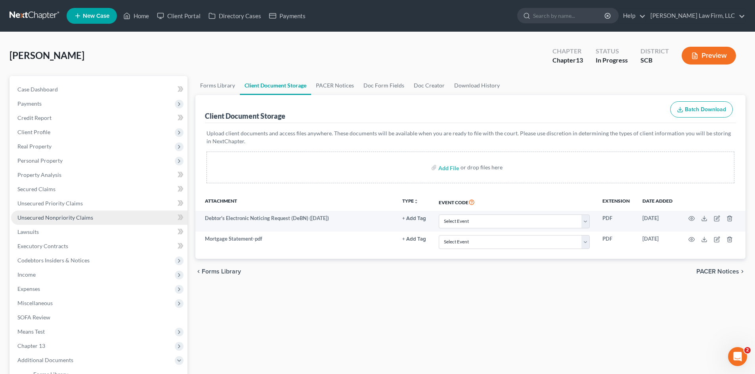
drag, startPoint x: 52, startPoint y: 212, endPoint x: 59, endPoint y: 212, distance: 6.7
click at [52, 212] on link "Unsecured Nonpriority Claims" at bounding box center [99, 218] width 176 height 14
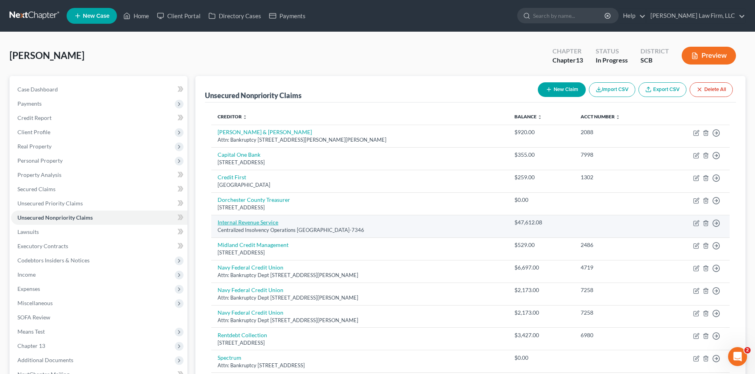
click at [242, 222] on link "Internal Revenue Service" at bounding box center [247, 222] width 61 height 7
select select "39"
select select "14"
select select "0"
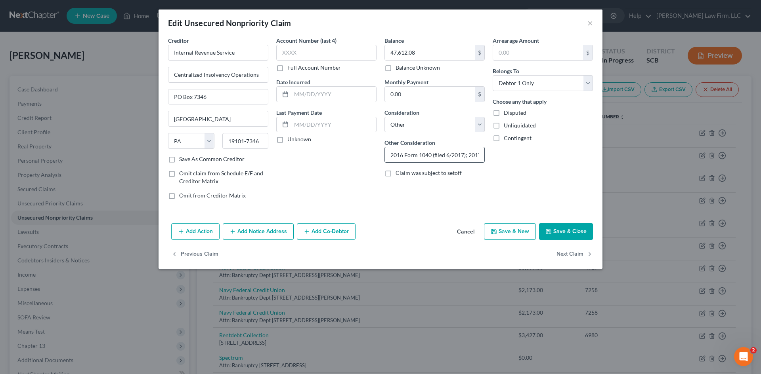
click at [458, 158] on input "2016 Form 1040 (filed 6/2017); 2017 Form 1040 (filed9/2019); 2018 Form 1040 (fi…" at bounding box center [434, 154] width 99 height 15
click at [573, 234] on button "Save & Close" at bounding box center [566, 231] width 54 height 17
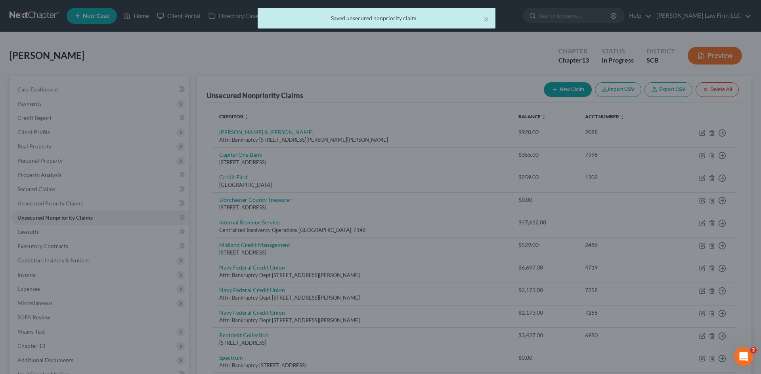
type input "0"
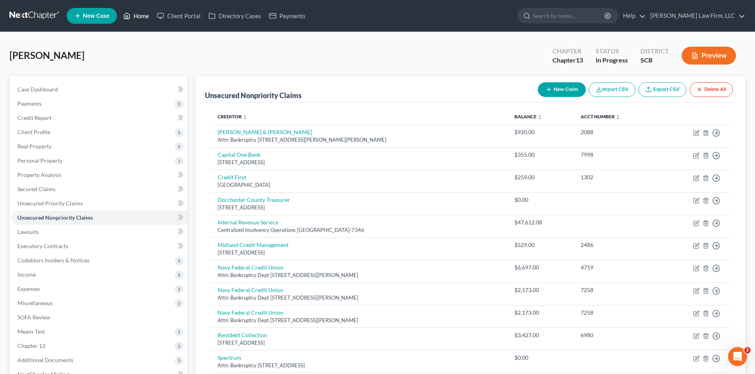
drag, startPoint x: 135, startPoint y: 15, endPoint x: 149, endPoint y: 29, distance: 19.9
click at [135, 15] on link "Home" at bounding box center [136, 16] width 34 height 14
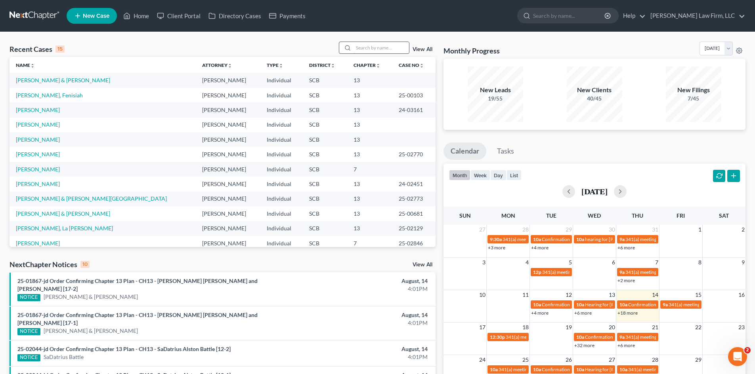
click at [381, 49] on input "search" at bounding box center [380, 47] width 55 height 11
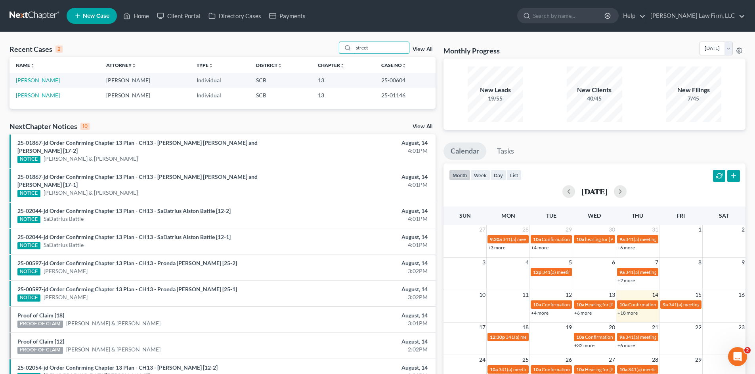
type input "street"
click at [33, 98] on link "[PERSON_NAME]" at bounding box center [38, 95] width 44 height 7
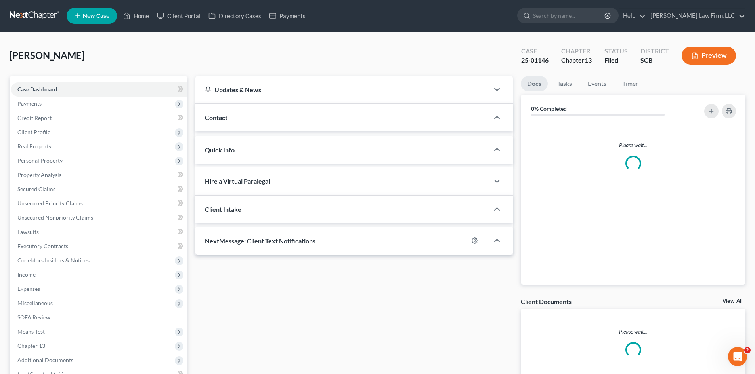
select select "0"
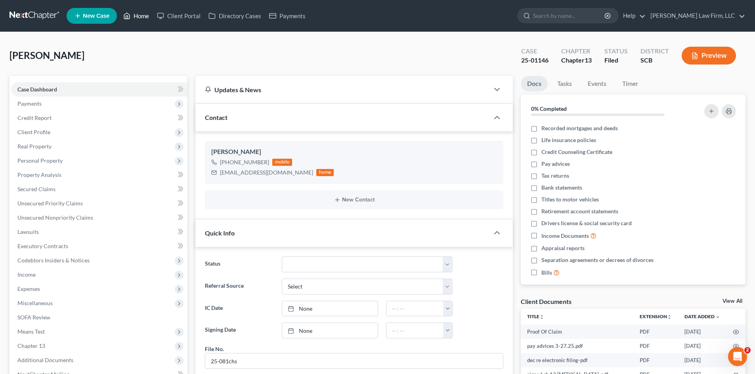
click at [135, 16] on link "Home" at bounding box center [136, 16] width 34 height 14
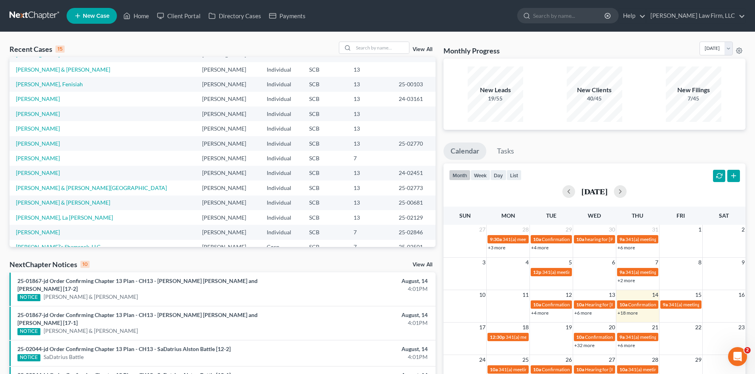
scroll to position [40, 0]
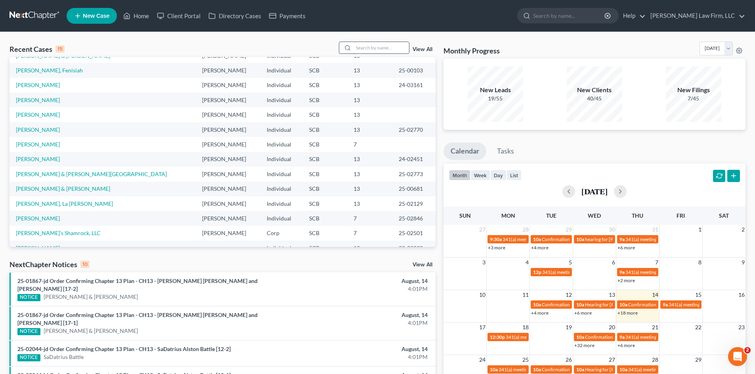
click at [383, 49] on input "search" at bounding box center [380, 47] width 55 height 11
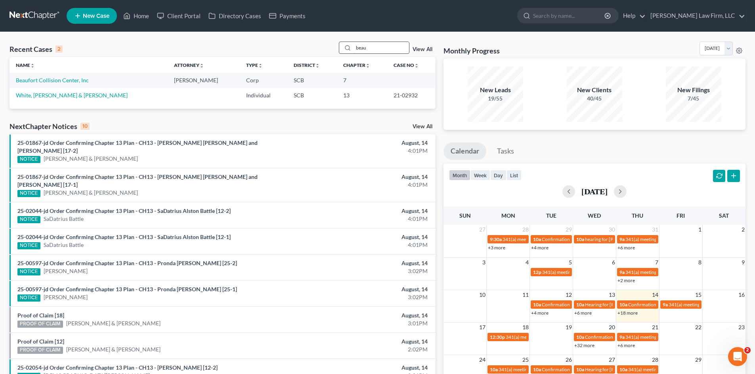
scroll to position [0, 0]
type input "beau"
click at [48, 79] on link "Beaufort Collision Center, Inc" at bounding box center [52, 80] width 73 height 7
select select "4"
select select "0"
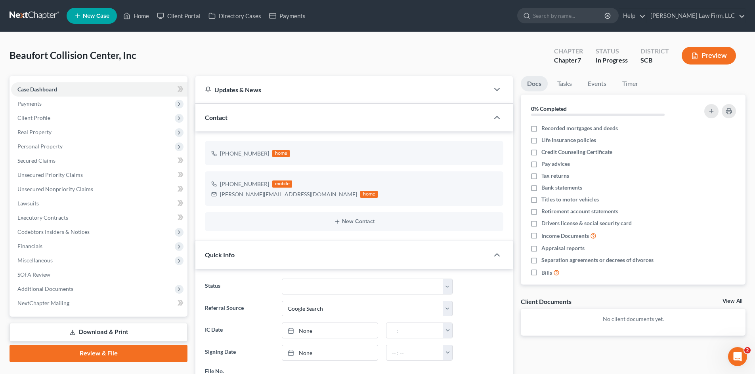
scroll to position [519, 0]
drag, startPoint x: 625, startPoint y: 87, endPoint x: 626, endPoint y: 92, distance: 4.5
click at [626, 87] on link "Timer" at bounding box center [630, 83] width 29 height 15
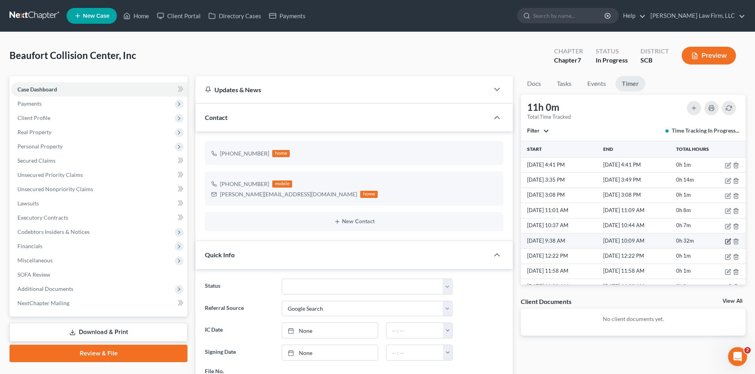
click at [725, 242] on icon "button" at bounding box center [728, 241] width 6 height 6
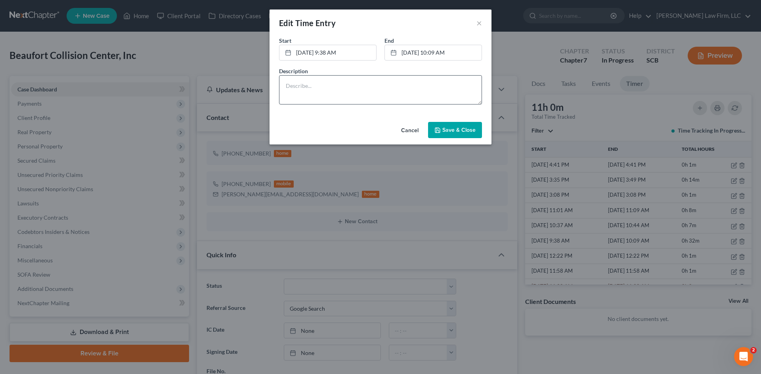
drag, startPoint x: 435, startPoint y: 54, endPoint x: 384, endPoint y: 88, distance: 61.6
click at [435, 54] on link "[DATE] 10:09 AM" at bounding box center [433, 52] width 97 height 15
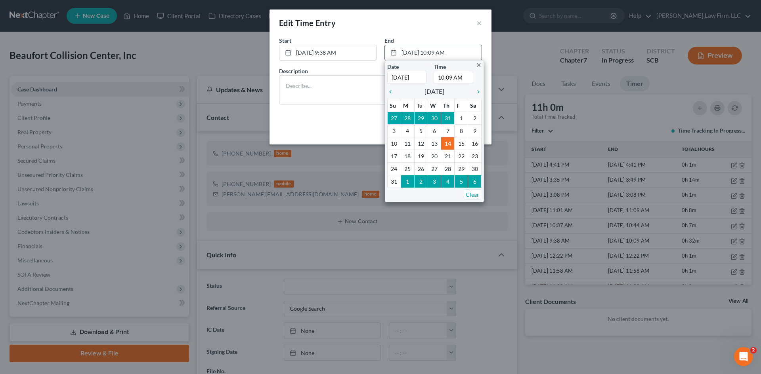
drag, startPoint x: 437, startPoint y: 78, endPoint x: 452, endPoint y: 77, distance: 14.7
click at [452, 77] on input "10:09 AM" at bounding box center [453, 77] width 40 height 13
type input "12:00 PM"
drag, startPoint x: 361, startPoint y: 99, endPoint x: 398, endPoint y: 109, distance: 38.0
click at [362, 99] on textarea at bounding box center [380, 89] width 203 height 29
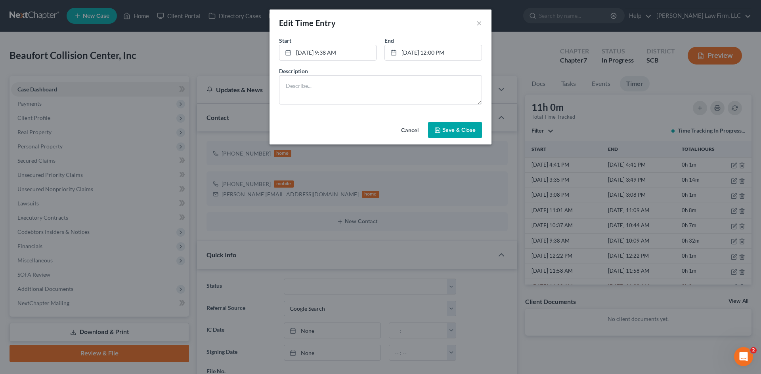
click at [447, 135] on button "Save & Close" at bounding box center [455, 130] width 54 height 17
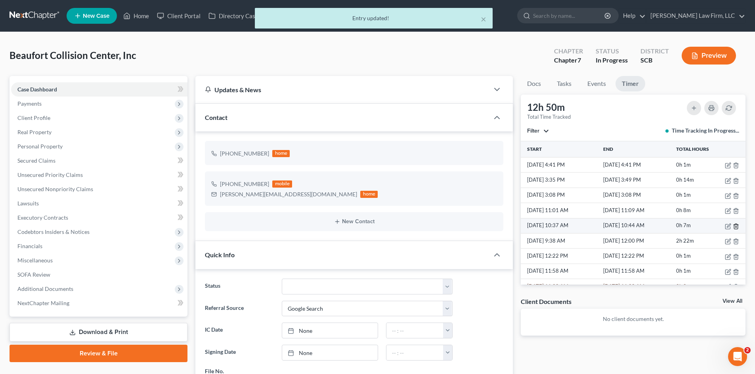
click at [732, 225] on icon "button" at bounding box center [735, 226] width 6 height 6
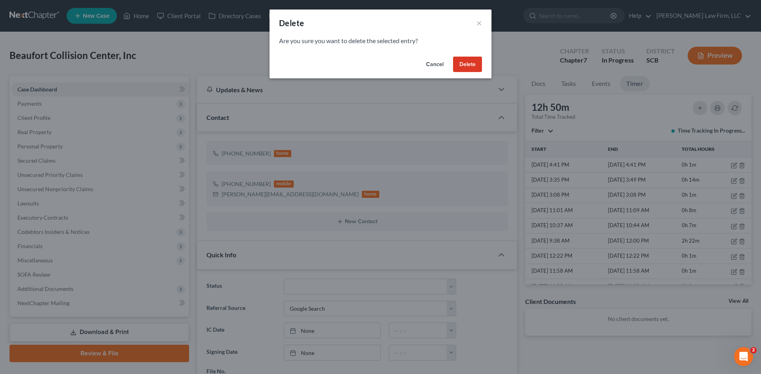
drag, startPoint x: 473, startPoint y: 64, endPoint x: 553, endPoint y: 145, distance: 114.0
click at [473, 64] on button "Delete" at bounding box center [467, 65] width 29 height 16
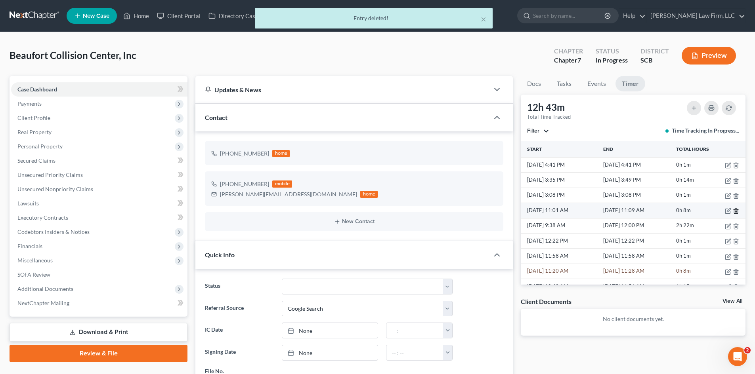
click at [732, 212] on icon "button" at bounding box center [735, 211] width 6 height 6
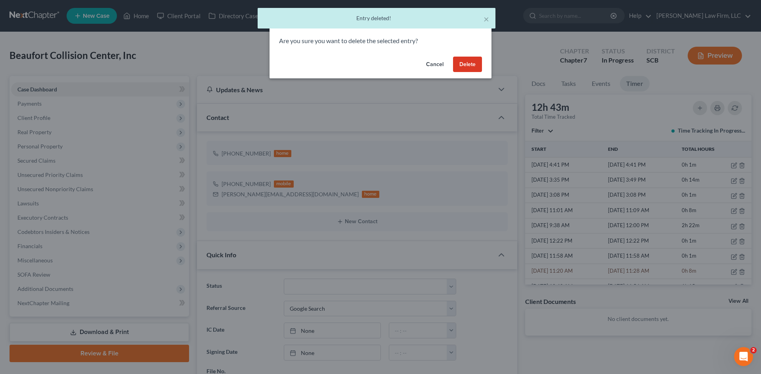
click at [465, 63] on button "Delete" at bounding box center [467, 65] width 29 height 16
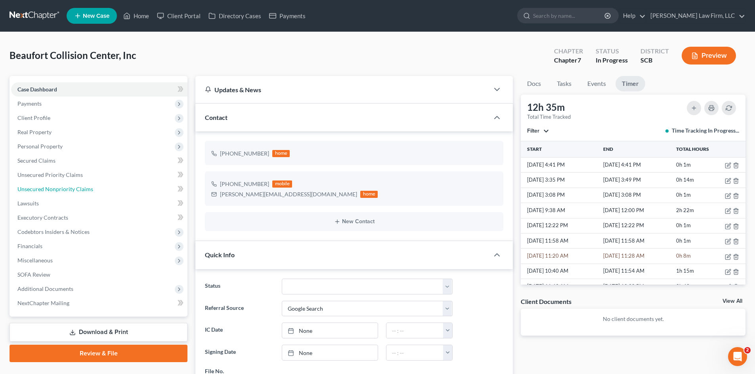
click at [44, 187] on span "Unsecured Nonpriority Claims" at bounding box center [55, 189] width 76 height 7
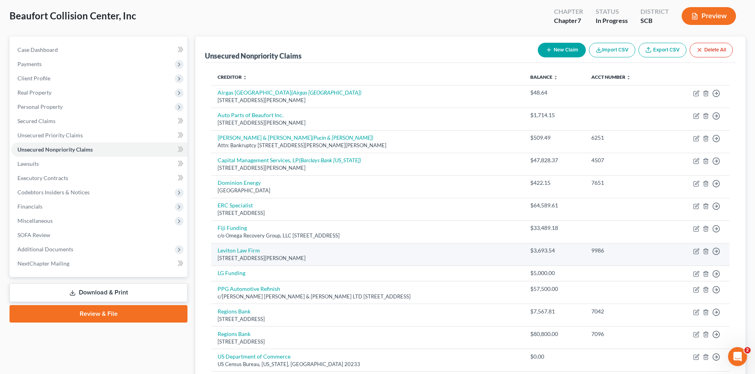
scroll to position [79, 0]
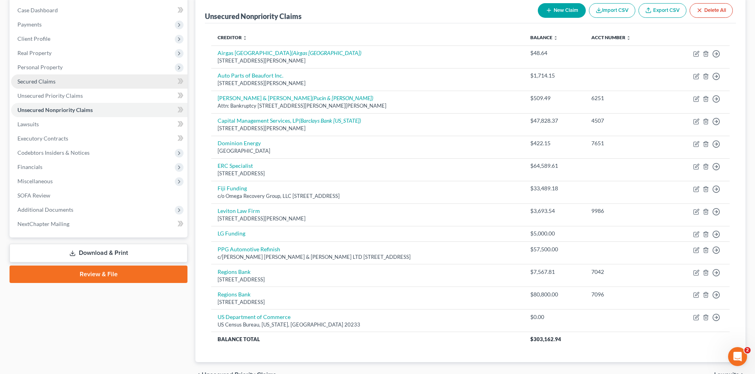
click at [44, 85] on link "Secured Claims" at bounding box center [99, 81] width 176 height 14
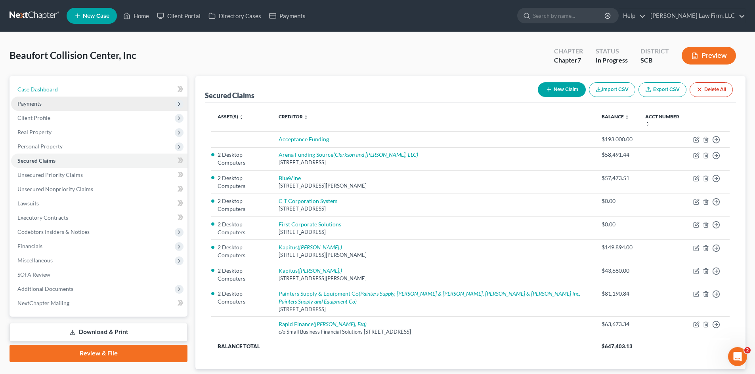
drag, startPoint x: 53, startPoint y: 89, endPoint x: 119, endPoint y: 106, distance: 68.7
click at [53, 89] on span "Case Dashboard" at bounding box center [37, 89] width 40 height 7
select select "4"
select select "0"
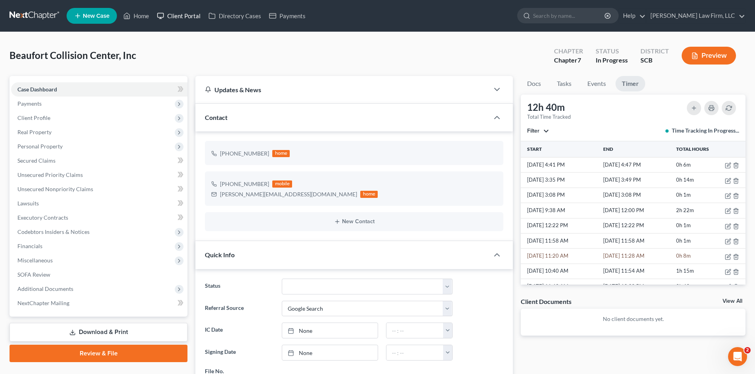
click at [188, 18] on link "Client Portal" at bounding box center [179, 16] width 52 height 14
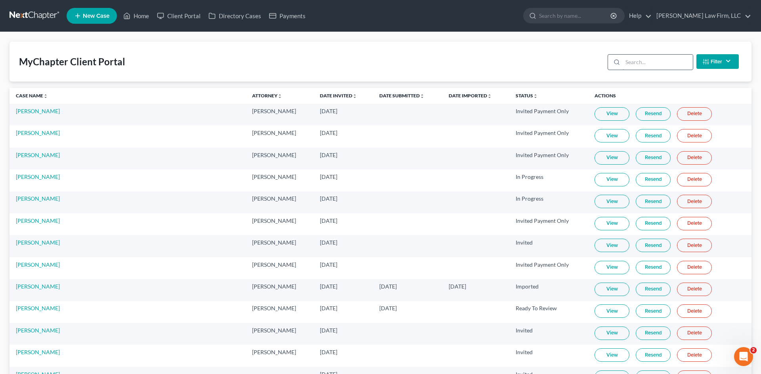
click at [635, 65] on input "search" at bounding box center [657, 62] width 70 height 15
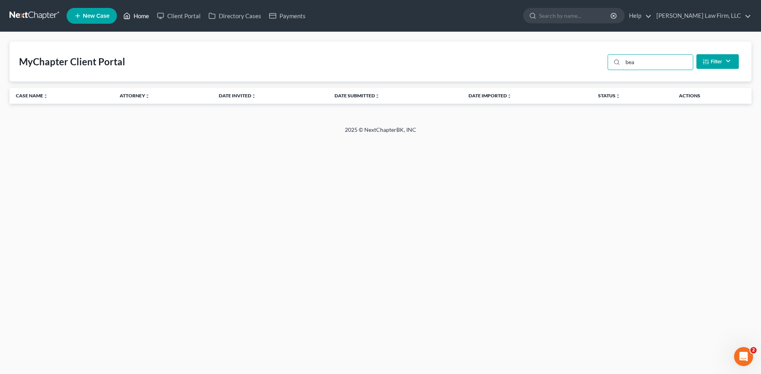
type input "bea"
click at [140, 20] on link "Home" at bounding box center [136, 16] width 34 height 14
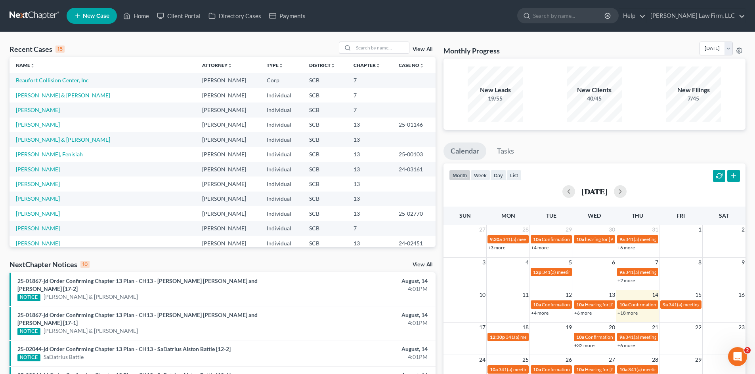
click at [67, 78] on link "Beaufort Collision Center, Inc" at bounding box center [52, 80] width 73 height 7
select select "4"
select select "0"
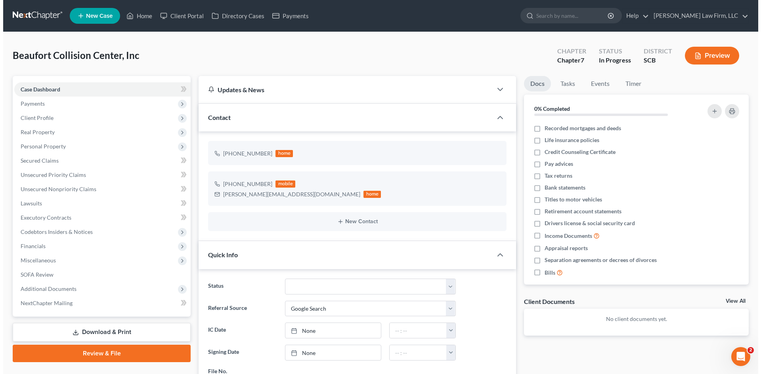
scroll to position [519, 0]
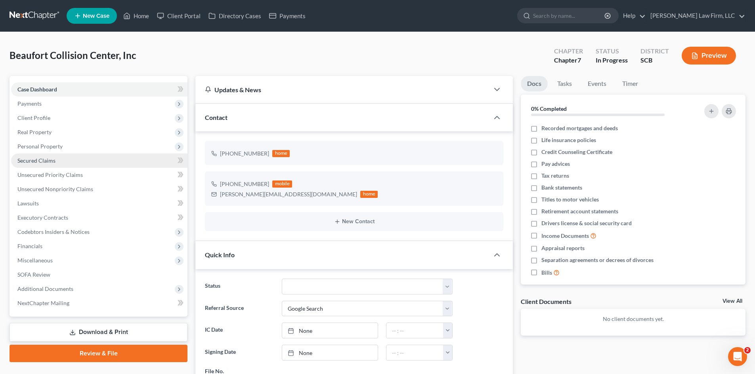
click at [52, 163] on span "Secured Claims" at bounding box center [36, 160] width 38 height 7
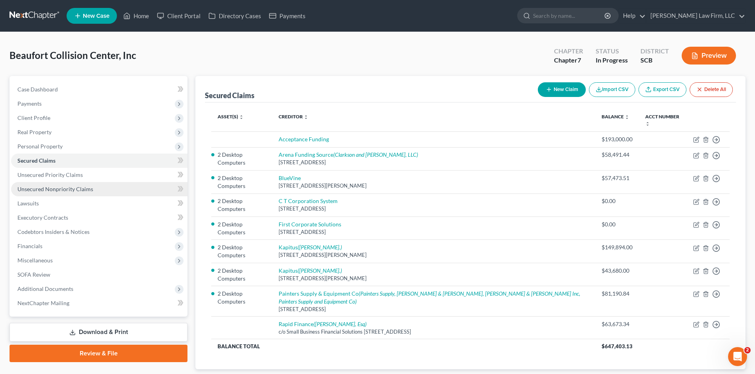
click at [52, 186] on span "Unsecured Nonpriority Claims" at bounding box center [55, 189] width 76 height 7
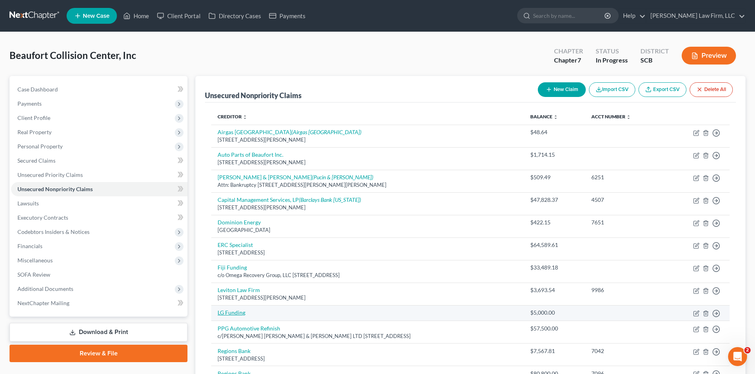
click at [243, 313] on link "LG Funding" at bounding box center [231, 312] width 28 height 7
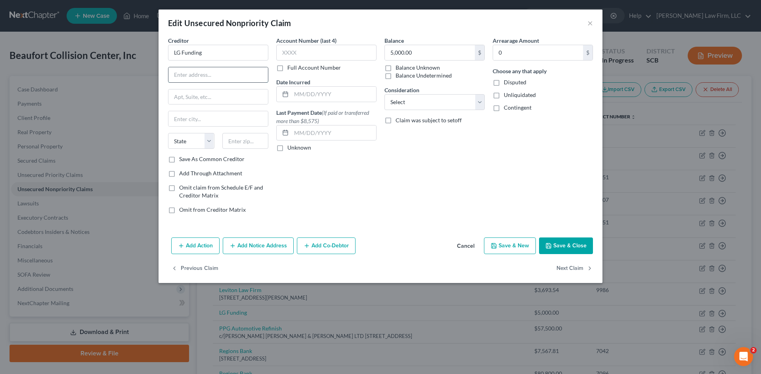
drag, startPoint x: 244, startPoint y: 76, endPoint x: 256, endPoint y: 75, distance: 12.7
click at [244, 76] on input "text" at bounding box center [217, 74] width 99 height 15
type input "[STREET_ADDRESS]"
type input "11225"
type input "[GEOGRAPHIC_DATA]"
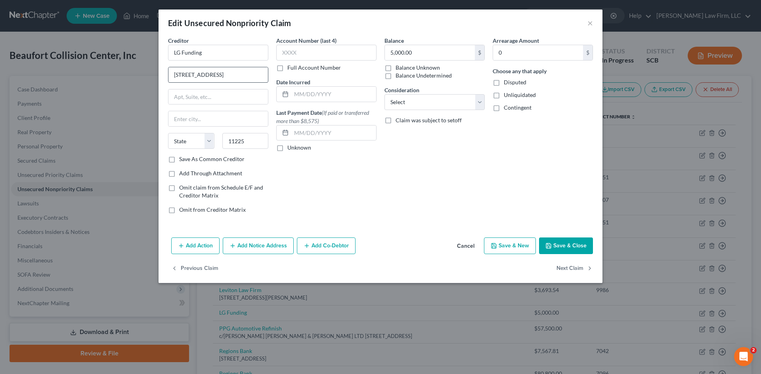
select select "35"
click at [332, 100] on input "text" at bounding box center [333, 94] width 85 height 15
type input "[DATE]"
drag, startPoint x: 302, startPoint y: 248, endPoint x: 269, endPoint y: 267, distance: 38.5
click at [302, 248] on button "Add Co-Debtor" at bounding box center [326, 246] width 59 height 17
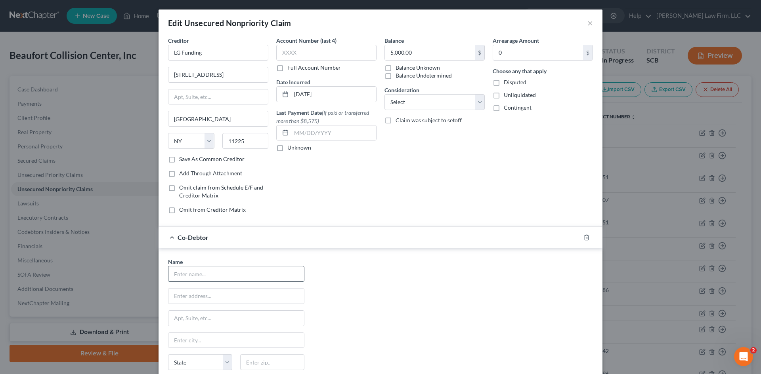
click at [240, 279] on input "text" at bounding box center [235, 274] width 135 height 15
type input "[PERSON_NAME]"
click at [218, 301] on input "text" at bounding box center [235, 296] width 135 height 15
type input "1"
type input "[STREET_ADDRESS]"
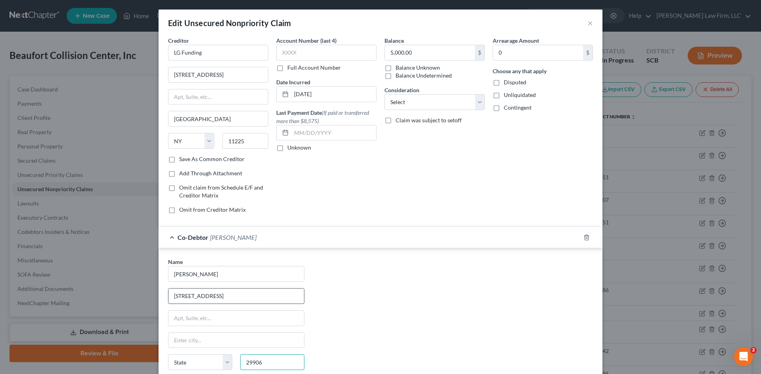
type input "29906"
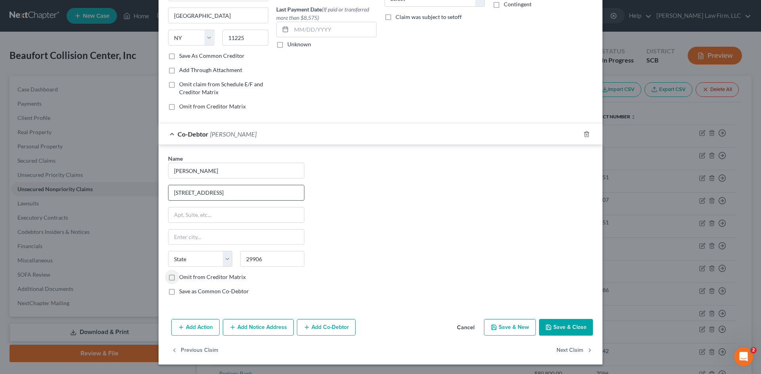
type input "[GEOGRAPHIC_DATA]"
select select "42"
click at [568, 323] on button "Save & Close" at bounding box center [566, 327] width 54 height 17
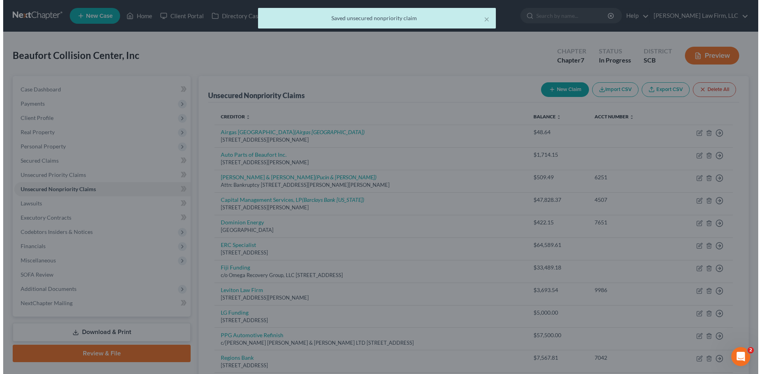
scroll to position [0, 0]
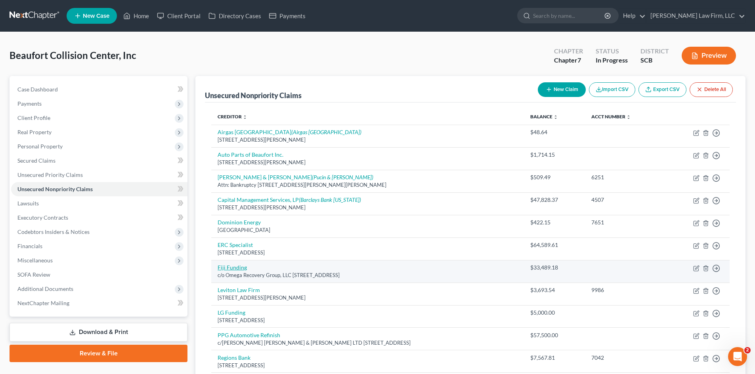
click at [220, 268] on link "Fiji Funding" at bounding box center [231, 267] width 29 height 7
select select "35"
select select "11"
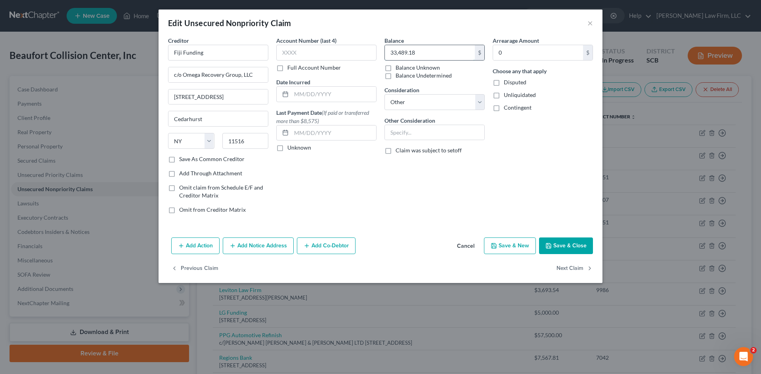
click at [426, 51] on input "33,489.18" at bounding box center [430, 52] width 90 height 15
type input "34,569"
click at [555, 239] on button "Save & Close" at bounding box center [566, 246] width 54 height 17
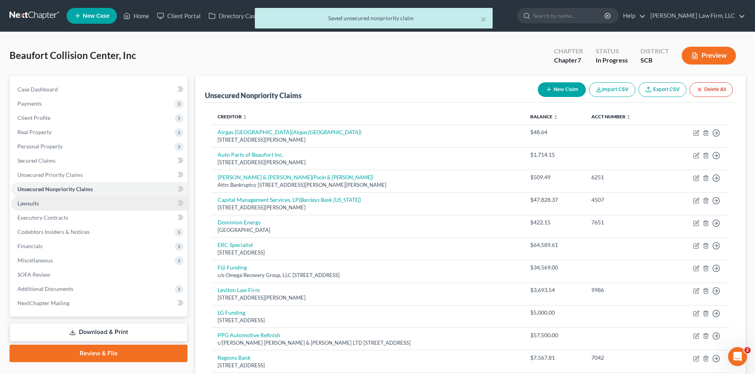
click at [44, 204] on link "Lawsuits" at bounding box center [99, 203] width 176 height 14
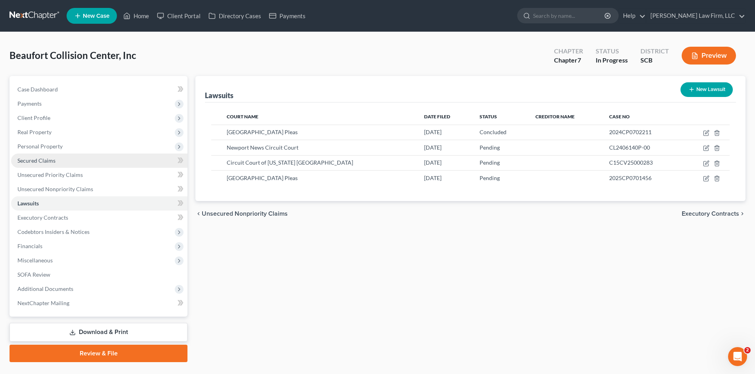
click at [46, 163] on span "Secured Claims" at bounding box center [36, 160] width 38 height 7
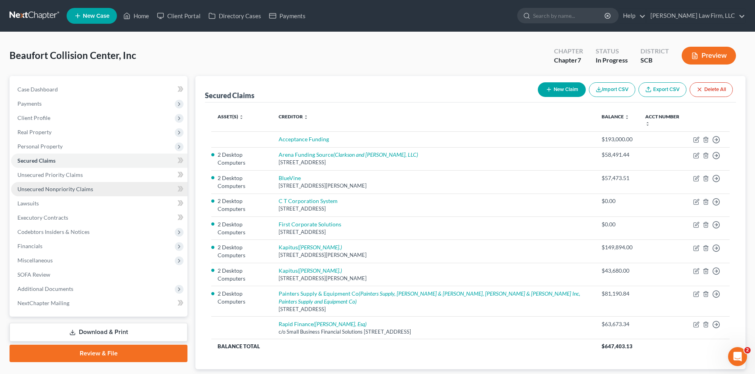
click at [50, 187] on span "Unsecured Nonpriority Claims" at bounding box center [55, 189] width 76 height 7
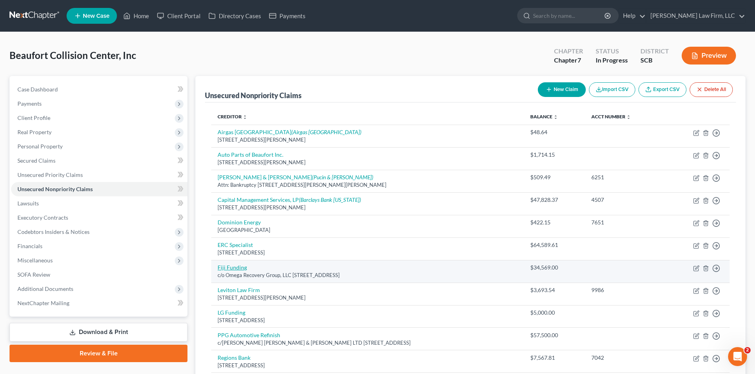
click at [238, 266] on link "Fiji Funding" at bounding box center [231, 267] width 29 height 7
select select "35"
select select "11"
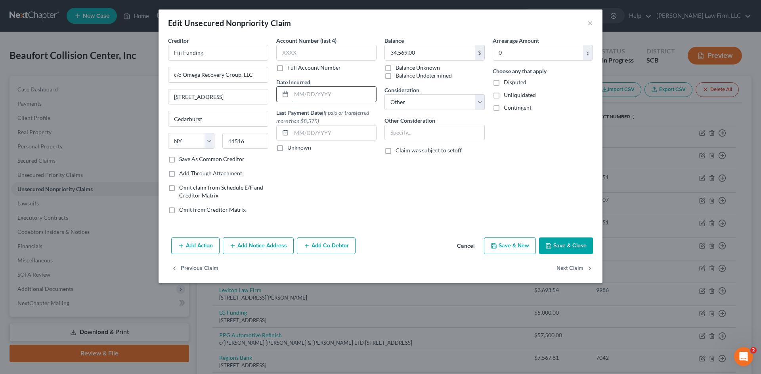
drag, startPoint x: 340, startPoint y: 97, endPoint x: 346, endPoint y: 95, distance: 7.3
click at [340, 97] on input "text" at bounding box center [333, 94] width 85 height 15
type input "[DATE]"
drag, startPoint x: 444, startPoint y: 74, endPoint x: 442, endPoint y: 87, distance: 12.9
click at [444, 76] on label "Balance Undetermined" at bounding box center [423, 76] width 56 height 8
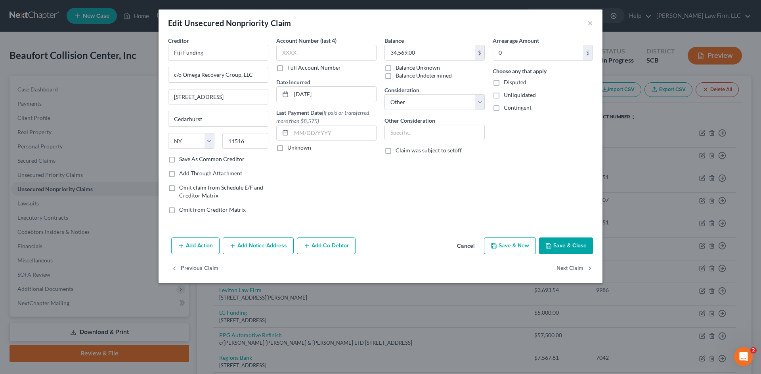
click at [404, 76] on input "Balance Undetermined" at bounding box center [401, 74] width 5 height 5
checkbox input "true"
type input "0.00"
click at [435, 125] on input "text" at bounding box center [434, 132] width 99 height 15
drag, startPoint x: 335, startPoint y: 44, endPoint x: 336, endPoint y: 62, distance: 18.2
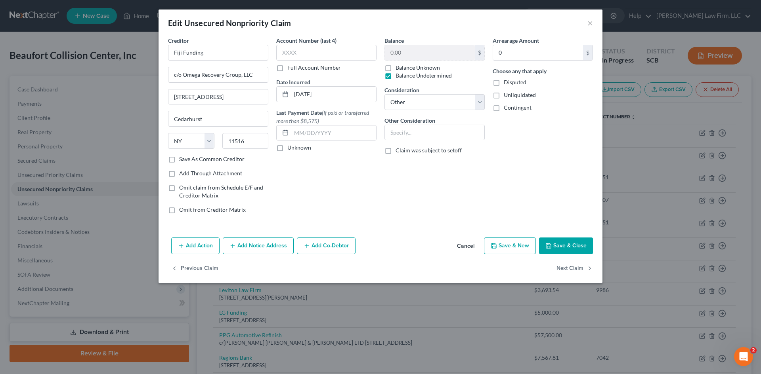
click at [335, 44] on label "Account Number (last 4)" at bounding box center [306, 40] width 60 height 8
click at [336, 62] on div "Account Number (last 4) Full Account Number" at bounding box center [326, 53] width 100 height 35
click at [336, 56] on input "text" at bounding box center [326, 53] width 100 height 16
type input "1115"
click at [395, 74] on label "Balance Undetermined" at bounding box center [423, 76] width 56 height 8
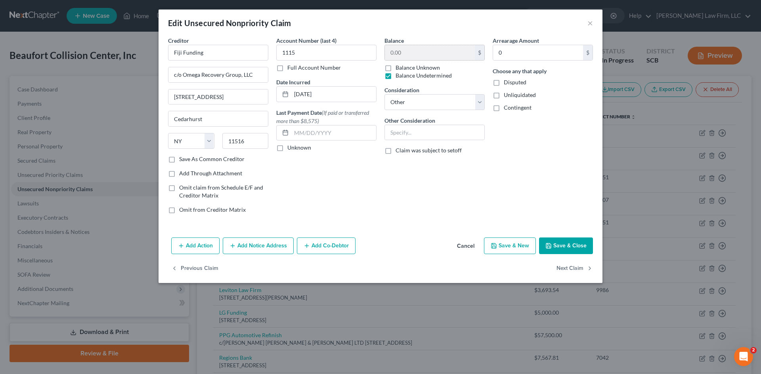
click at [399, 74] on input "Balance Undetermined" at bounding box center [401, 74] width 5 height 5
checkbox input "false"
click at [446, 53] on input "0.00" at bounding box center [430, 52] width 90 height 15
type input "34,569"
click at [576, 247] on button "Save & Close" at bounding box center [566, 246] width 54 height 17
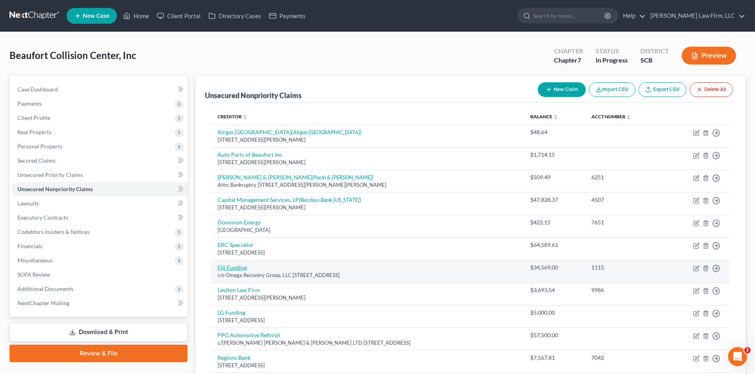
click at [237, 268] on link "Fiji Funding" at bounding box center [231, 267] width 29 height 7
select select "35"
select select "11"
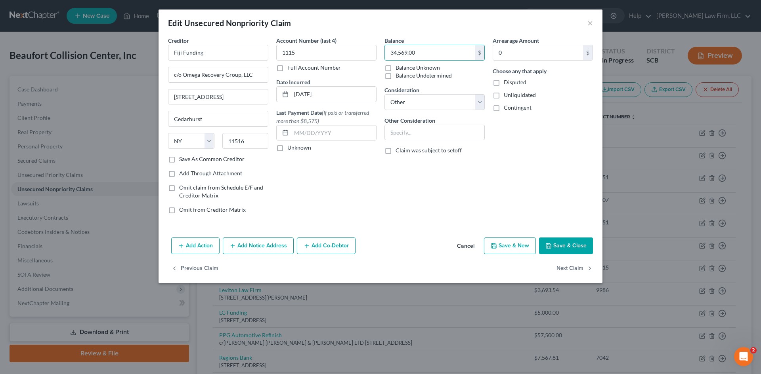
click at [380, 210] on div "Account Number (last 4) 1115 Full Account Number Date Incurred [DATE] Last Paym…" at bounding box center [326, 128] width 108 height 184
click at [579, 246] on button "Save & Close" at bounding box center [566, 246] width 54 height 17
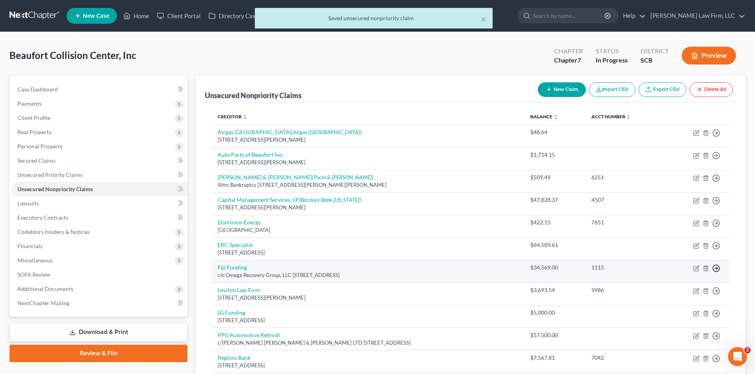
click at [715, 137] on icon "button" at bounding box center [716, 133] width 8 height 8
click at [667, 274] on link "Move to D" at bounding box center [680, 273] width 66 height 13
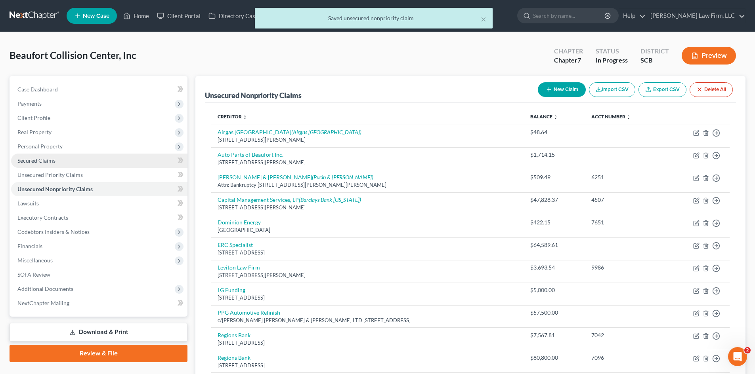
click at [41, 158] on span "Secured Claims" at bounding box center [36, 160] width 38 height 7
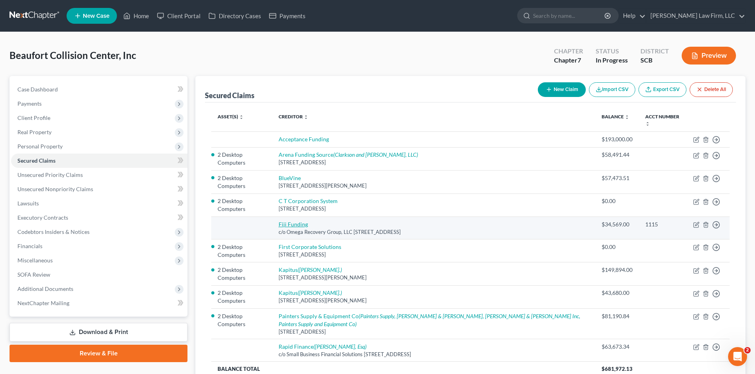
click at [296, 224] on link "Fiji Funding" at bounding box center [292, 224] width 29 height 7
select select "35"
select select "0"
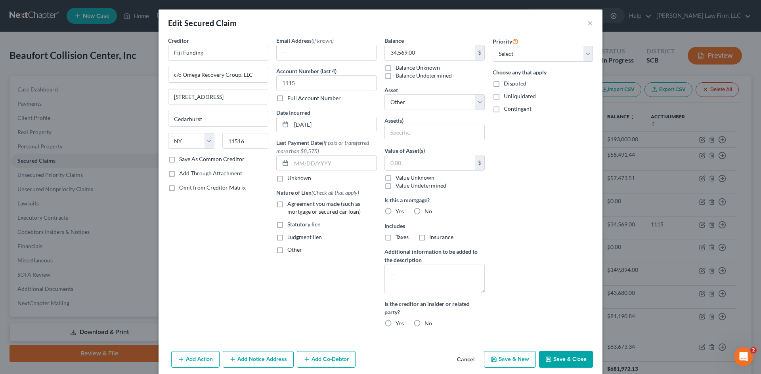
click at [567, 359] on button "Save & Close" at bounding box center [566, 359] width 54 height 17
select select
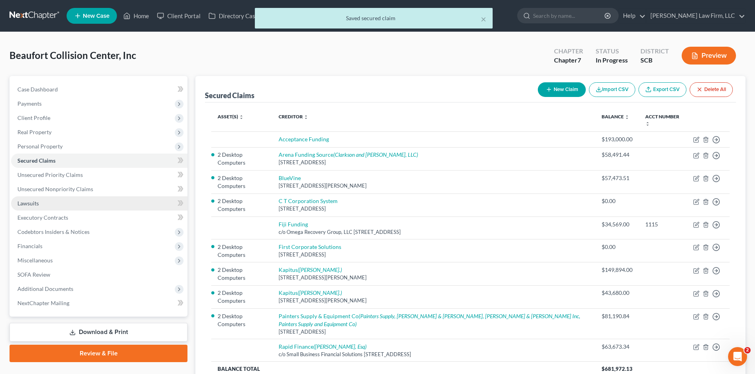
click at [31, 202] on span "Lawsuits" at bounding box center [27, 203] width 21 height 7
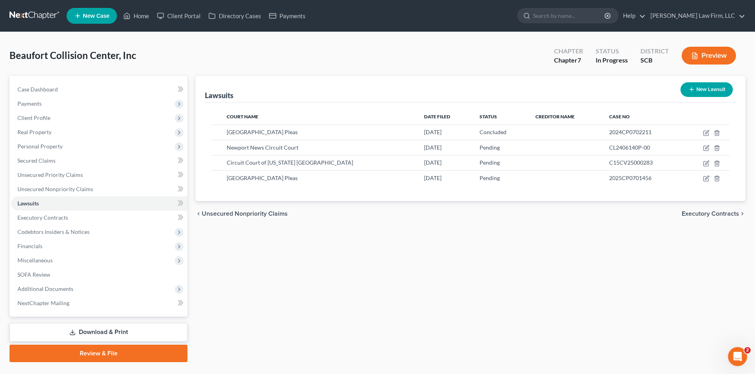
click at [704, 91] on button "New Lawsuit" at bounding box center [706, 89] width 52 height 15
select select "0"
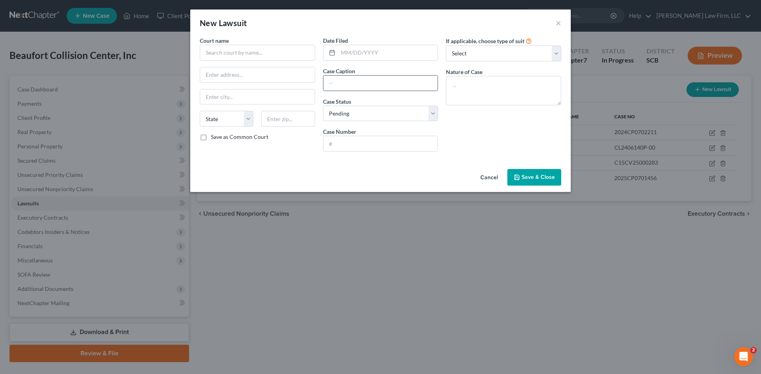
drag, startPoint x: 342, startPoint y: 91, endPoint x: 345, endPoint y: 85, distance: 6.0
paste input "FIJI FUNDING LLC v. BEAUFORT COLLISION CENTER INC et al"
drag, startPoint x: 330, startPoint y: 83, endPoint x: 385, endPoint y: 84, distance: 55.9
click at [419, 86] on input "FIJI FUNDING LLC v. BEAUFORT COLLISION CENTER INC et al" at bounding box center [380, 83] width 114 height 15
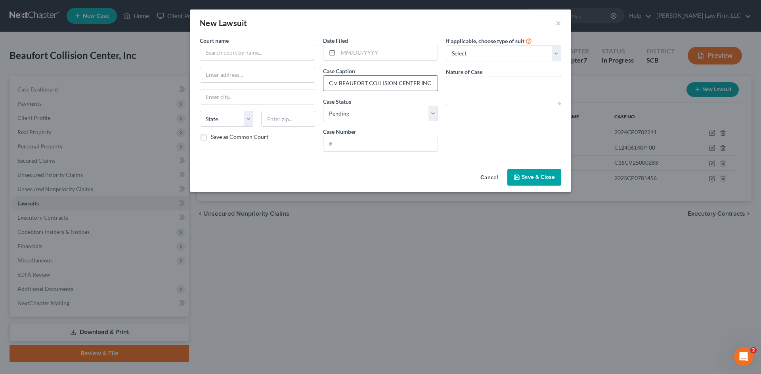
click at [366, 82] on input "FIJI FUNDING LLC v. BEAUFORT COLLISION CENTER INC et al" at bounding box center [380, 83] width 114 height 15
drag, startPoint x: 340, startPoint y: 84, endPoint x: 419, endPoint y: 84, distance: 79.6
click at [419, 84] on input "FIJI FUNDING LLC v. BEAUFORT COLLISION CENTER INC et al" at bounding box center [380, 83] width 114 height 15
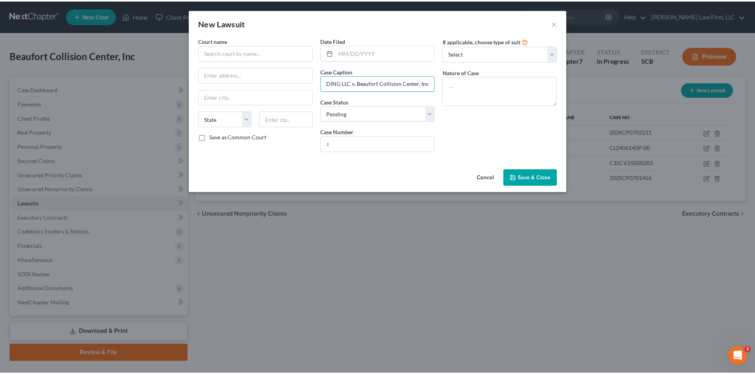
scroll to position [0, 0]
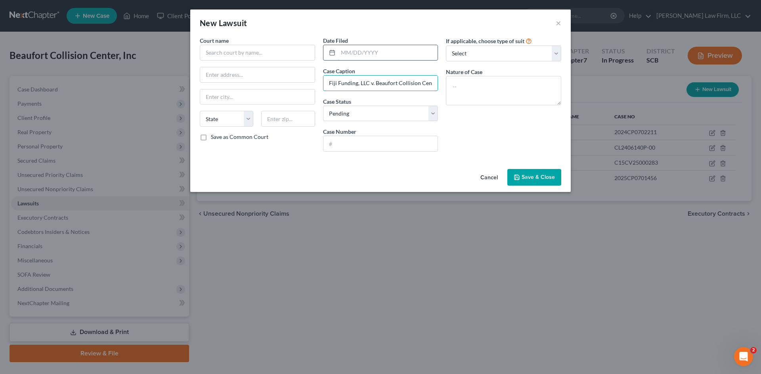
type input "Fiji Funding, LLC v. Beaufort Collision Center, Inc. et al"
click at [387, 55] on input "text" at bounding box center [388, 52] width 100 height 15
type input "[DATE]"
click at [247, 50] on input "text" at bounding box center [257, 53] width 115 height 16
type input "Kings County Court"
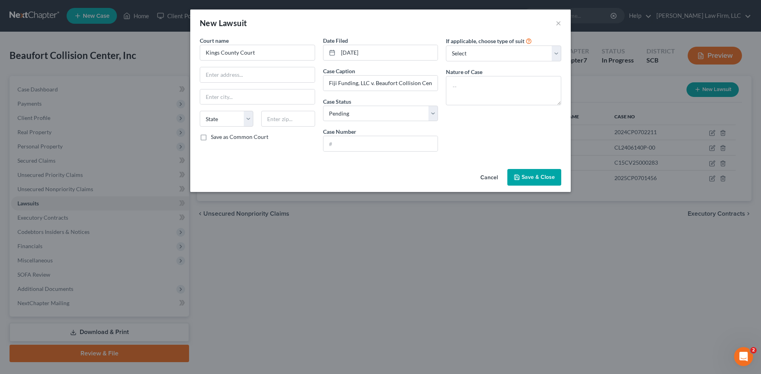
click at [523, 177] on span "Save & Close" at bounding box center [537, 177] width 33 height 7
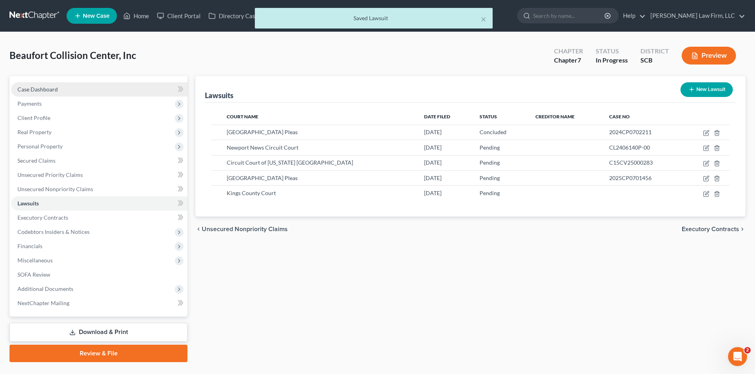
drag, startPoint x: 38, startPoint y: 90, endPoint x: 75, endPoint y: 88, distance: 37.3
click at [38, 90] on span "Case Dashboard" at bounding box center [37, 89] width 40 height 7
select select "4"
select select "0"
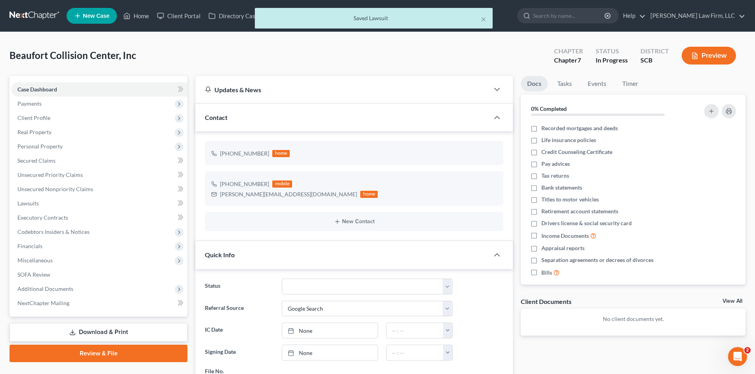
scroll to position [519, 0]
click at [632, 82] on link "Timer" at bounding box center [630, 83] width 29 height 15
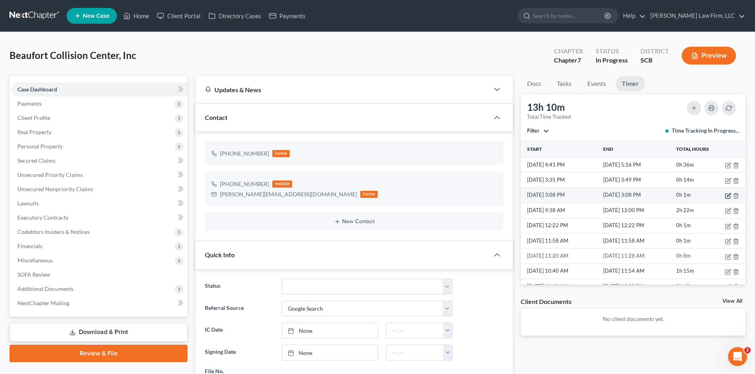
click at [725, 195] on icon "button" at bounding box center [728, 196] width 6 height 6
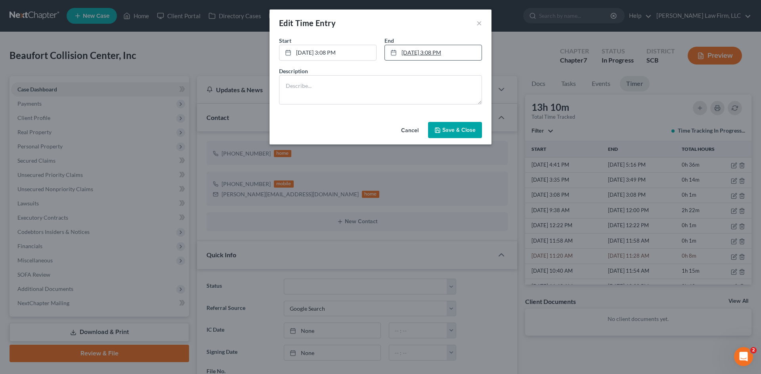
click at [424, 54] on link "[DATE] 3:08 PM" at bounding box center [433, 52] width 97 height 15
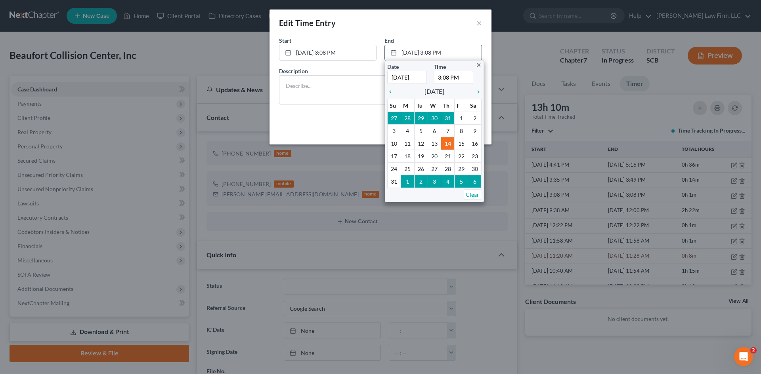
drag, startPoint x: 438, startPoint y: 78, endPoint x: 448, endPoint y: 79, distance: 9.9
click at [448, 79] on input "3:08 PM" at bounding box center [453, 77] width 40 height 13
type input "5:16 PM"
drag, startPoint x: 305, startPoint y: 92, endPoint x: 310, endPoint y: 125, distance: 33.6
click at [305, 94] on textarea at bounding box center [380, 89] width 203 height 29
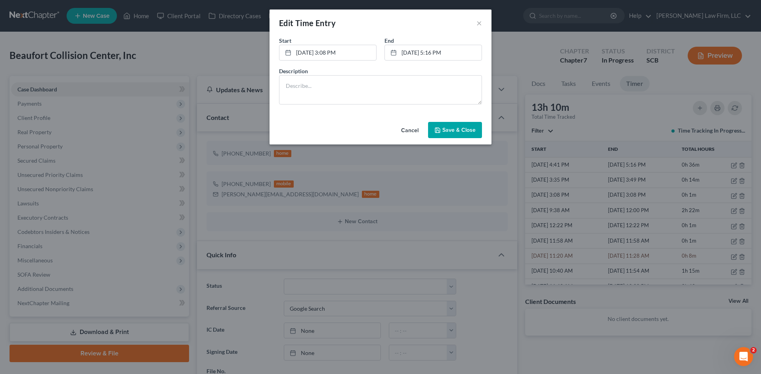
click at [311, 125] on div "Cancel Save & Close" at bounding box center [380, 132] width 222 height 26
click at [448, 134] on button "Save & Close" at bounding box center [455, 130] width 54 height 17
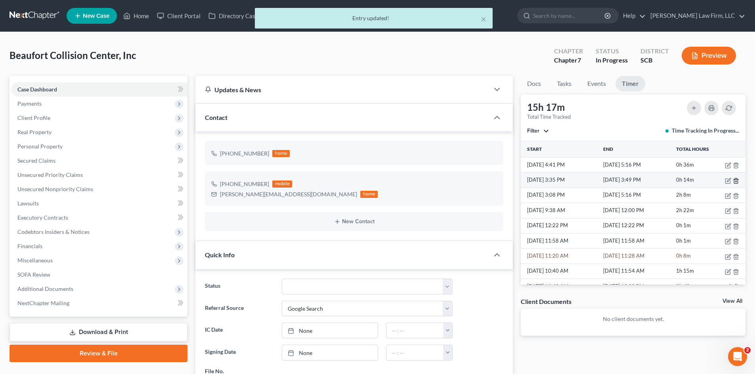
click at [732, 183] on icon "button" at bounding box center [735, 181] width 6 height 6
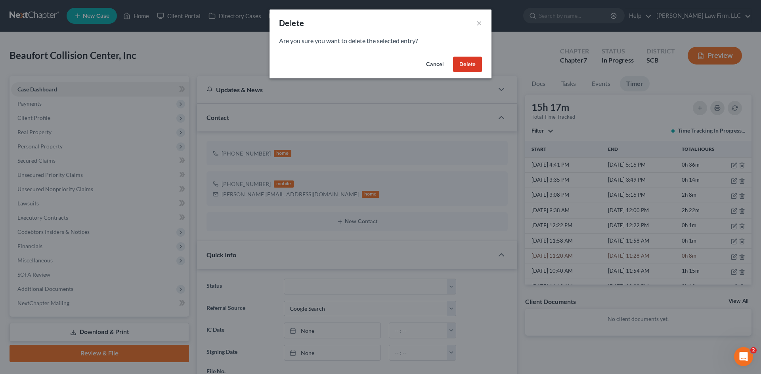
click at [467, 67] on button "Delete" at bounding box center [467, 65] width 29 height 16
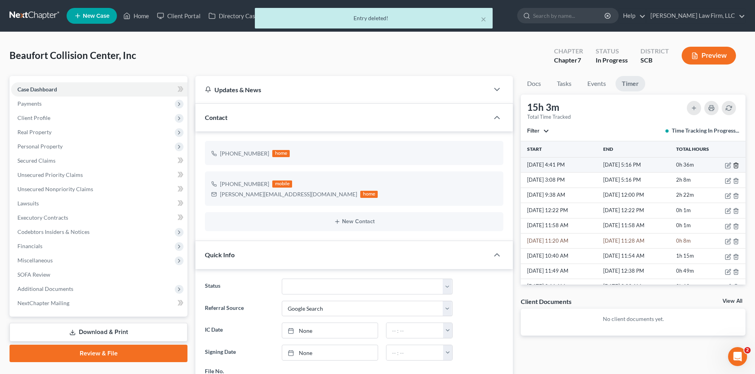
click at [736, 166] on line "button" at bounding box center [736, 166] width 0 height 2
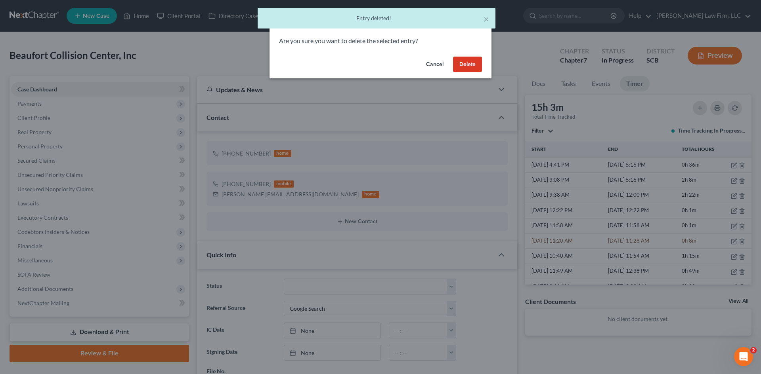
click at [464, 58] on button "Delete" at bounding box center [467, 65] width 29 height 16
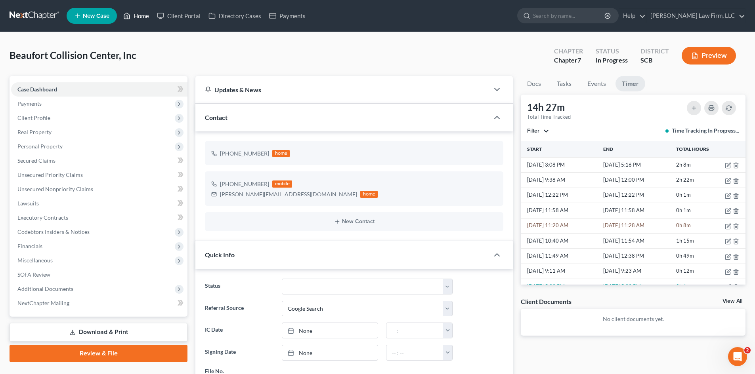
drag, startPoint x: 136, startPoint y: 20, endPoint x: 760, endPoint y: 134, distance: 633.8
click at [136, 20] on link "Home" at bounding box center [136, 16] width 34 height 14
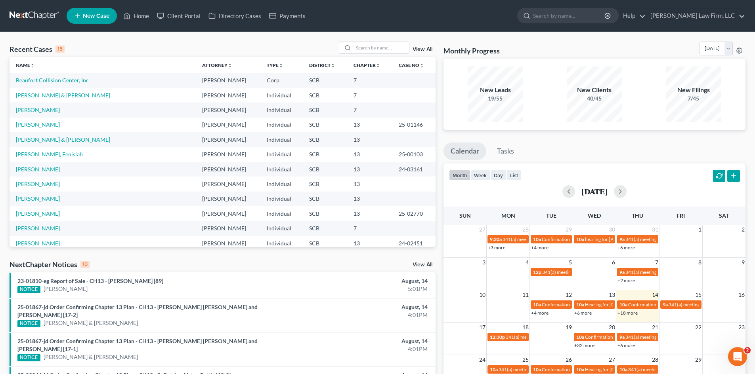
click at [70, 82] on link "Beaufort Collision Center, Inc" at bounding box center [52, 80] width 73 height 7
select select "4"
select select "0"
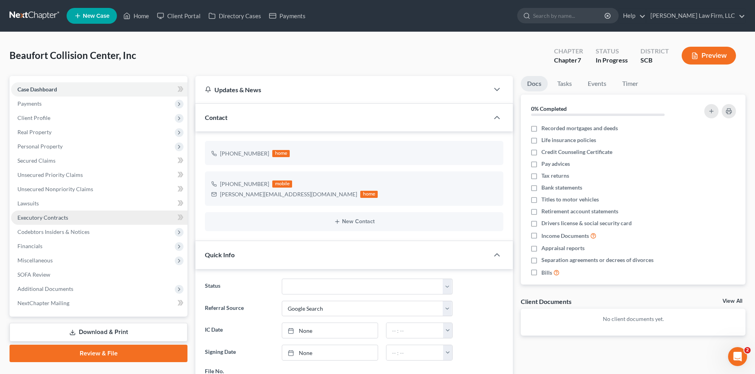
scroll to position [519, 0]
drag, startPoint x: 35, startPoint y: 203, endPoint x: 437, endPoint y: 203, distance: 401.7
click at [35, 203] on span "Lawsuits" at bounding box center [27, 203] width 21 height 7
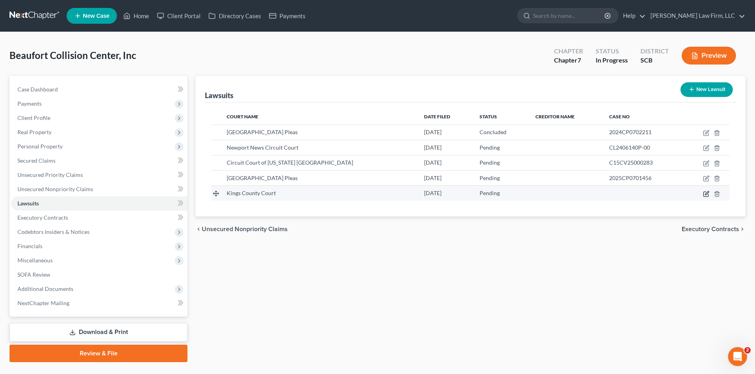
click at [705, 195] on icon "button" at bounding box center [706, 194] width 6 height 6
select select "0"
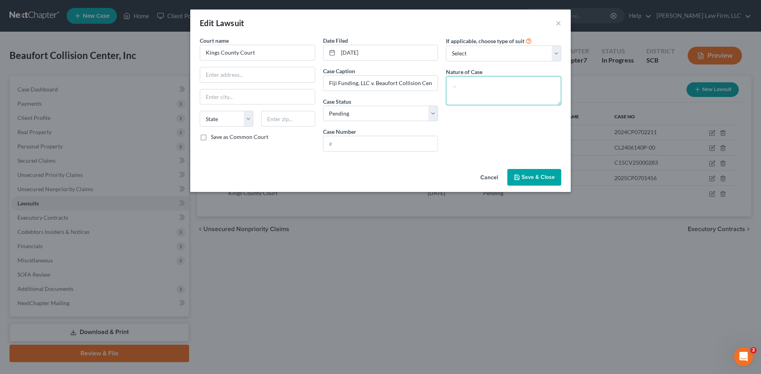
click at [505, 98] on textarea at bounding box center [503, 90] width 115 height 29
click at [526, 90] on textarea "Breach of Contract" at bounding box center [503, 90] width 115 height 29
type textarea "Breach of Contract"
click at [402, 120] on select "Select Pending On Appeal Concluded" at bounding box center [380, 114] width 115 height 16
select select "2"
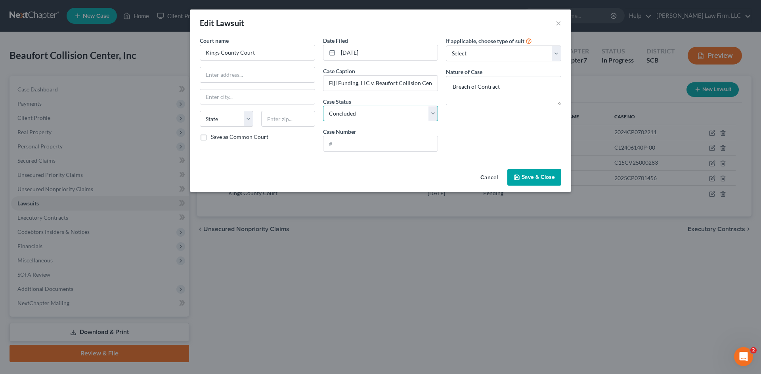
click at [323, 106] on select "Select Pending On Appeal Concluded" at bounding box center [380, 114] width 115 height 16
click at [536, 168] on div "Edit Lawsuit × Court name * [GEOGRAPHIC_DATA] [US_STATE] AK AR AZ CA CO CT DE […" at bounding box center [380, 101] width 380 height 183
click at [539, 178] on span "Save & Close" at bounding box center [537, 177] width 33 height 7
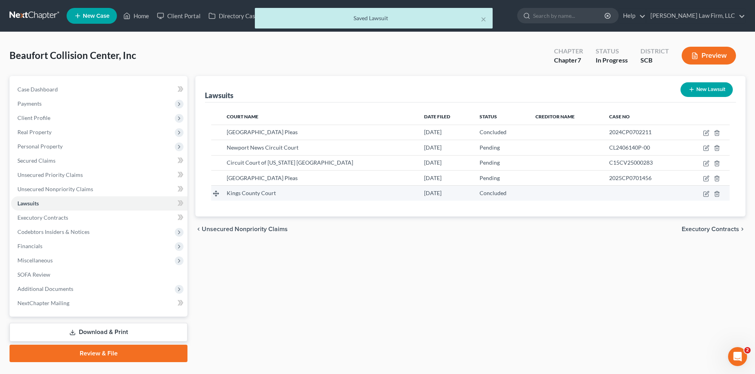
drag, startPoint x: 560, startPoint y: 193, endPoint x: 557, endPoint y: 196, distance: 4.2
click at [559, 195] on td at bounding box center [566, 193] width 74 height 15
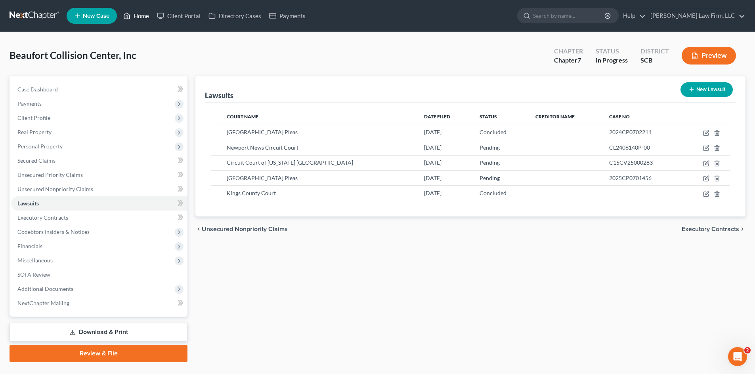
click at [137, 16] on link "Home" at bounding box center [136, 16] width 34 height 14
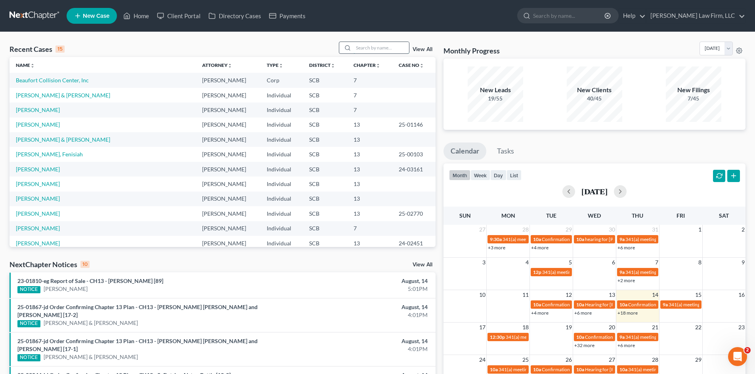
click at [370, 49] on input "search" at bounding box center [380, 47] width 55 height 11
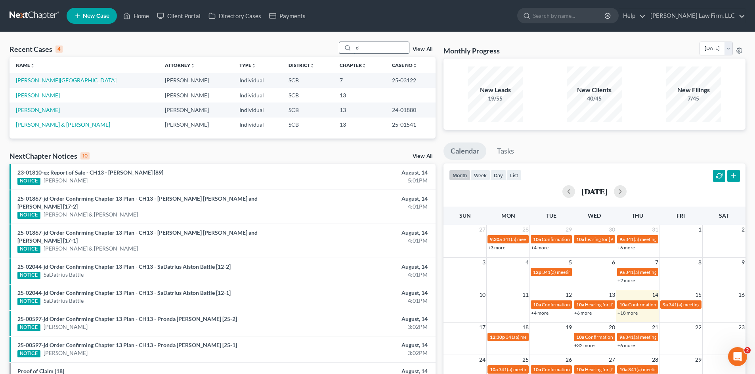
type input "o"
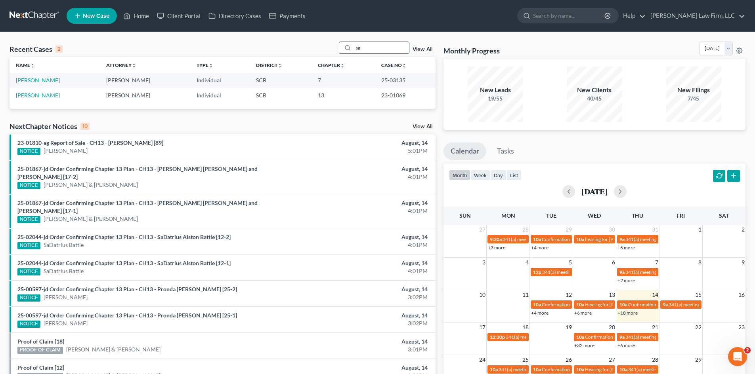
type input "s"
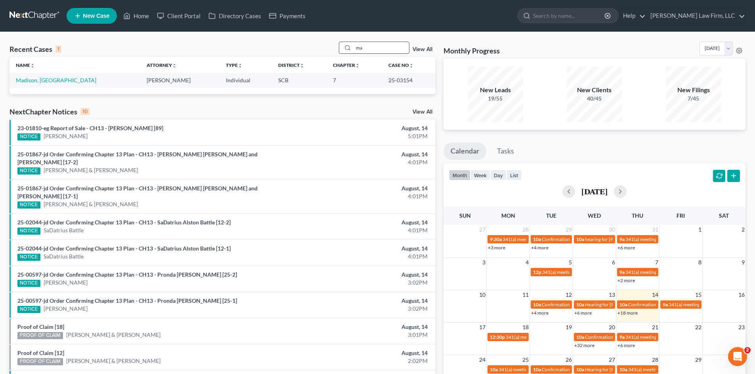
type input "m"
